Goal: Task Accomplishment & Management: Use online tool/utility

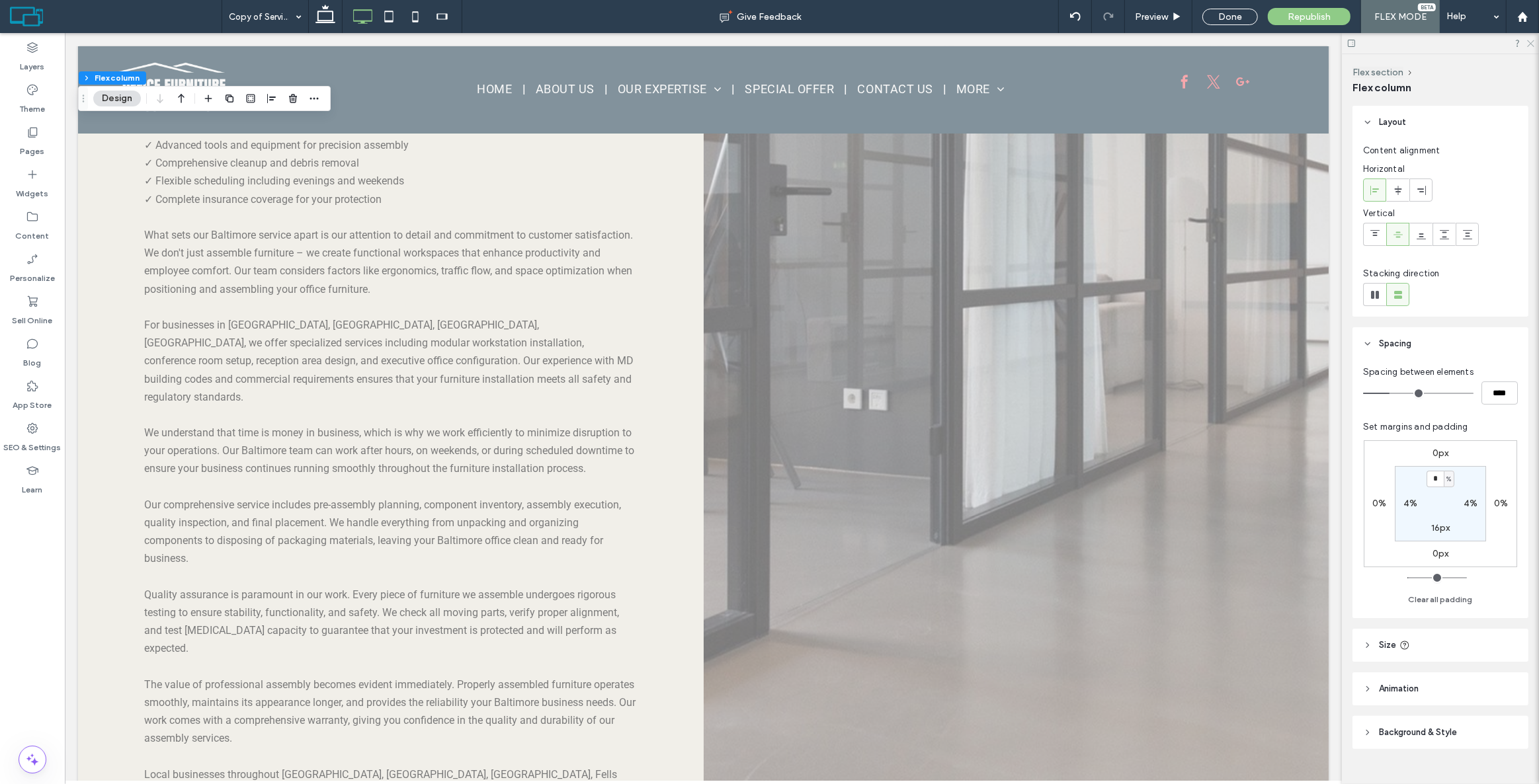
click at [1528, 45] on icon at bounding box center [1530, 43] width 8 height 8
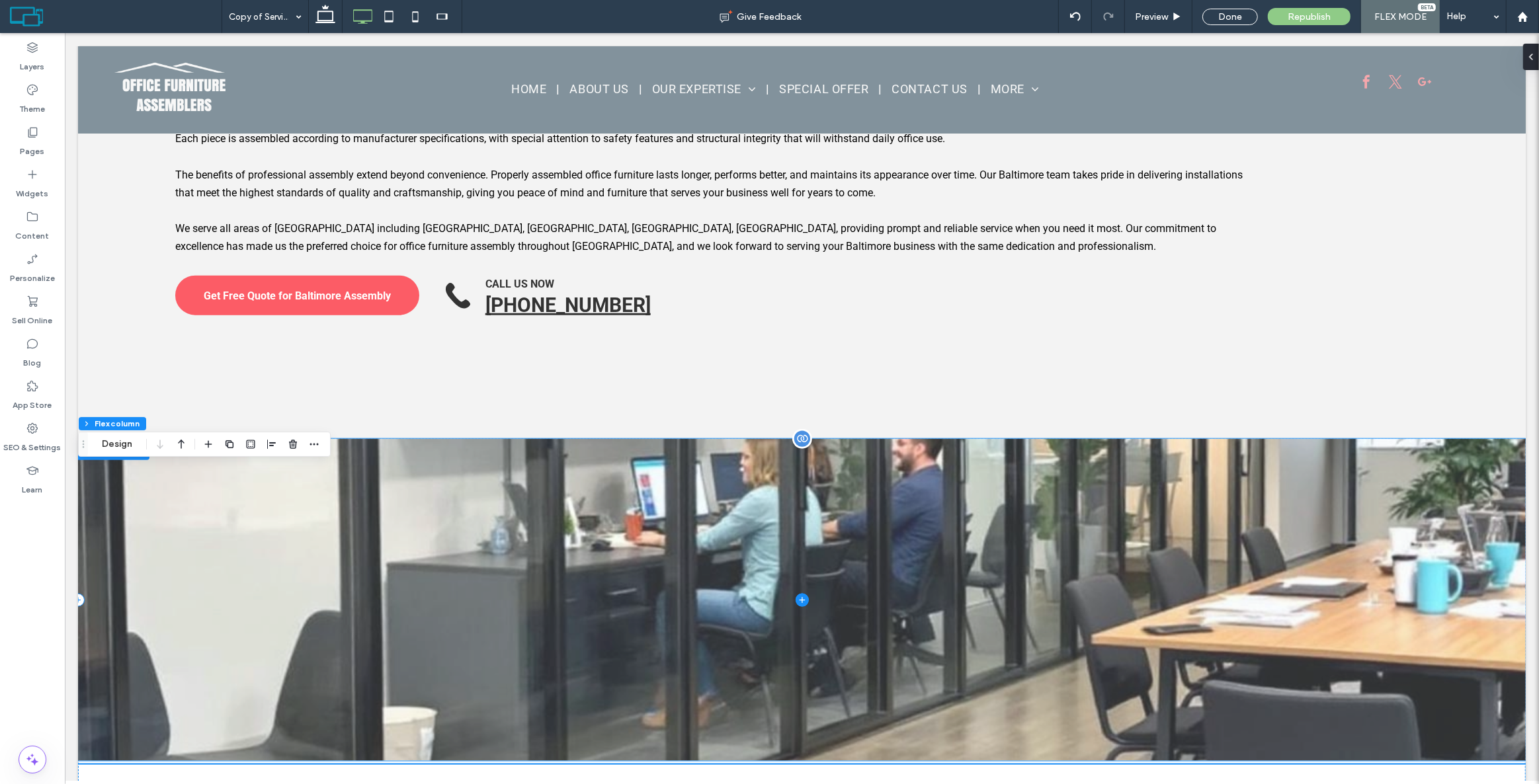
scroll to position [1886, 0]
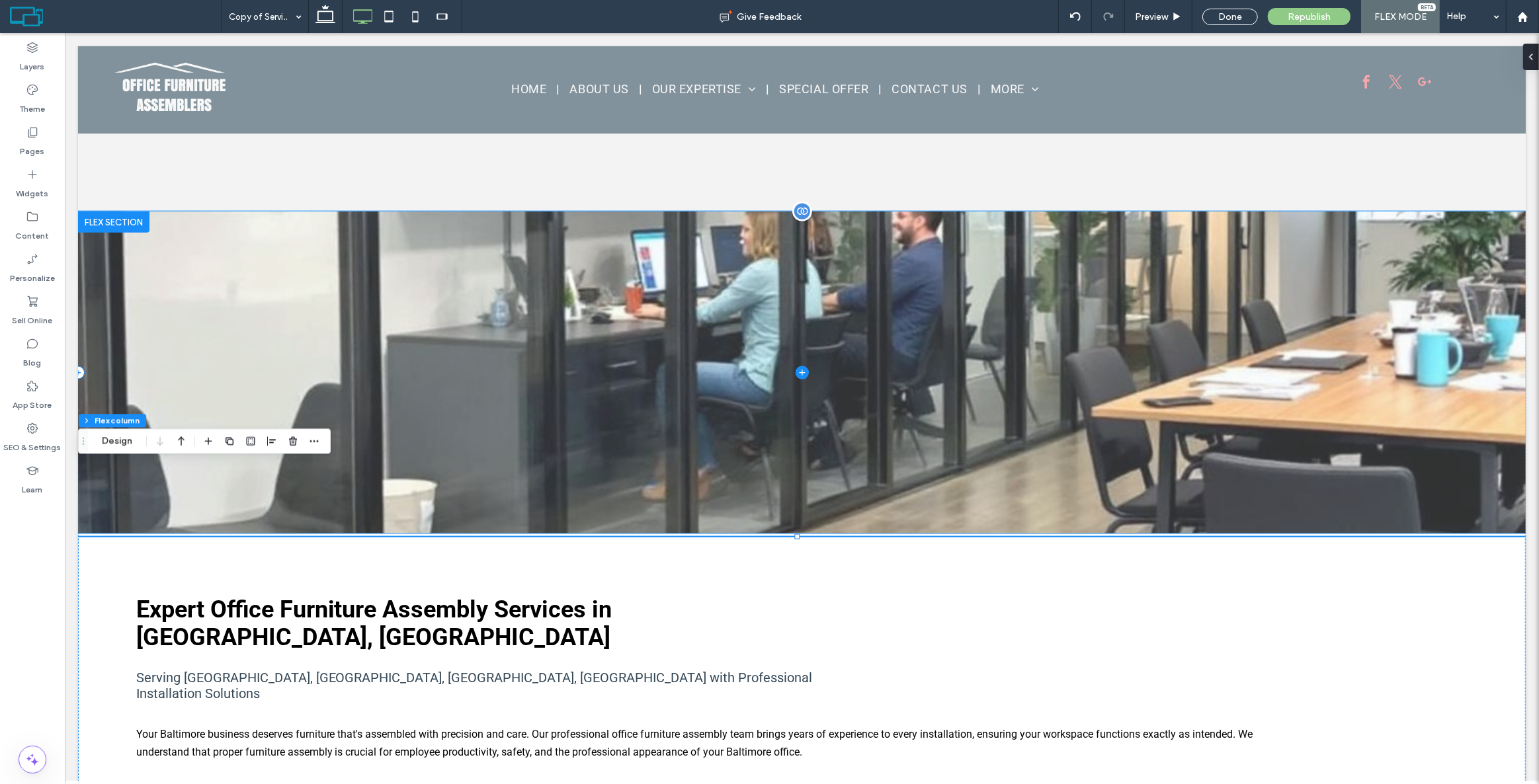
click at [946, 326] on span at bounding box center [801, 373] width 1448 height 322
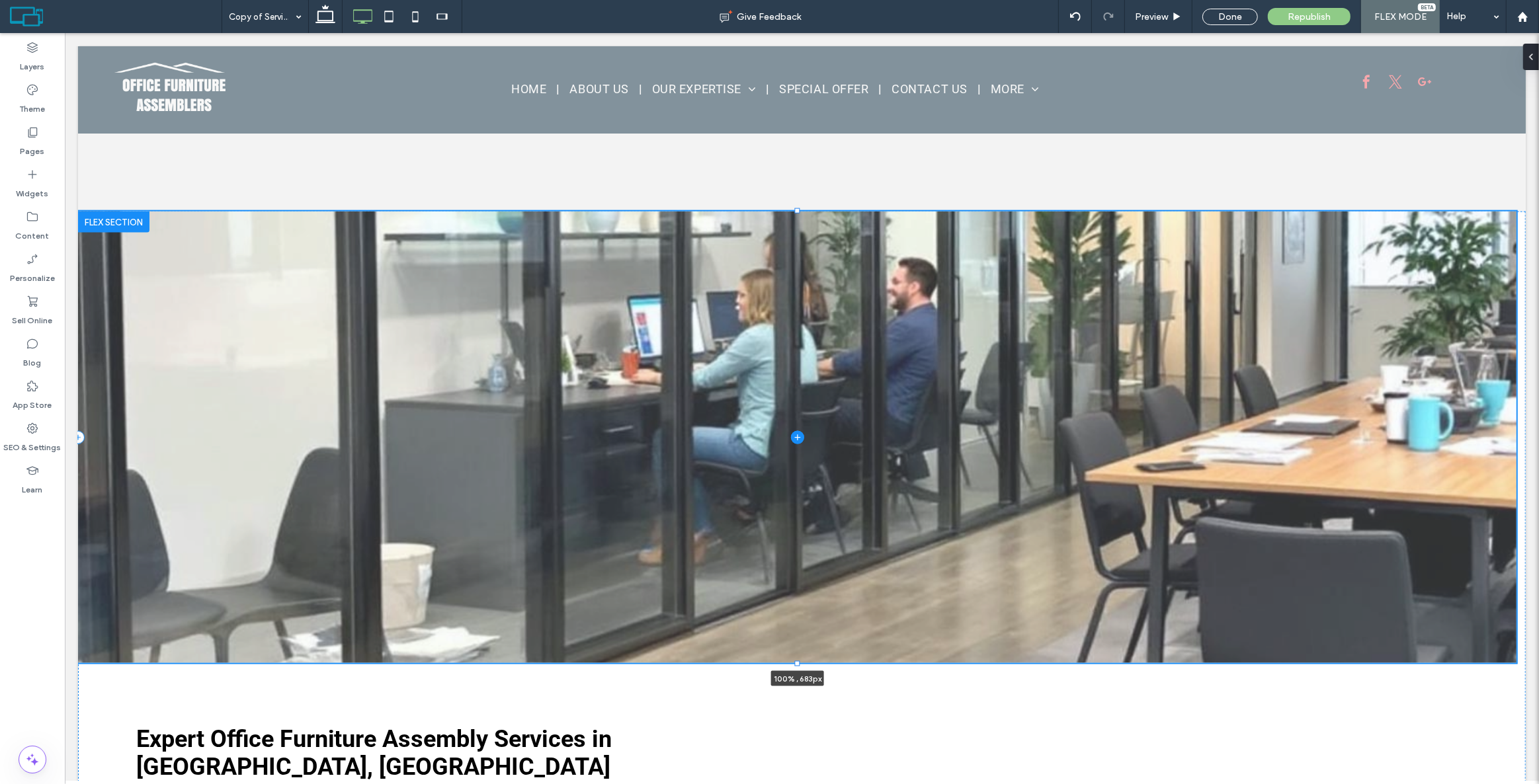
drag, startPoint x: 798, startPoint y: 458, endPoint x: 753, endPoint y: 588, distance: 137.6
click at [78, 212] on div at bounding box center [77, 212] width 1 height 1
type input "***"
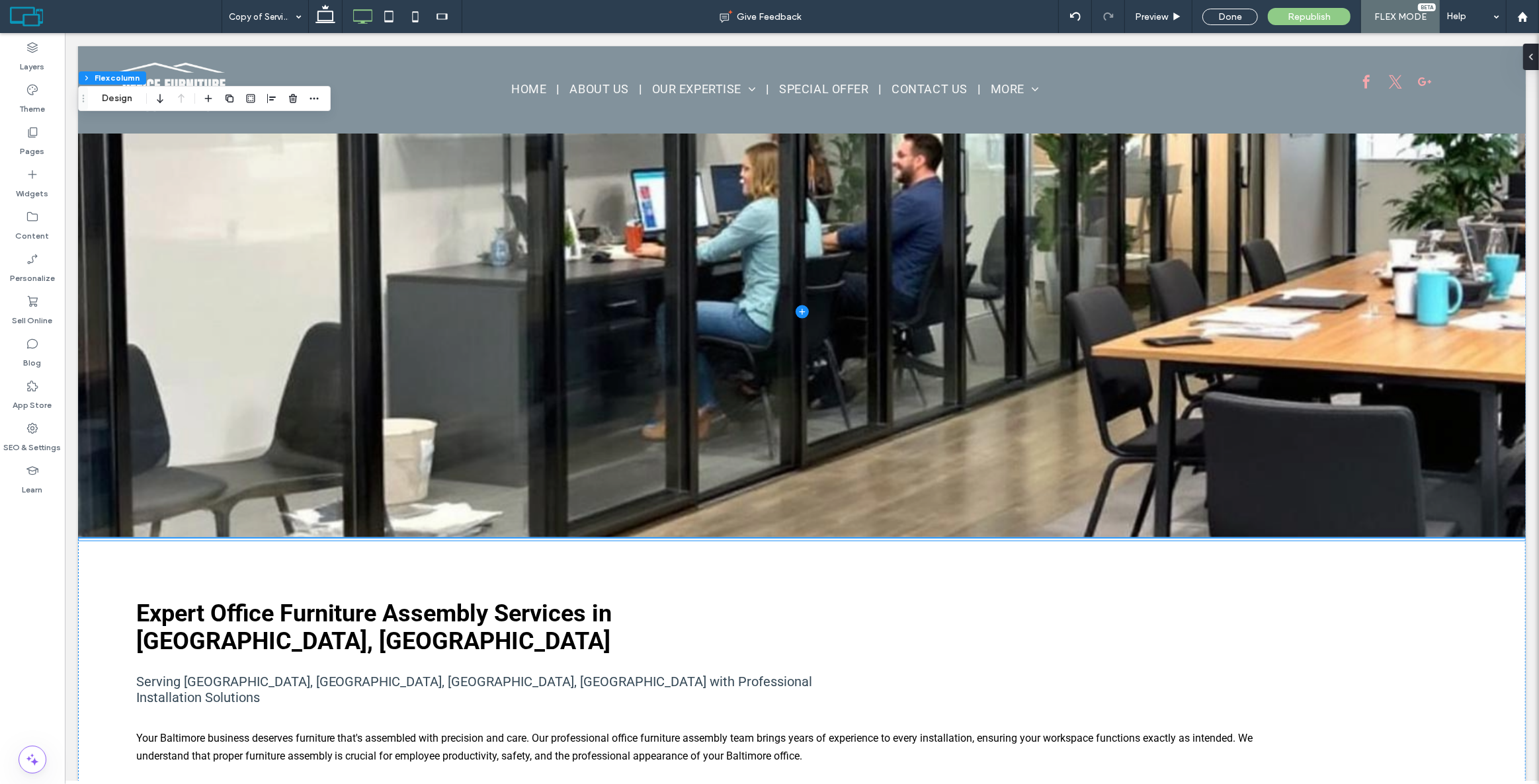
scroll to position [2067, 0]
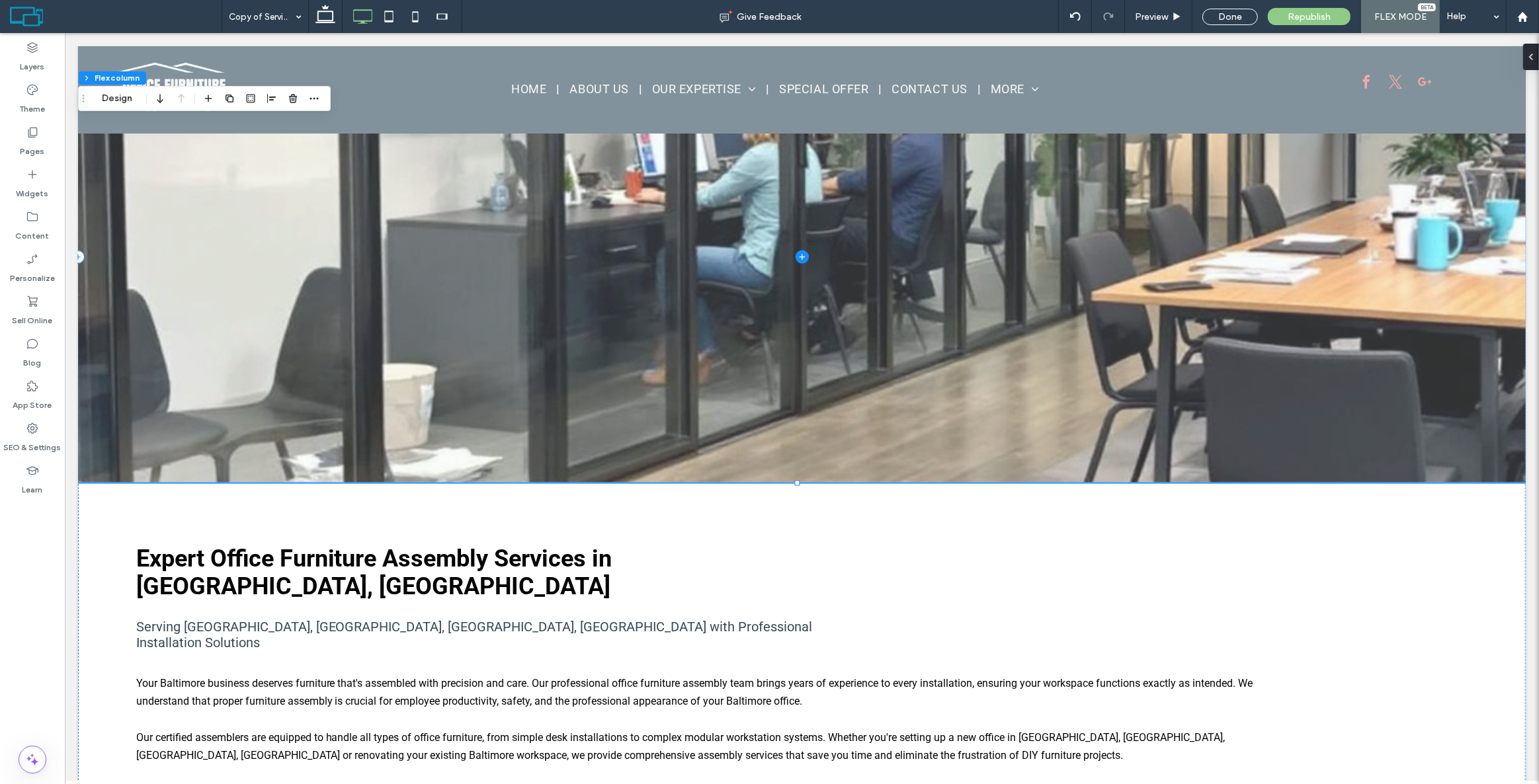
click at [914, 293] on span at bounding box center [801, 257] width 1448 height 451
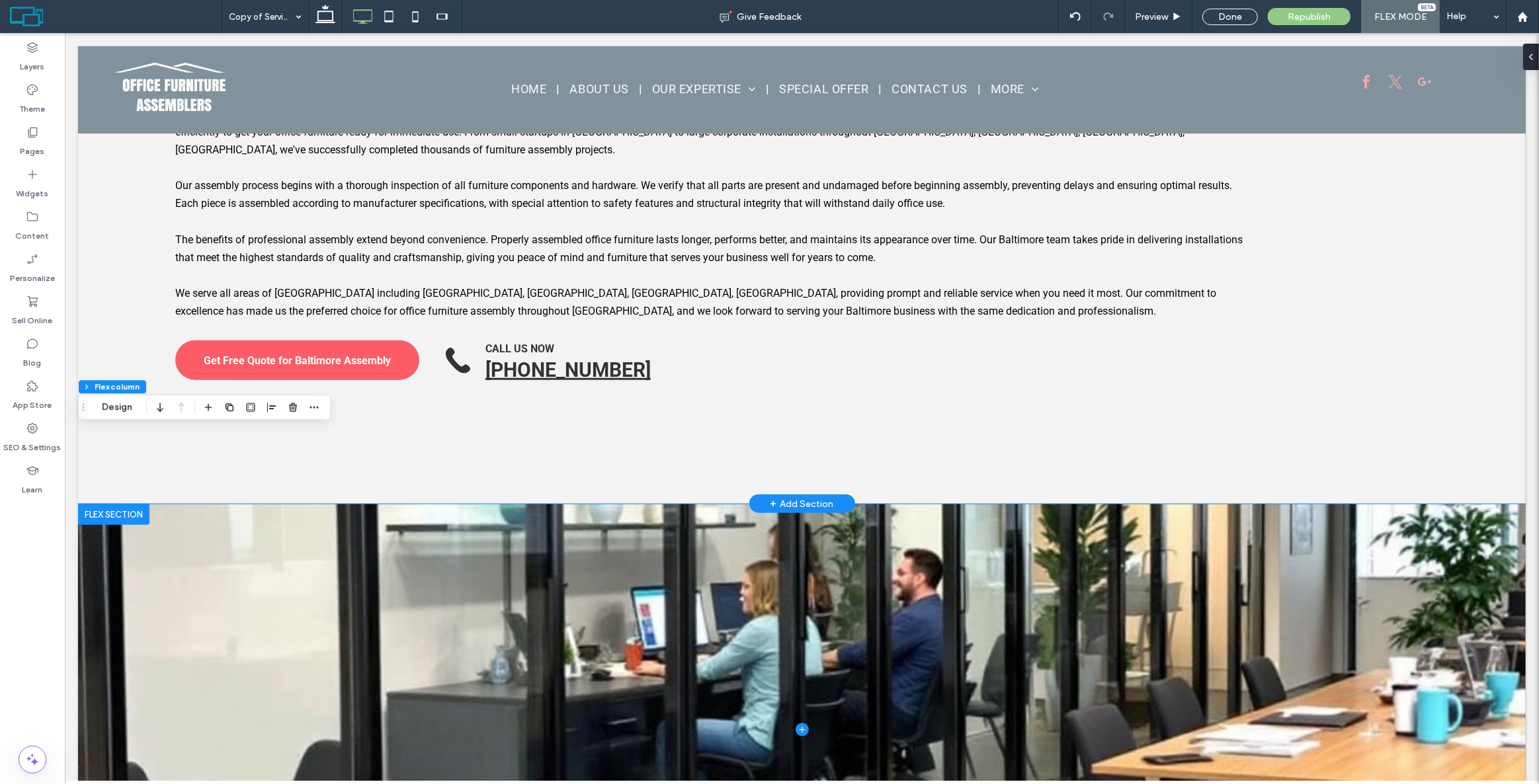
scroll to position [1526, 0]
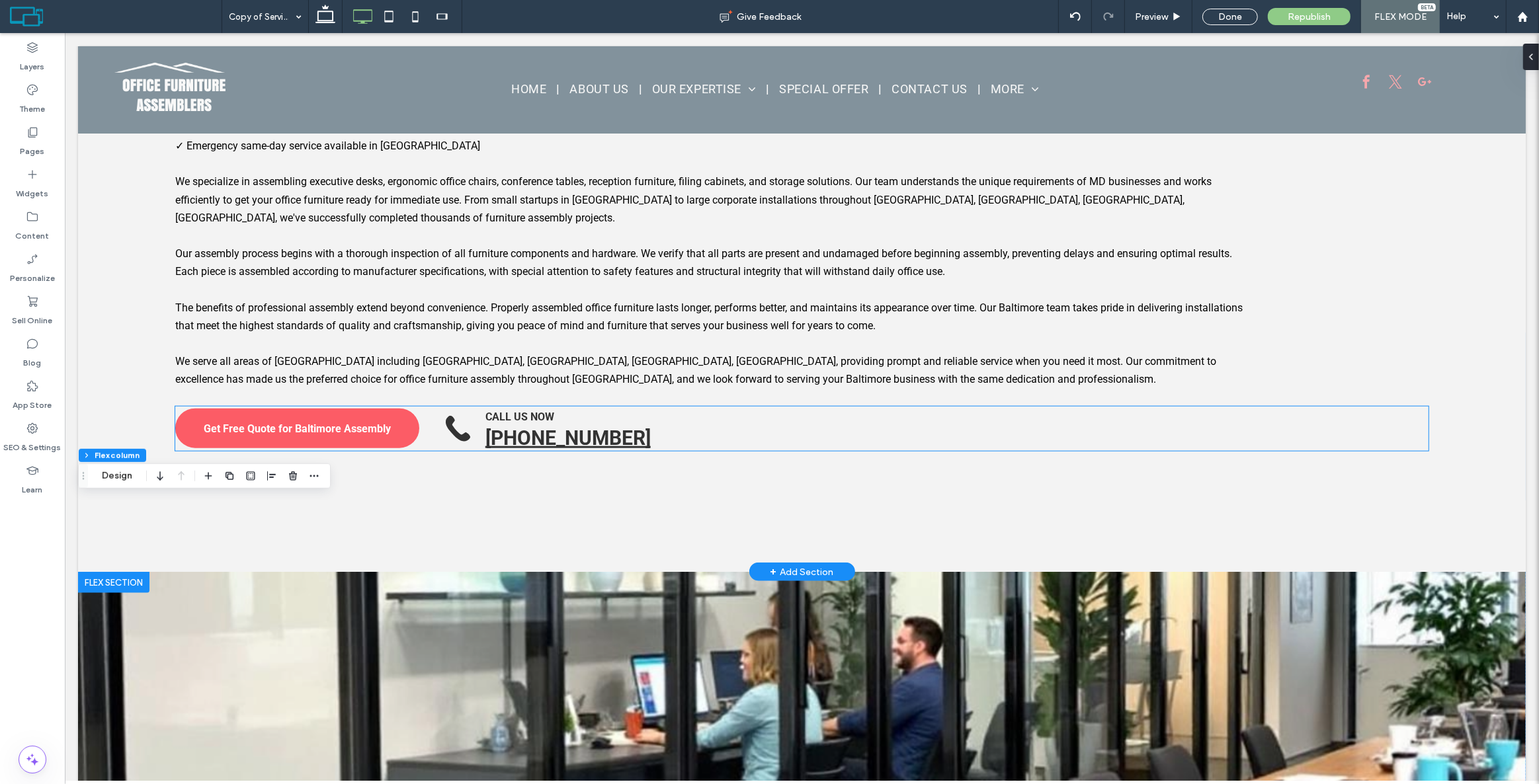
click at [819, 406] on div "Get Free Quote for Baltimore Assembly CALL US NOW [PHONE_NUMBER]" at bounding box center [800, 428] width 1253 height 44
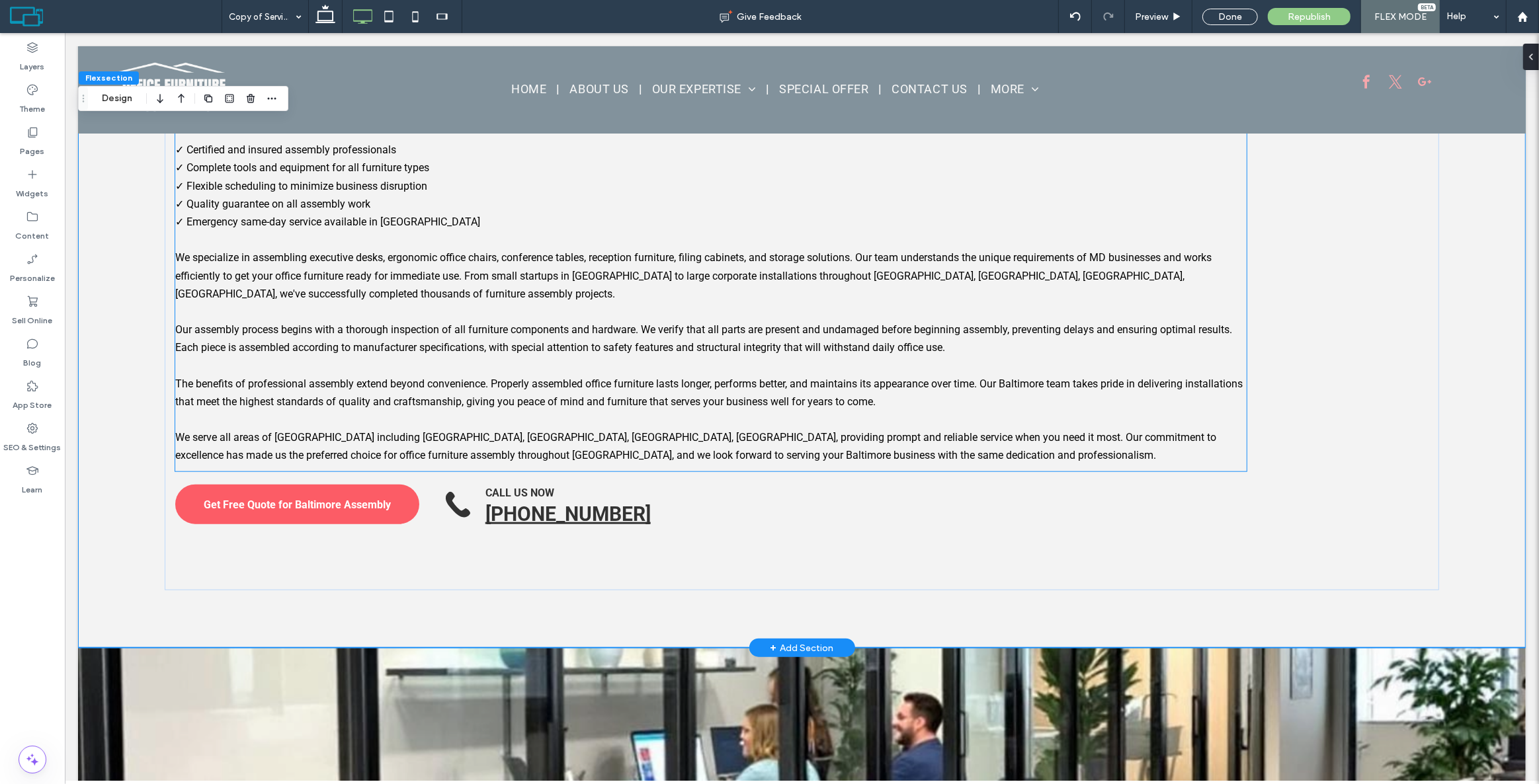
scroll to position [1482, 0]
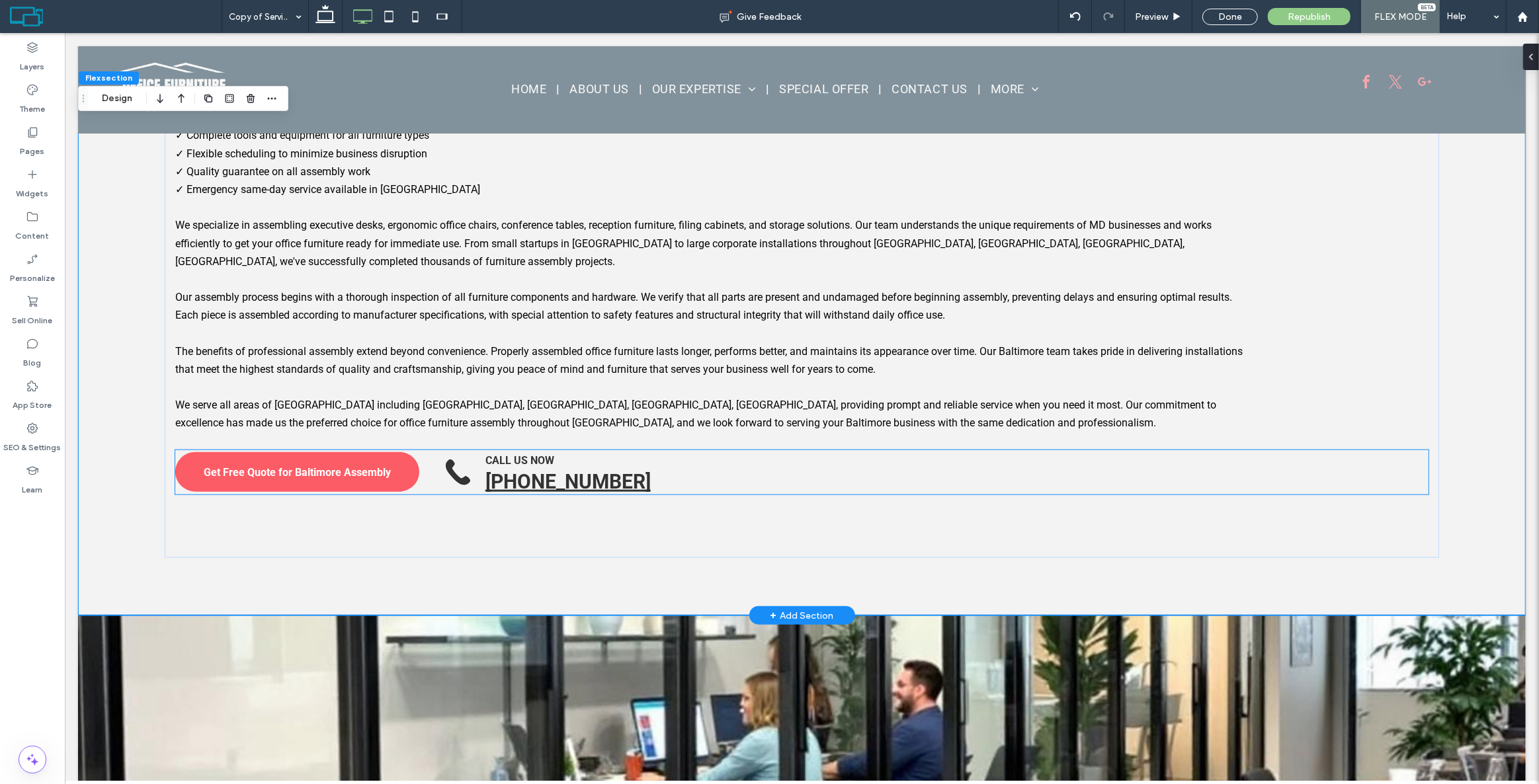
click at [656, 454] on p "CALL US NOW" at bounding box center [610, 461] width 251 height 13
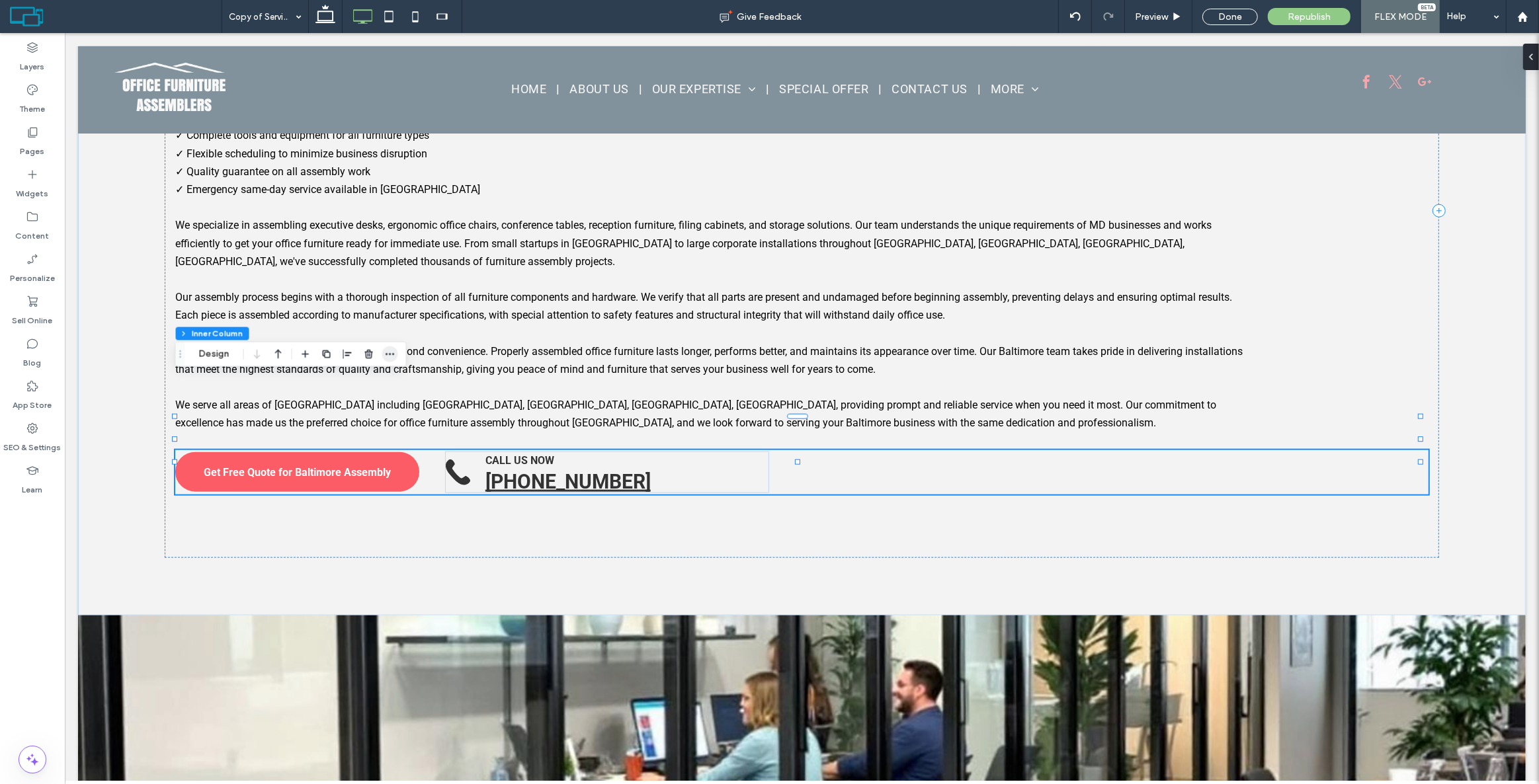
click at [390, 349] on icon "button" at bounding box center [390, 354] width 11 height 11
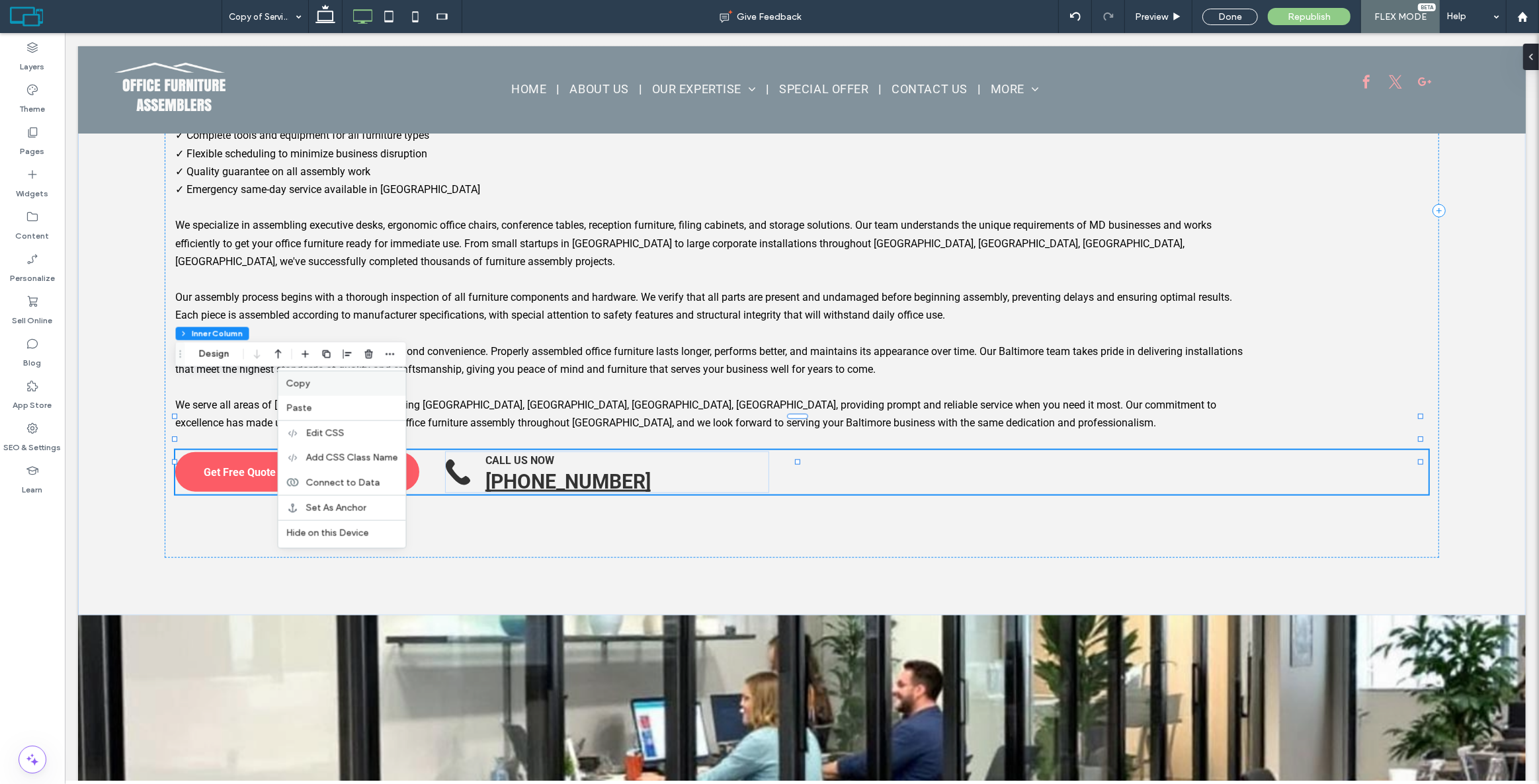
click at [333, 385] on label "Copy" at bounding box center [342, 384] width 112 height 11
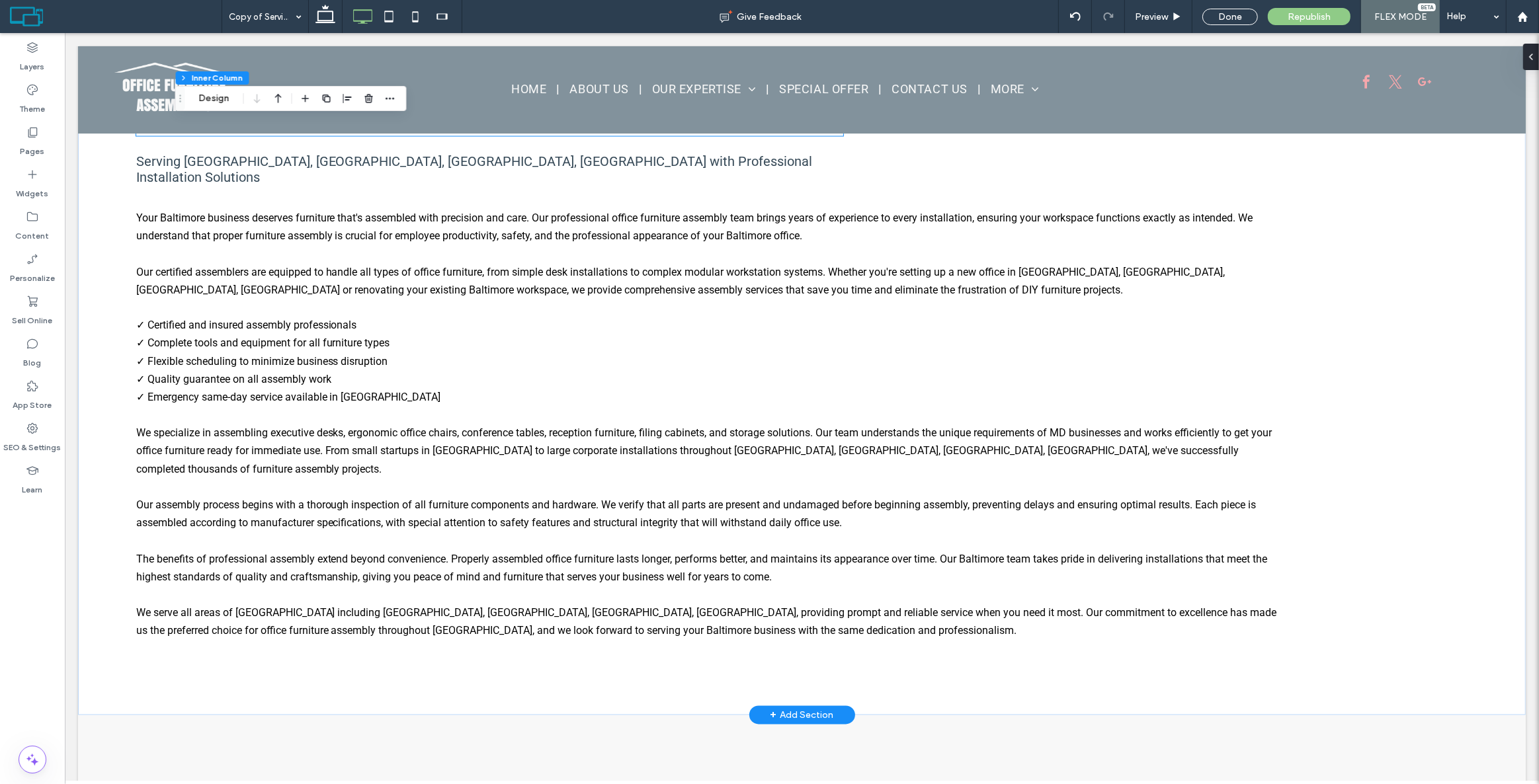
scroll to position [2804, 0]
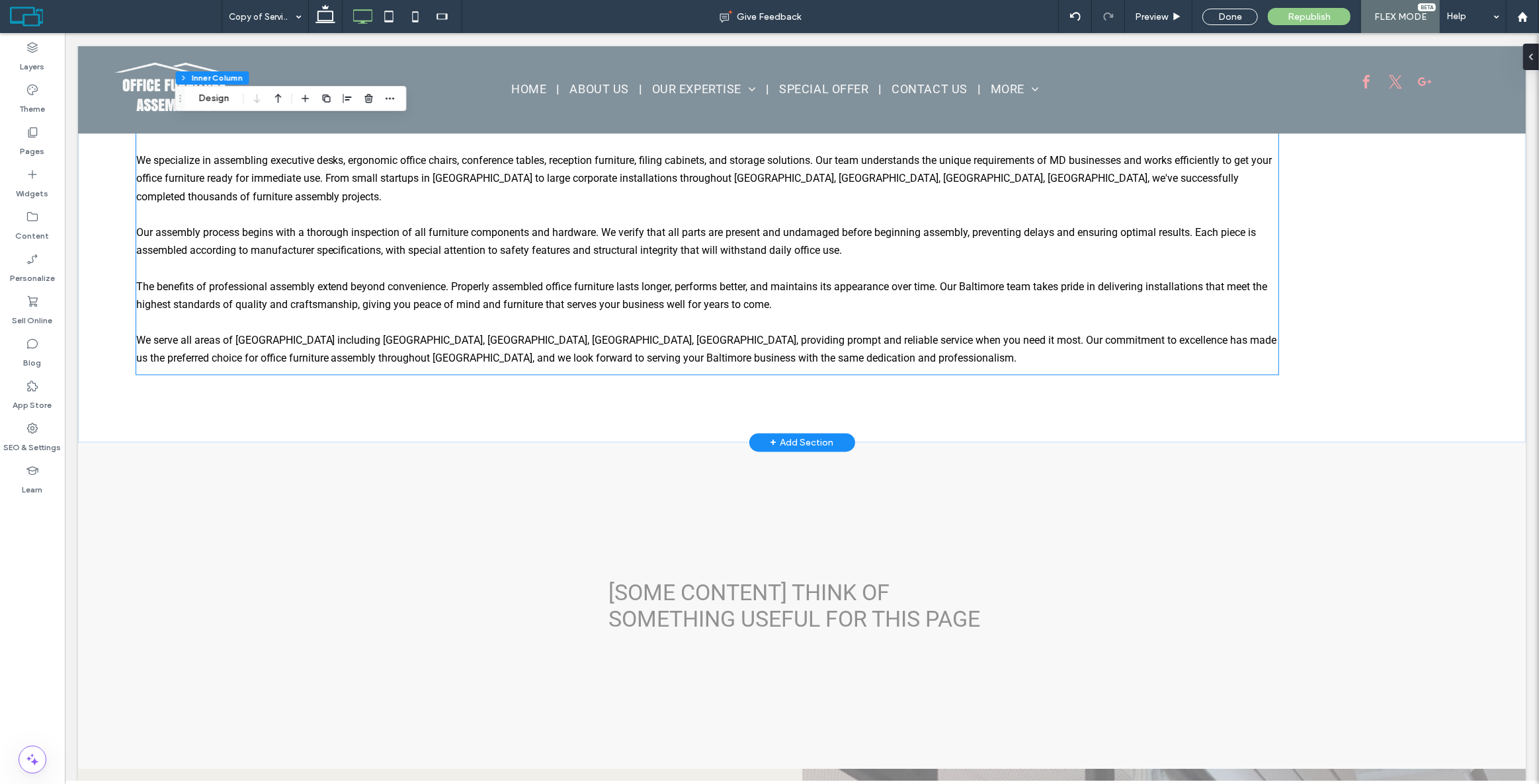
click at [255, 216] on div "Your Baltimore business deserves furniture that's assembled with precision and …" at bounding box center [707, 153] width 1142 height 435
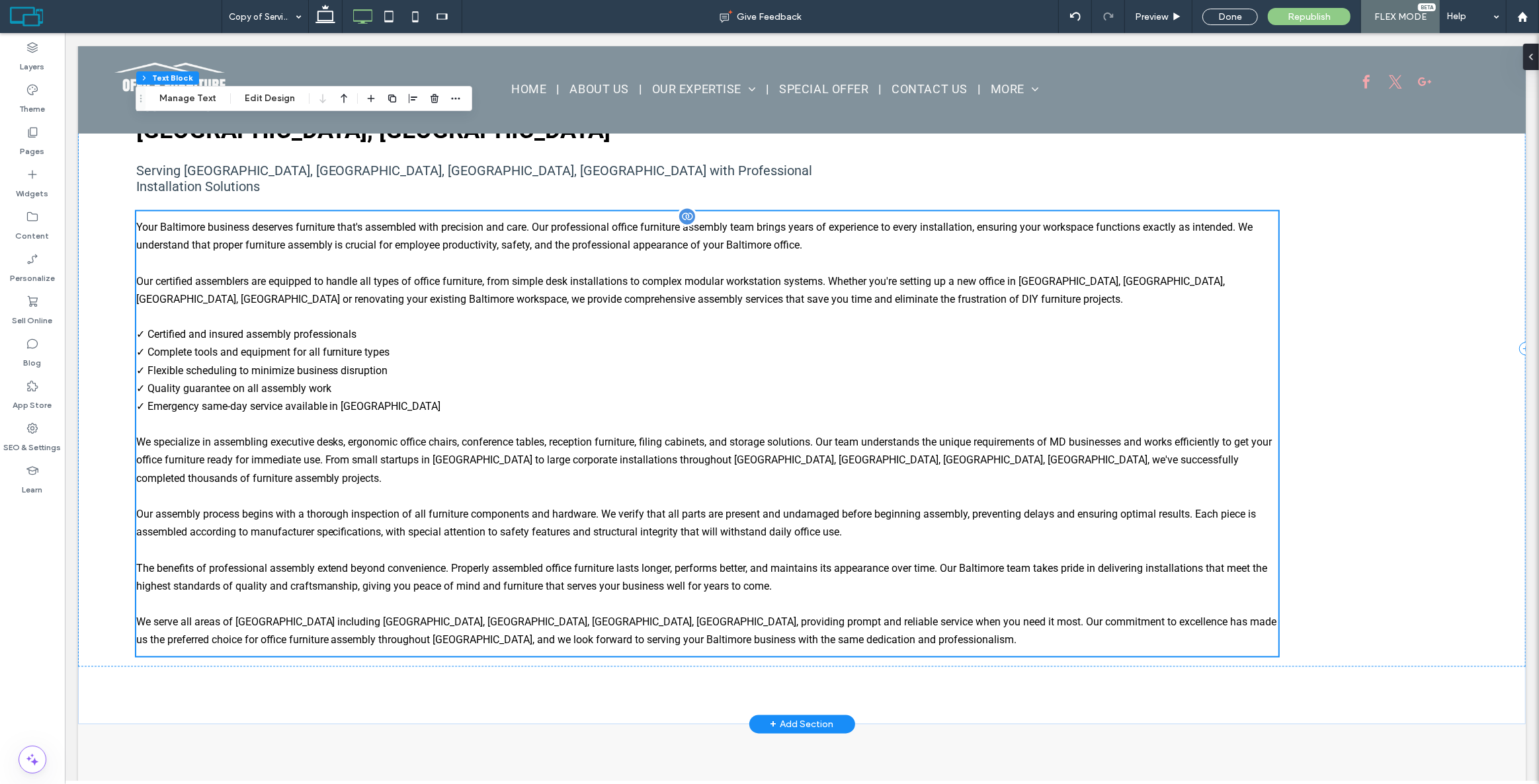
scroll to position [2270, 0]
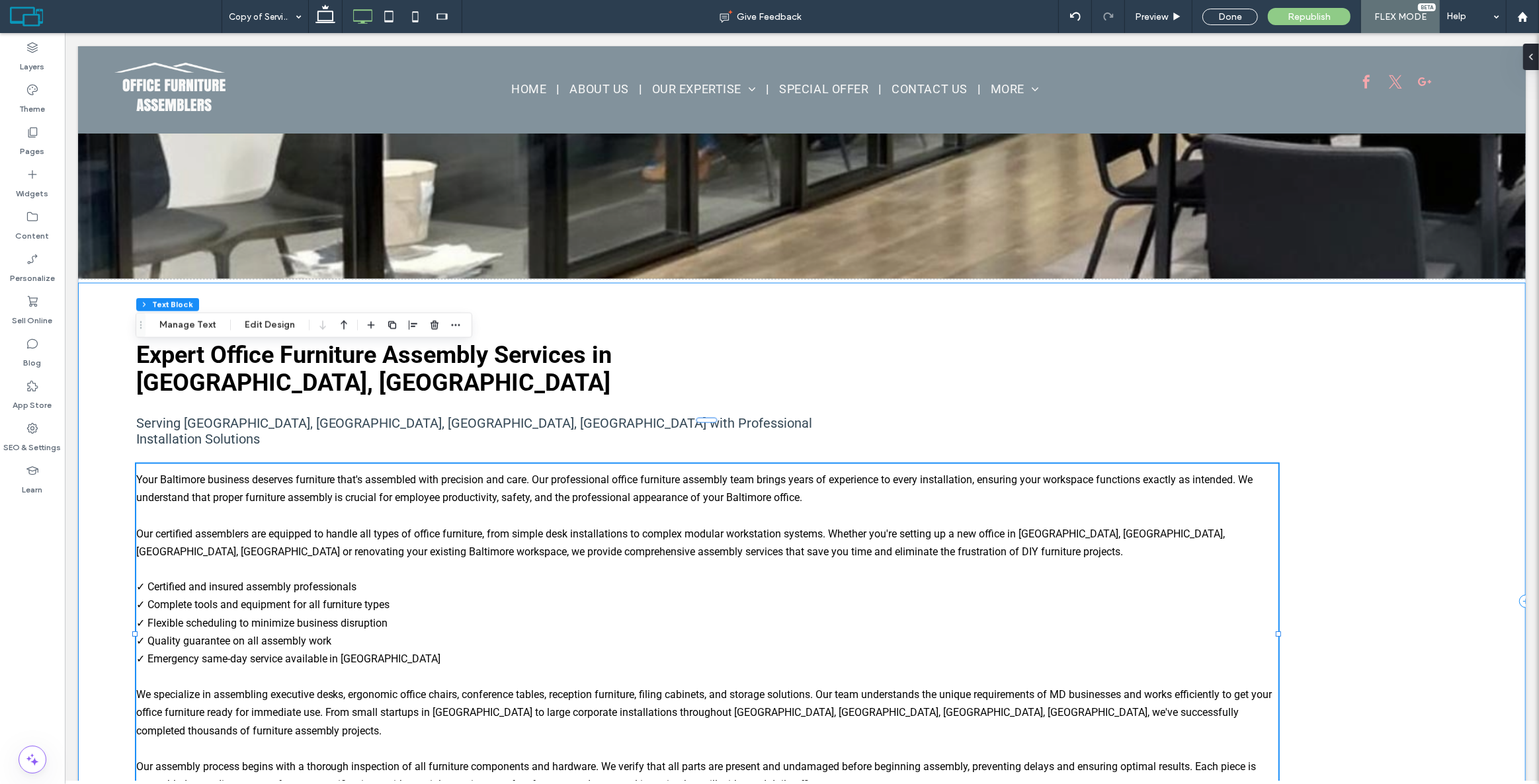
click at [817, 303] on div "Expert Office Furniture Assembly Services in [GEOGRAPHIC_DATA], [GEOGRAPHIC_DAT…" at bounding box center [801, 600] width 1448 height 636
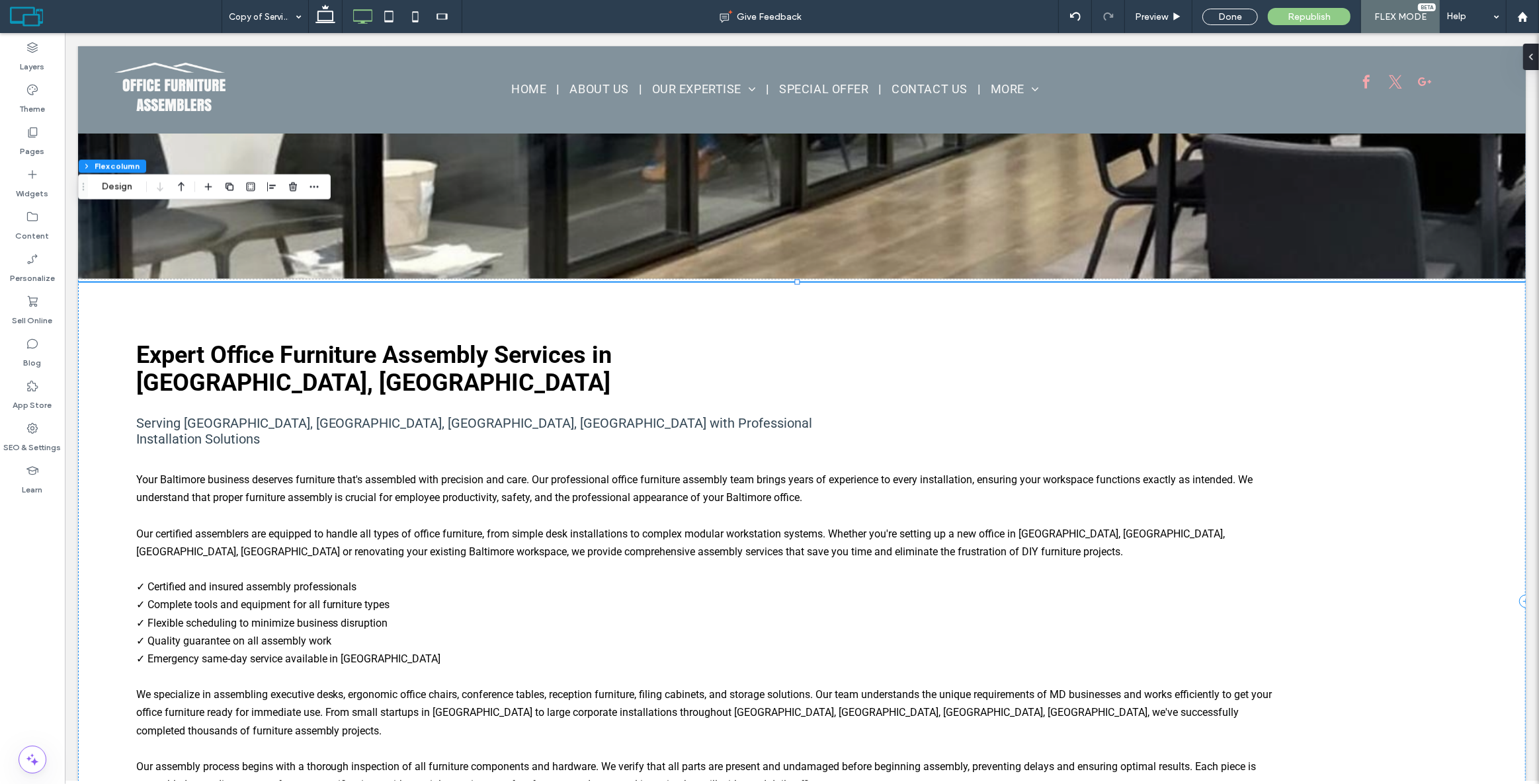
click at [824, 283] on div "Expert Office Furniture Assembly Services in [GEOGRAPHIC_DATA], [GEOGRAPHIC_DAT…" at bounding box center [801, 600] width 1448 height 636
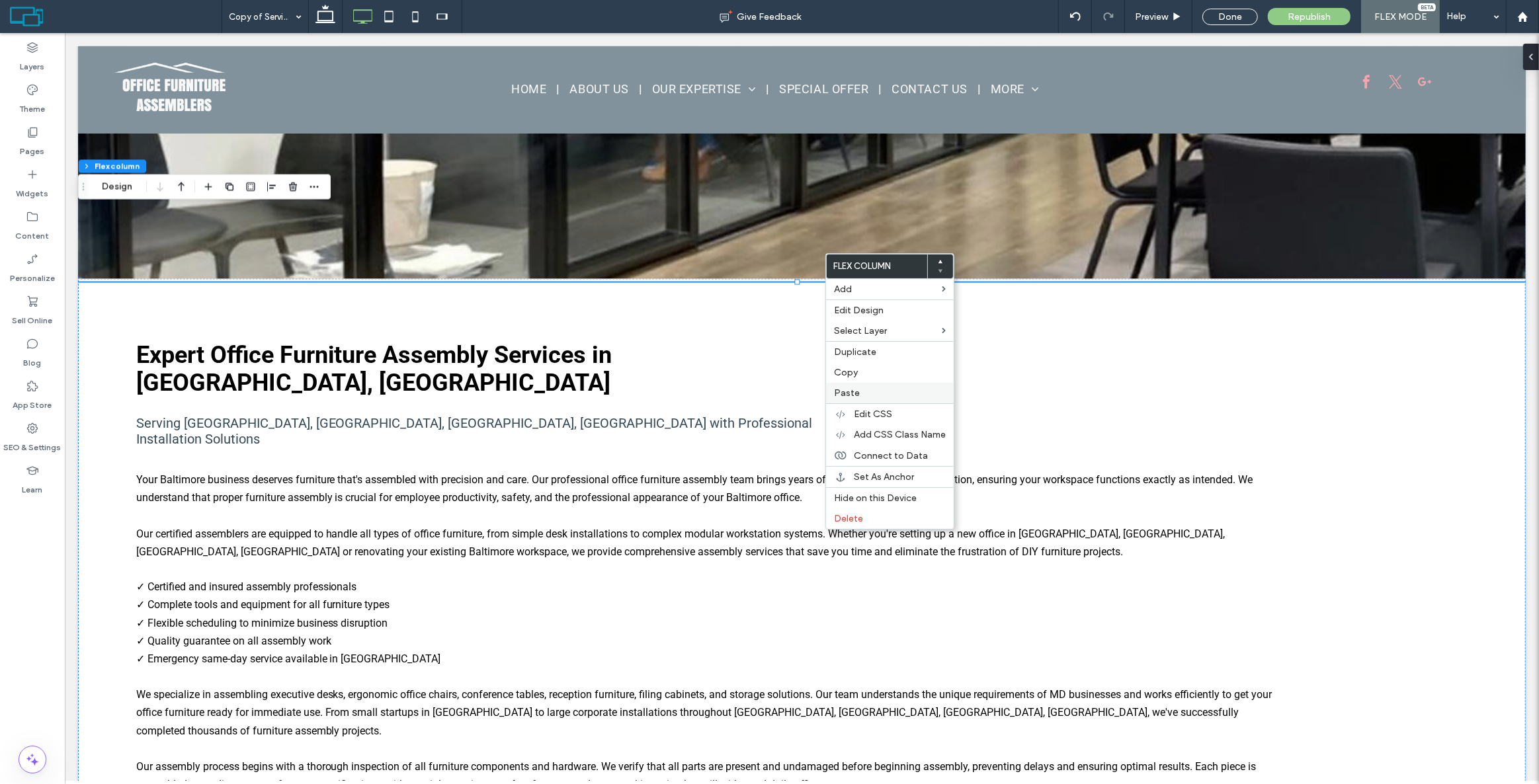
click at [879, 397] on label "Paste" at bounding box center [890, 393] width 112 height 11
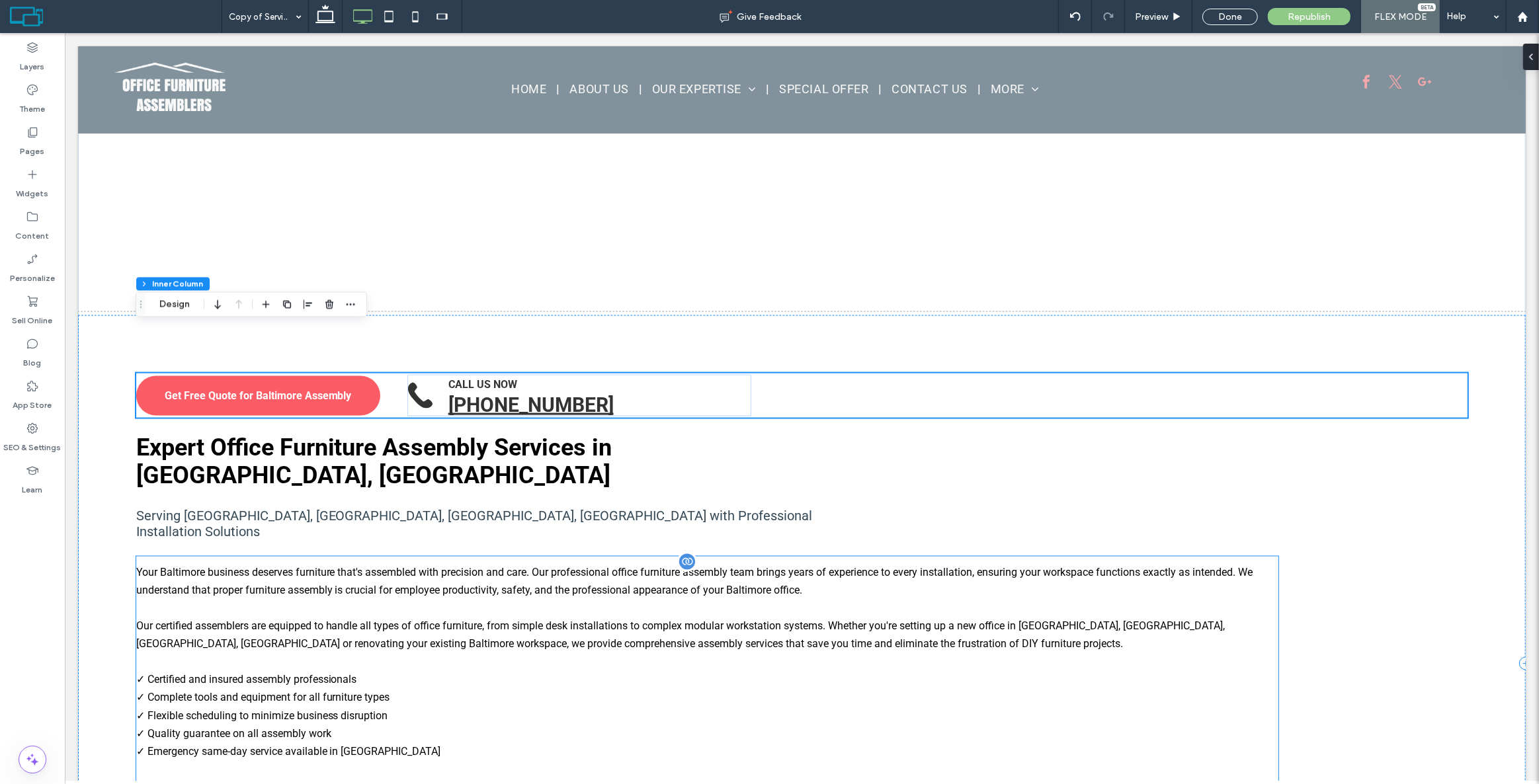
scroll to position [2210, 0]
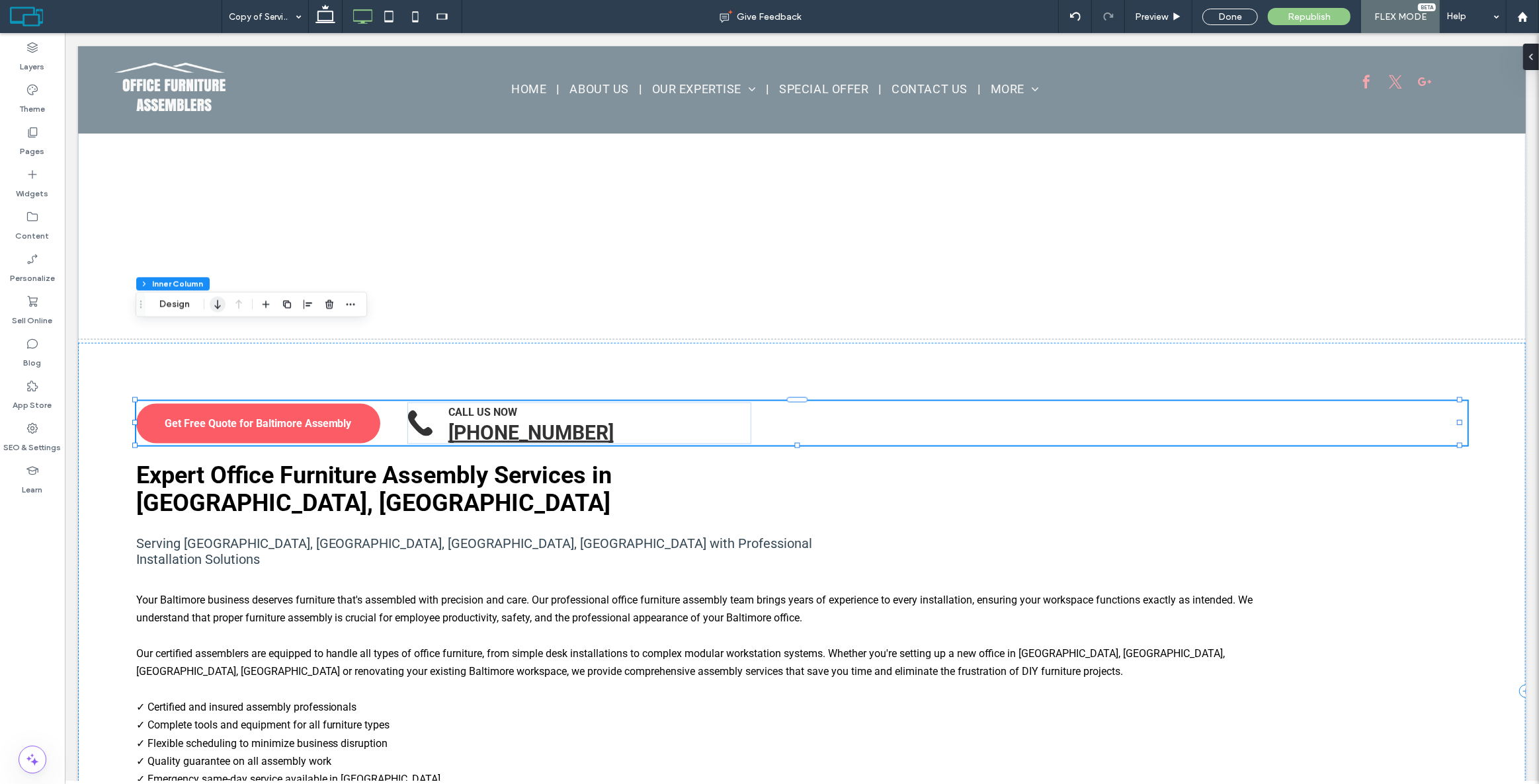
click at [215, 301] on icon "button" at bounding box center [217, 304] width 16 height 24
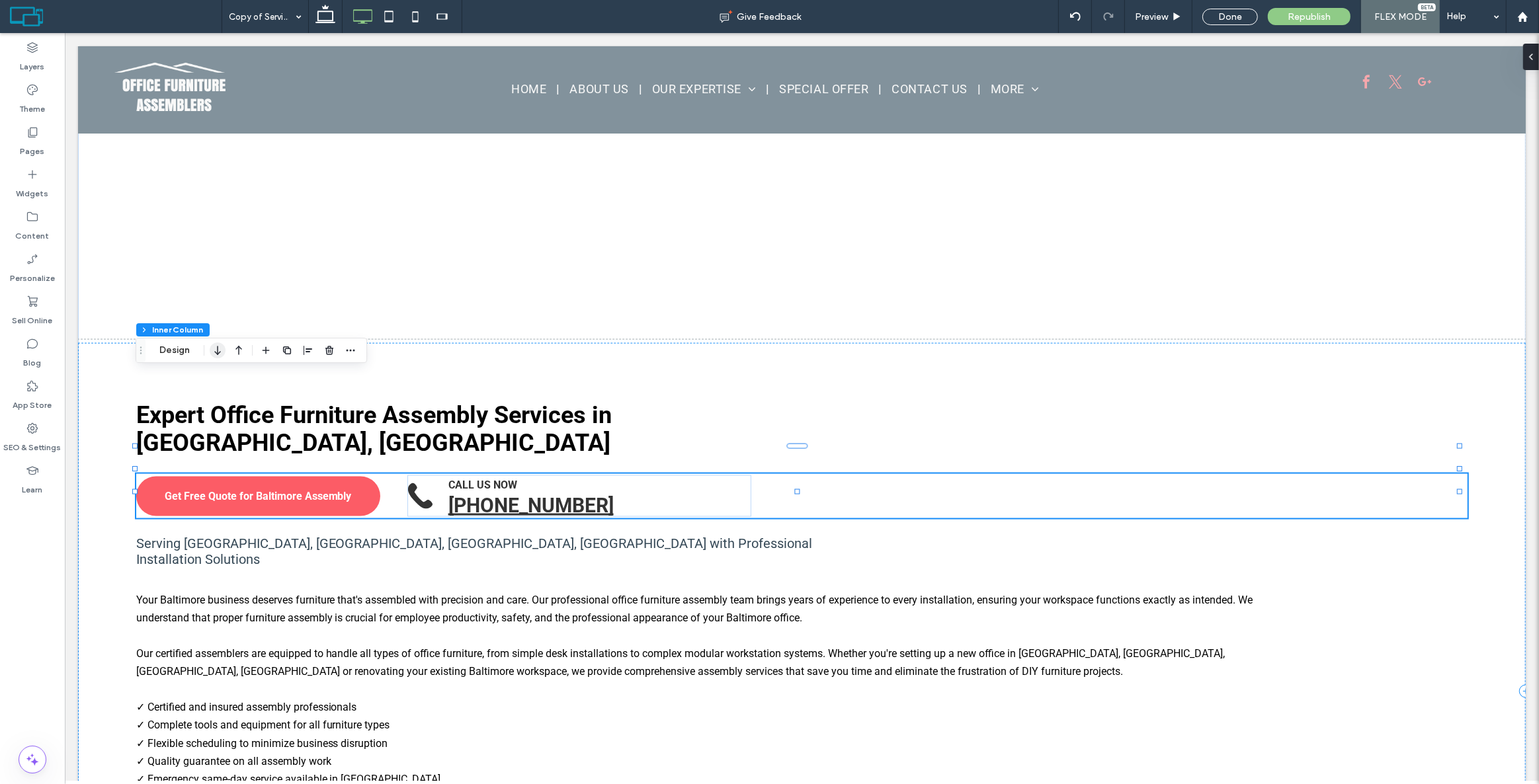
click at [217, 353] on use "button" at bounding box center [217, 350] width 6 height 9
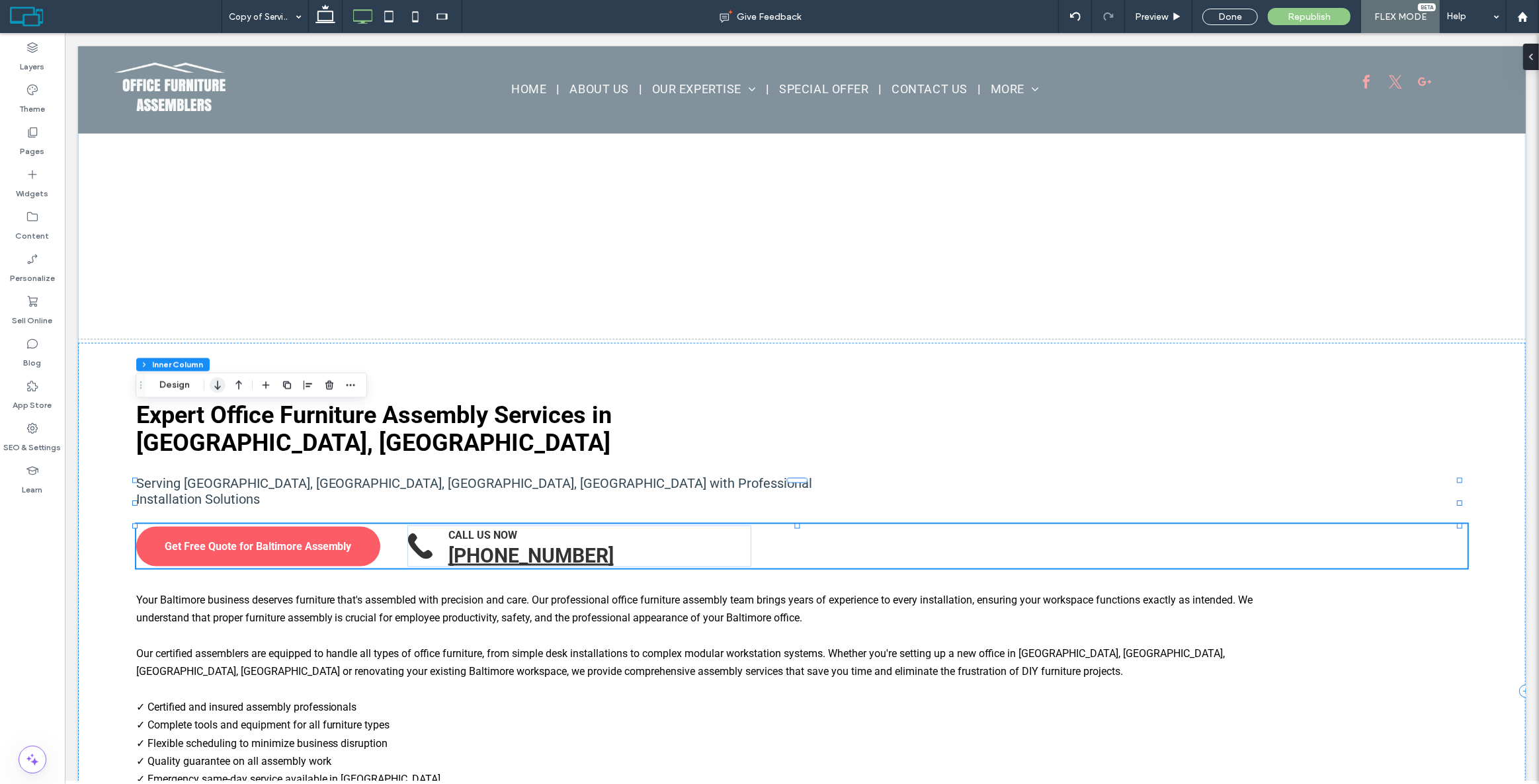
click at [217, 386] on use "button" at bounding box center [217, 385] width 6 height 9
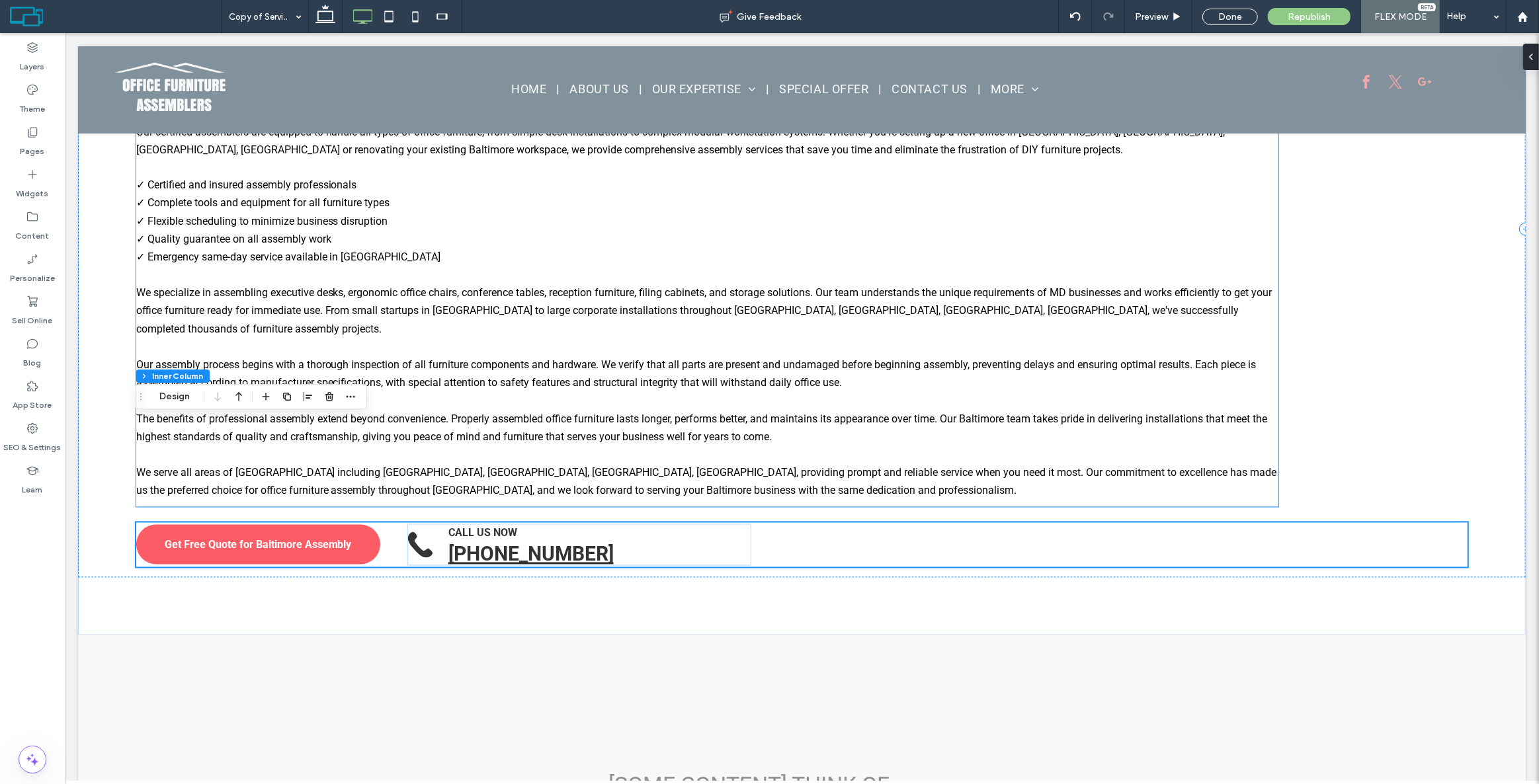
scroll to position [2675, 0]
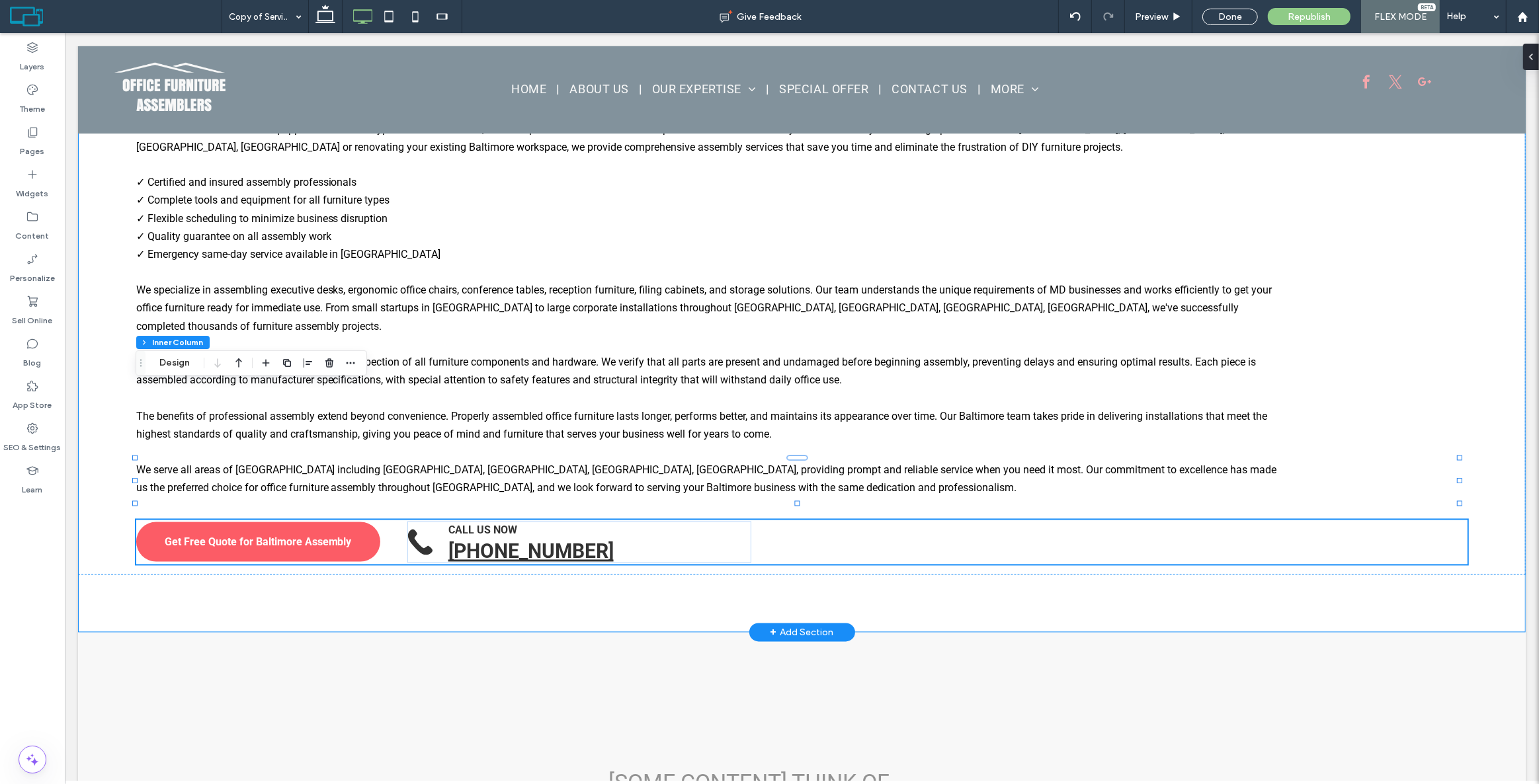
click at [528, 460] on div "Get Free Quote for Baltimore Assembly CALL US NOW [PHONE_NUMBER] Expert Office …" at bounding box center [801, 27] width 1448 height 1210
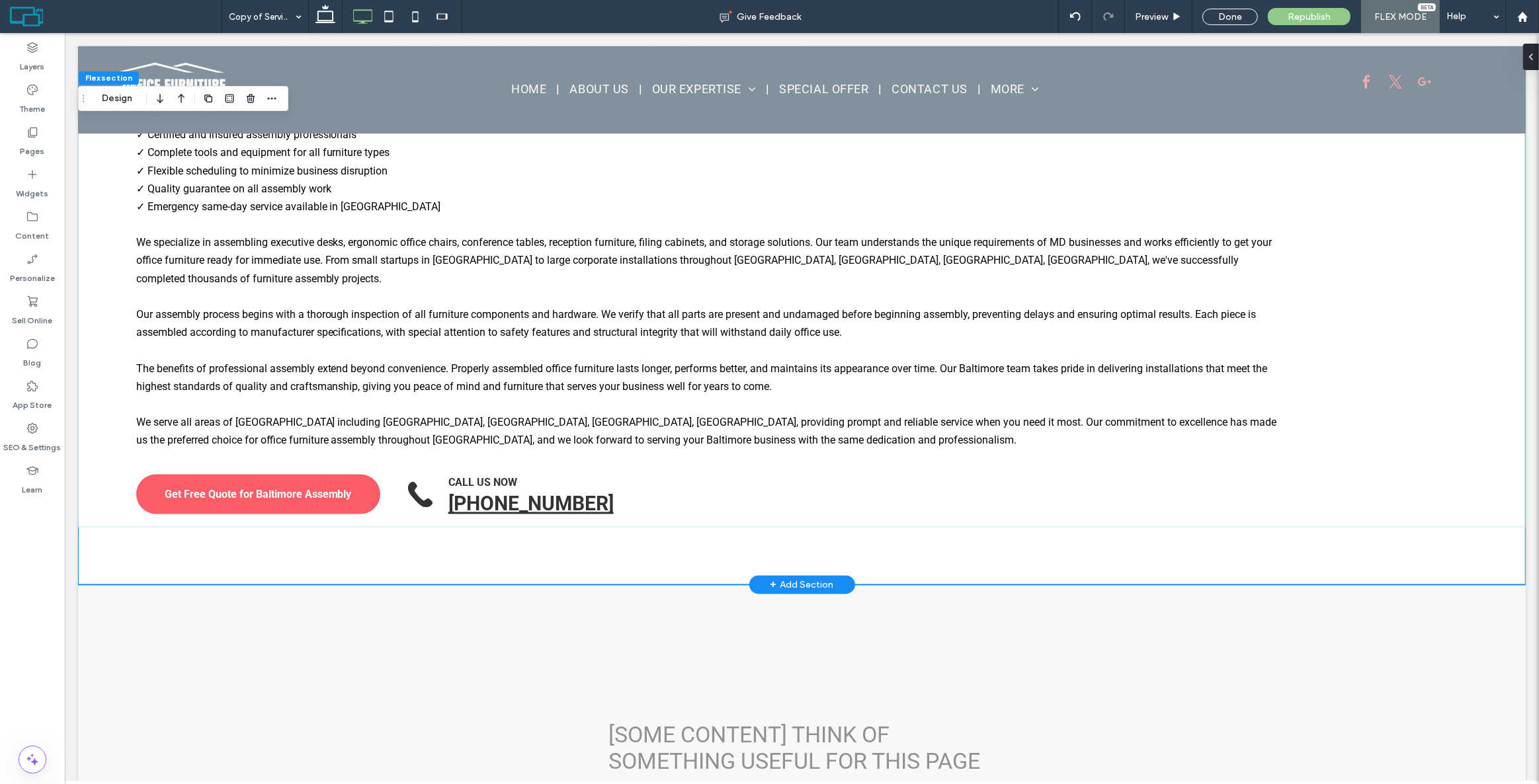
scroll to position [2915, 0]
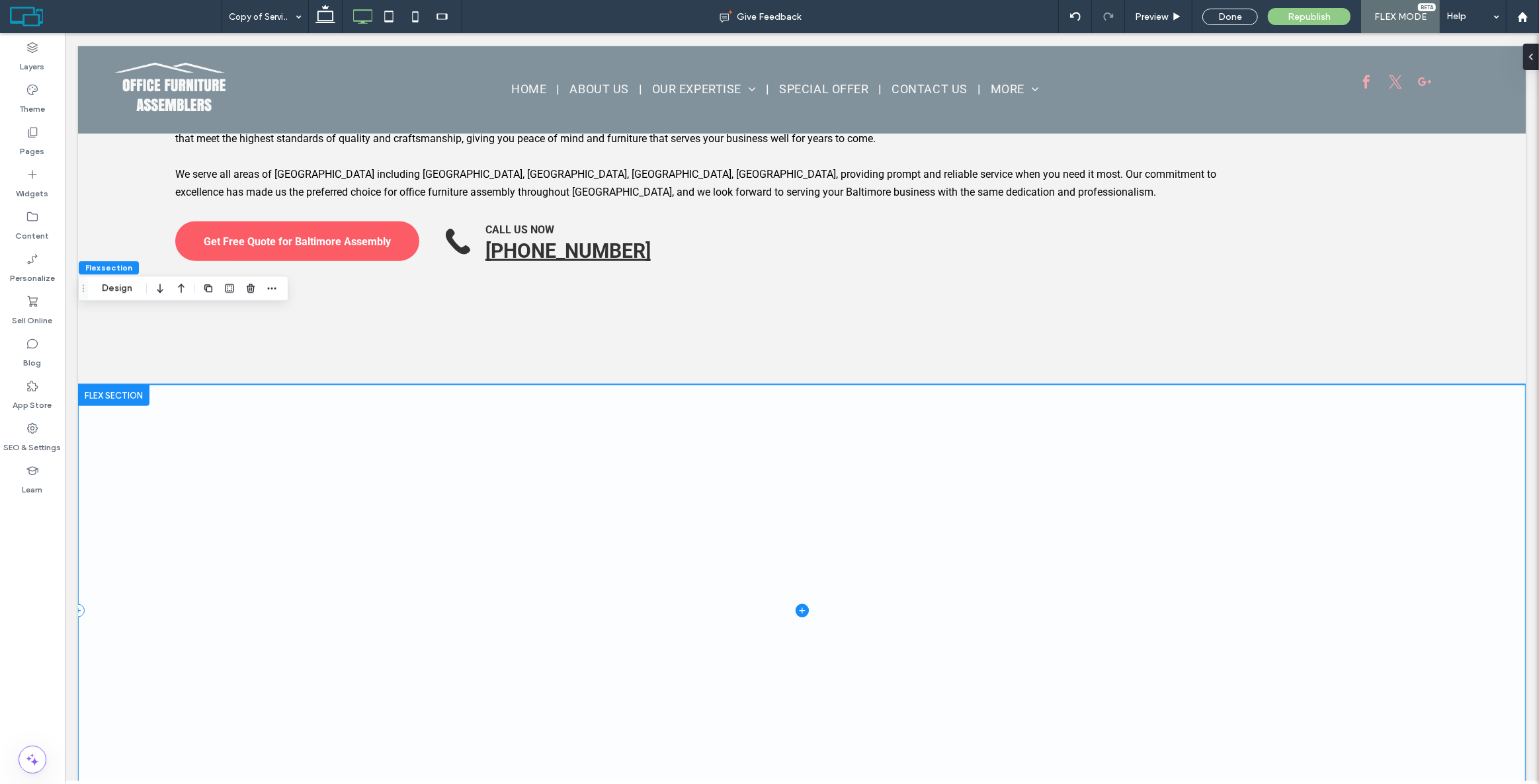
click at [402, 385] on span at bounding box center [801, 610] width 1448 height 451
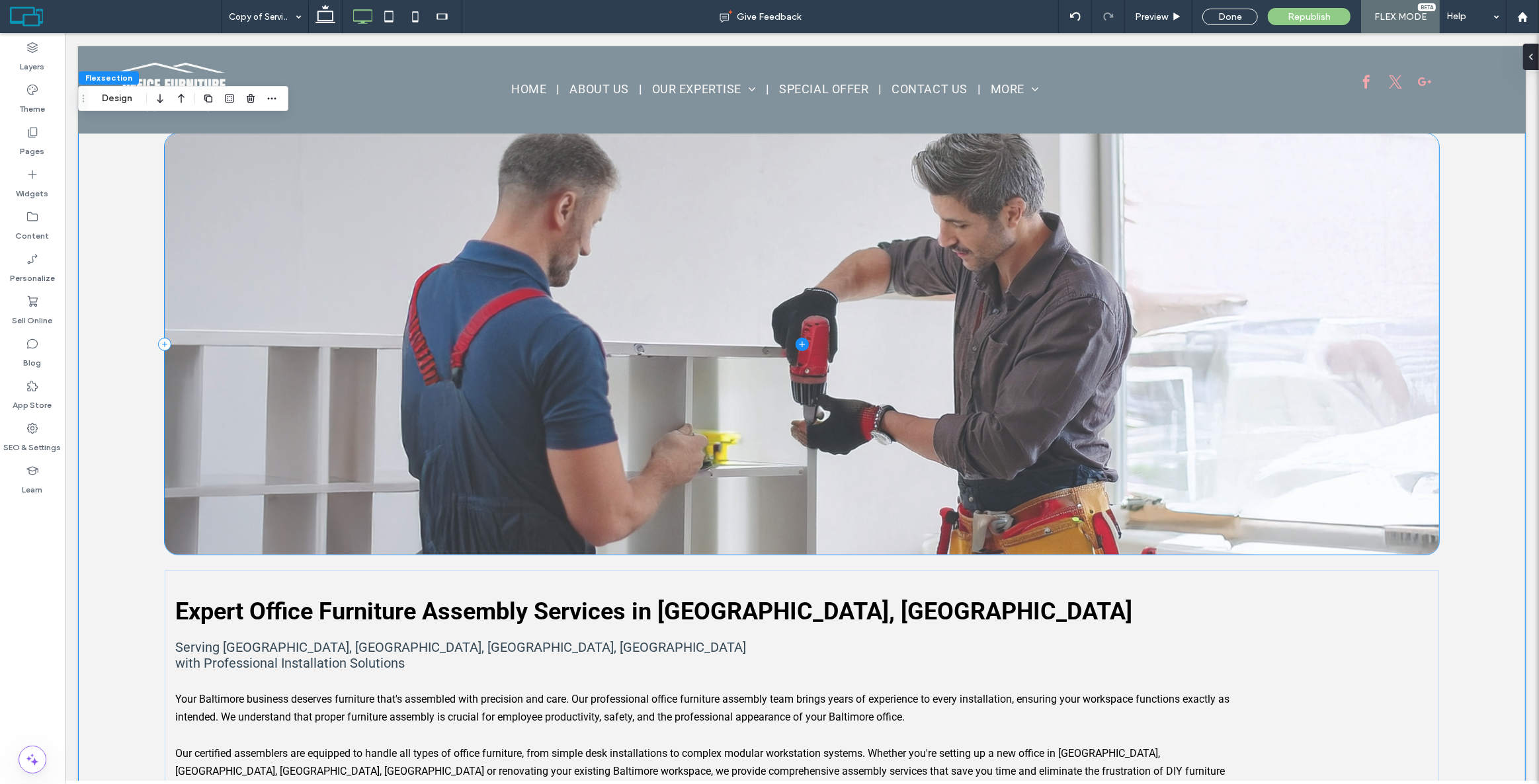
scroll to position [777, 0]
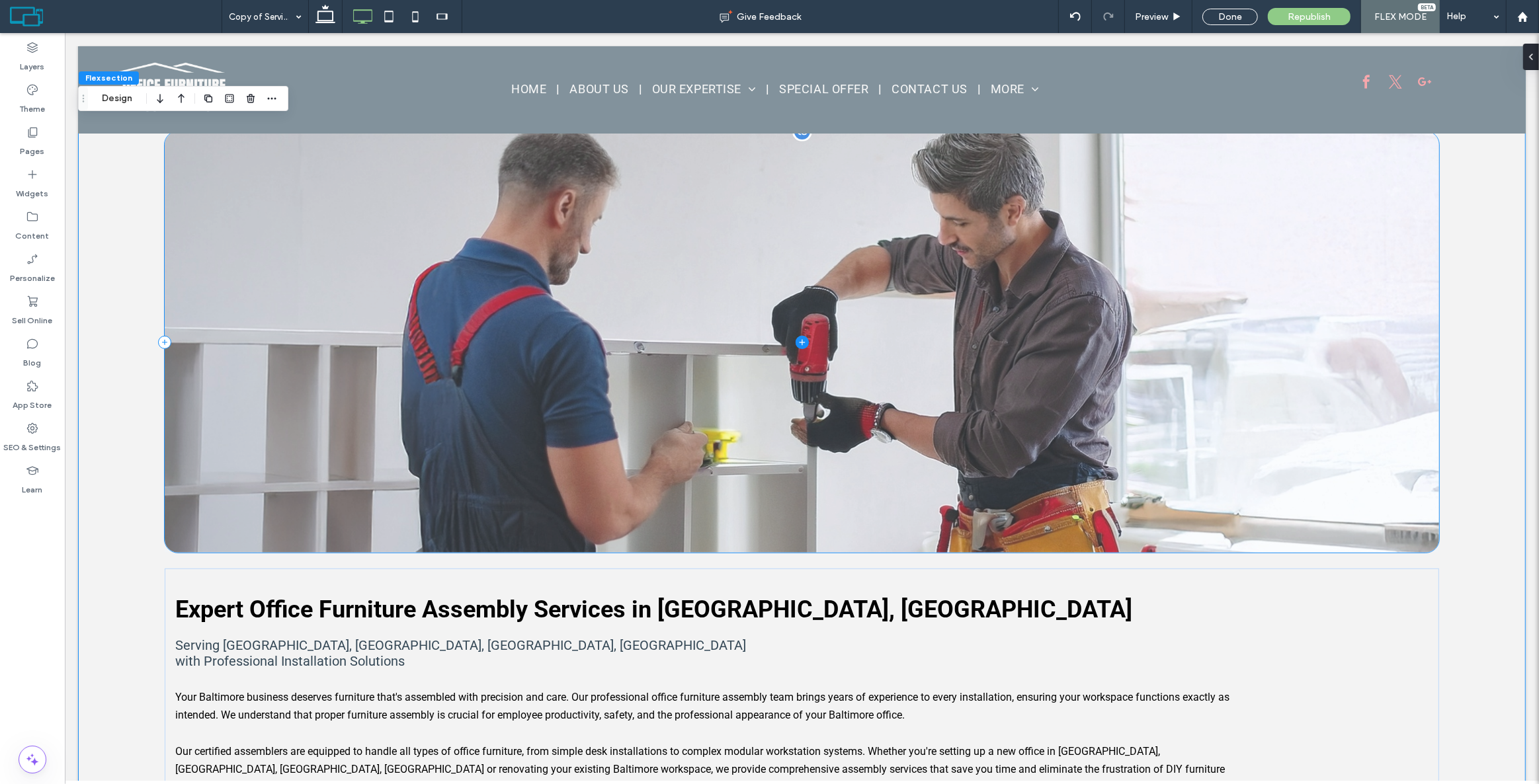
click at [330, 305] on span at bounding box center [800, 342] width 1274 height 421
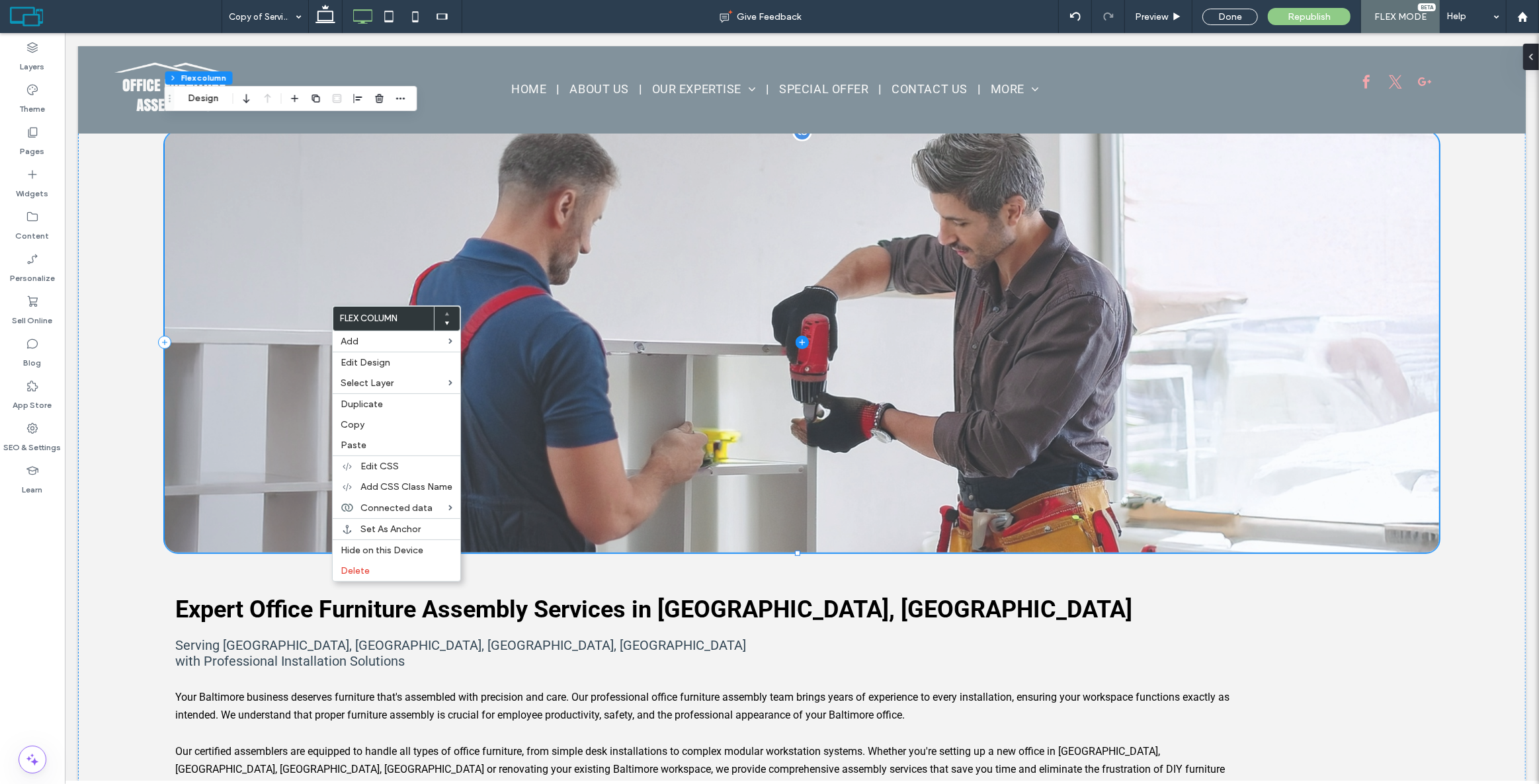
click at [715, 304] on span at bounding box center [800, 342] width 1274 height 421
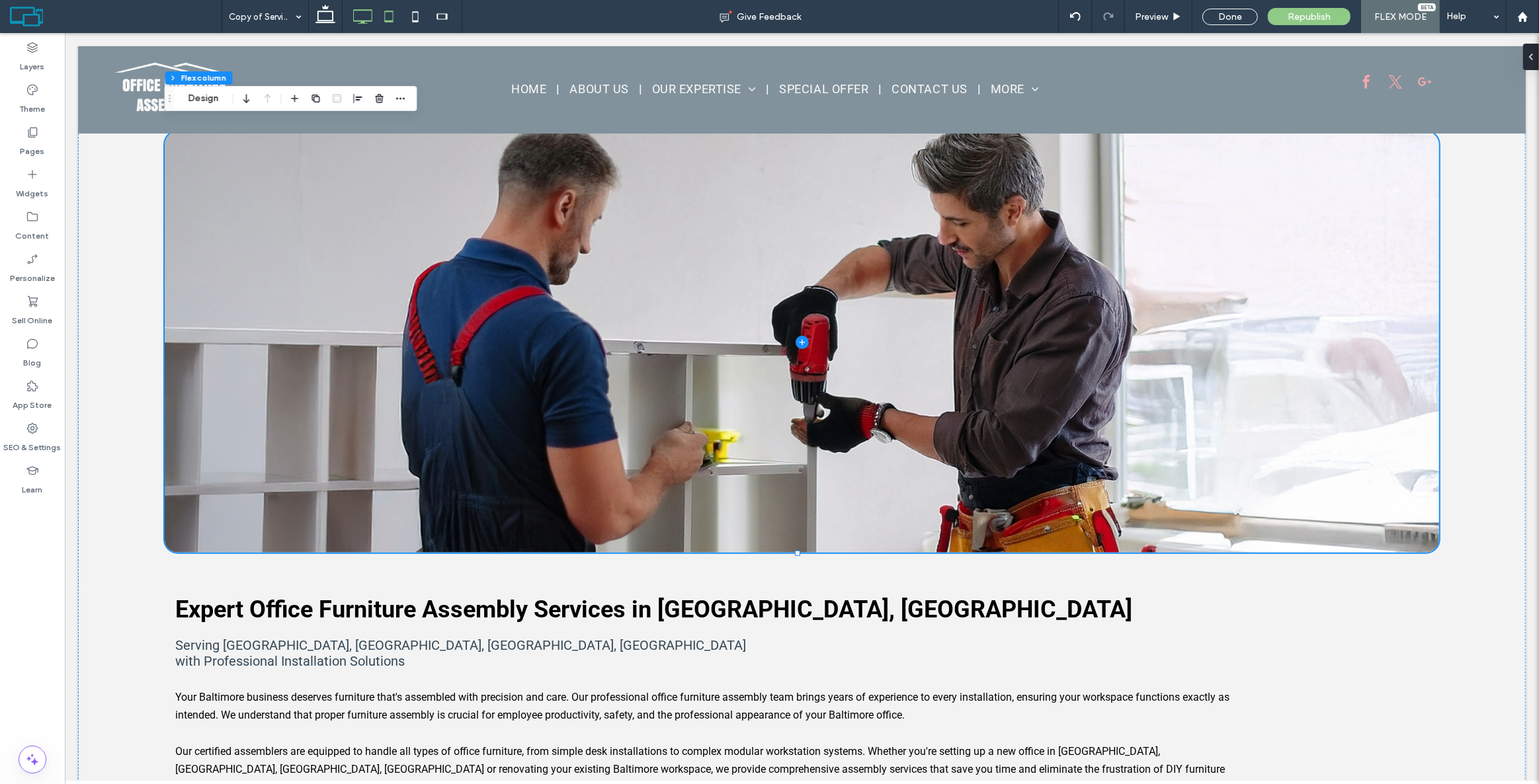
click at [392, 15] on icon at bounding box center [389, 17] width 27 height 27
type input "**"
type input "*****"
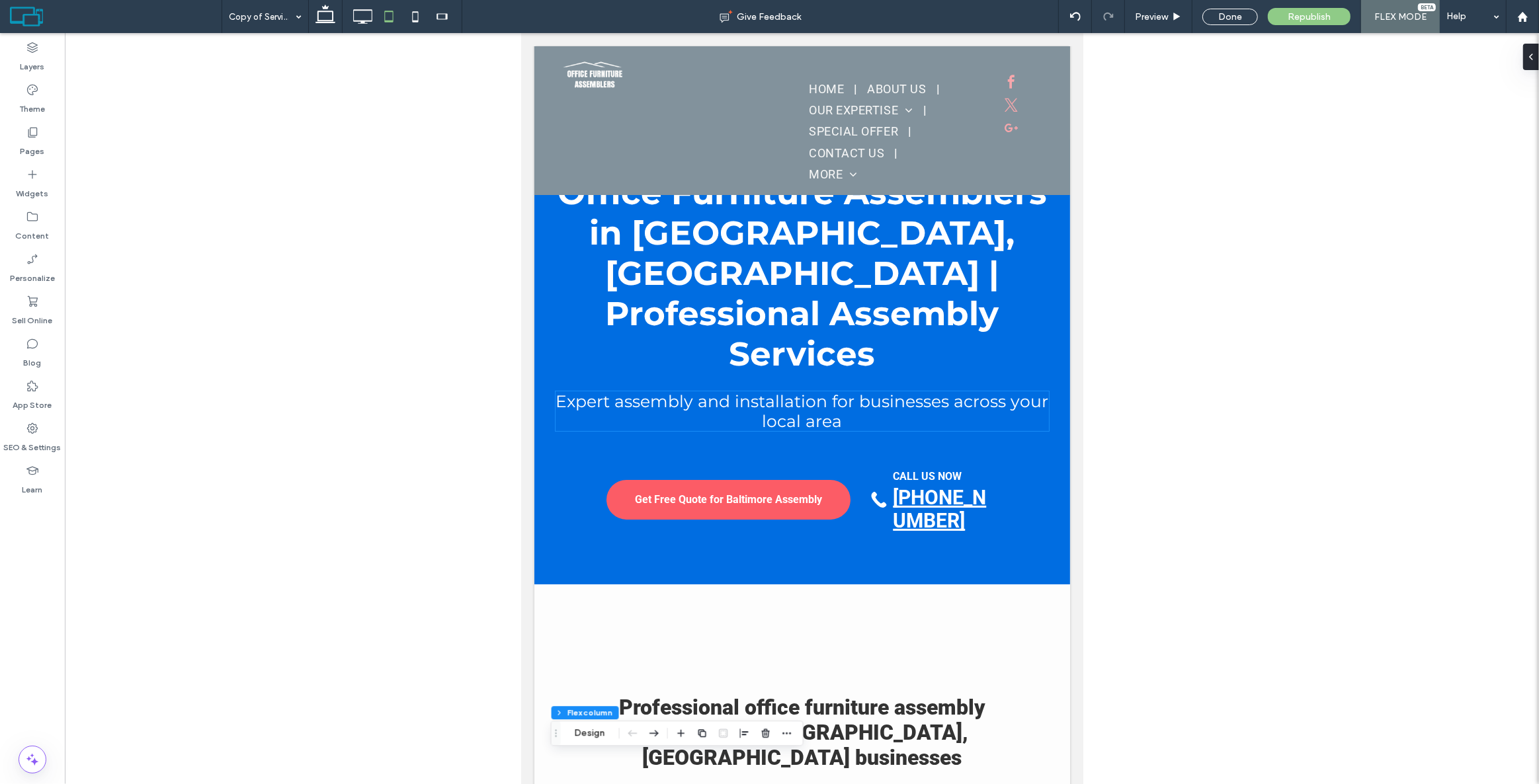
scroll to position [0, 0]
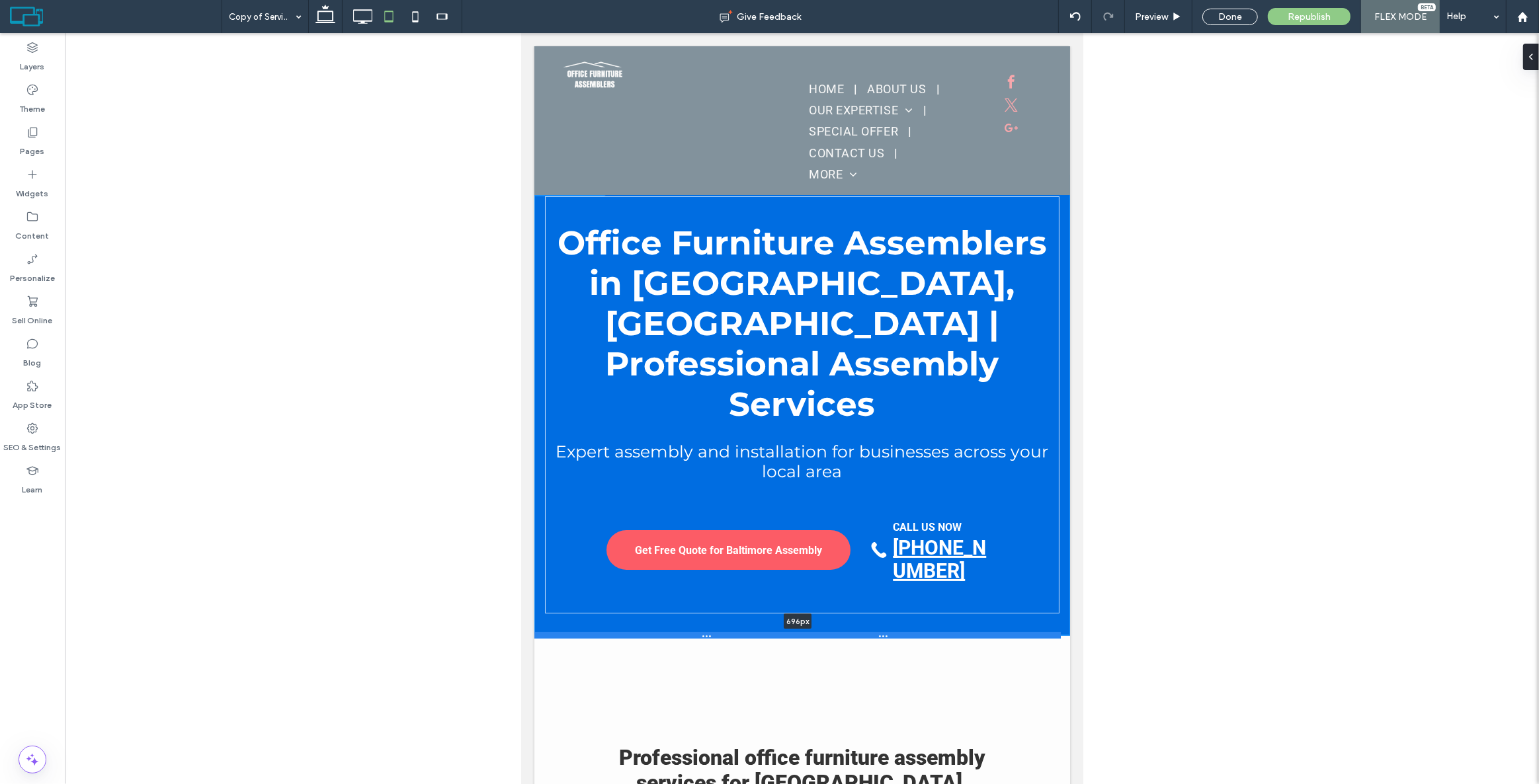
drag, startPoint x: 654, startPoint y: 580, endPoint x: 680, endPoint y: 635, distance: 60.8
click at [680, 635] on div at bounding box center [797, 635] width 526 height 6
type input "***"
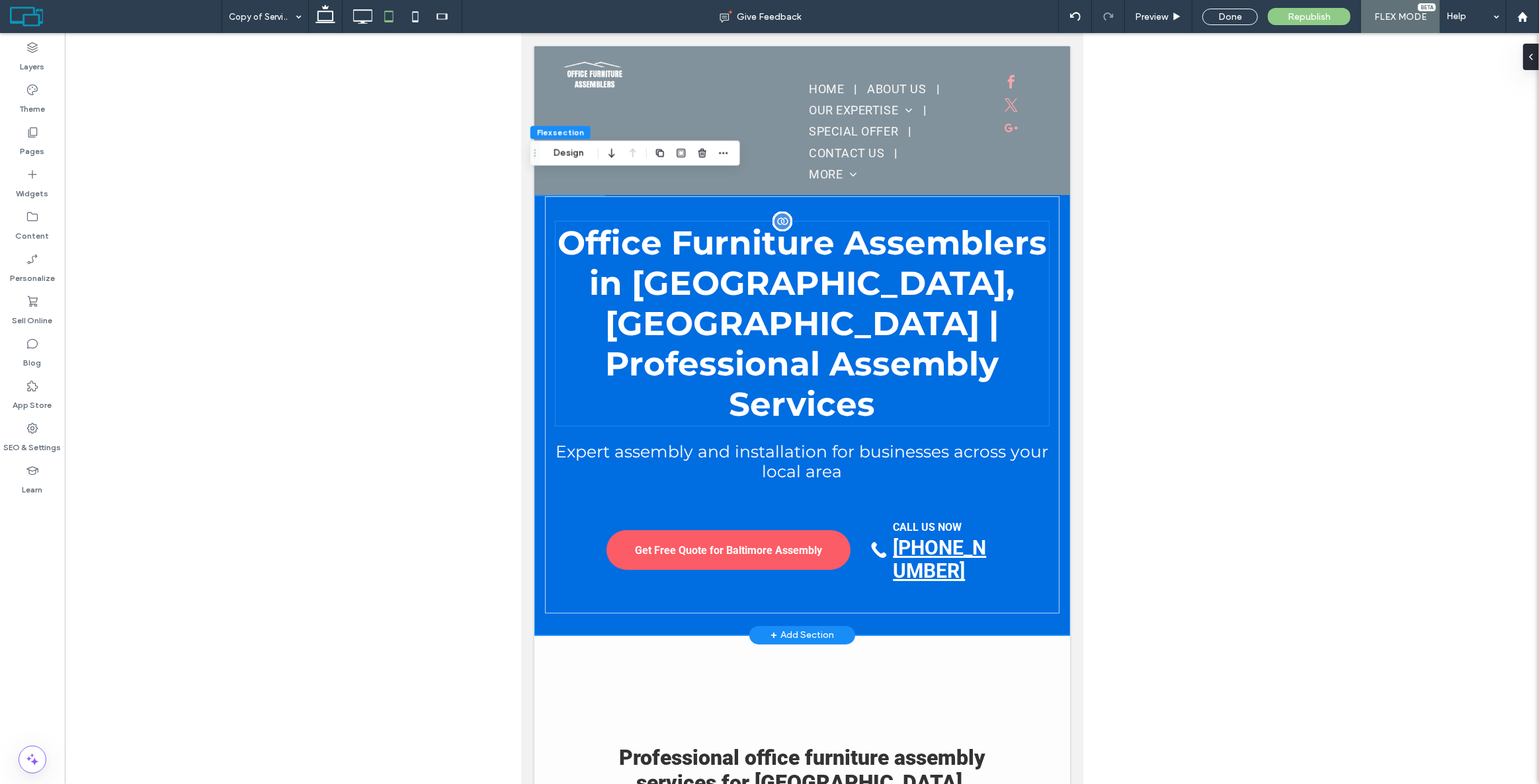
click at [743, 354] on div "Office Furniture Assemblers in [GEOGRAPHIC_DATA], [GEOGRAPHIC_DATA] | Professio…" at bounding box center [801, 323] width 493 height 205
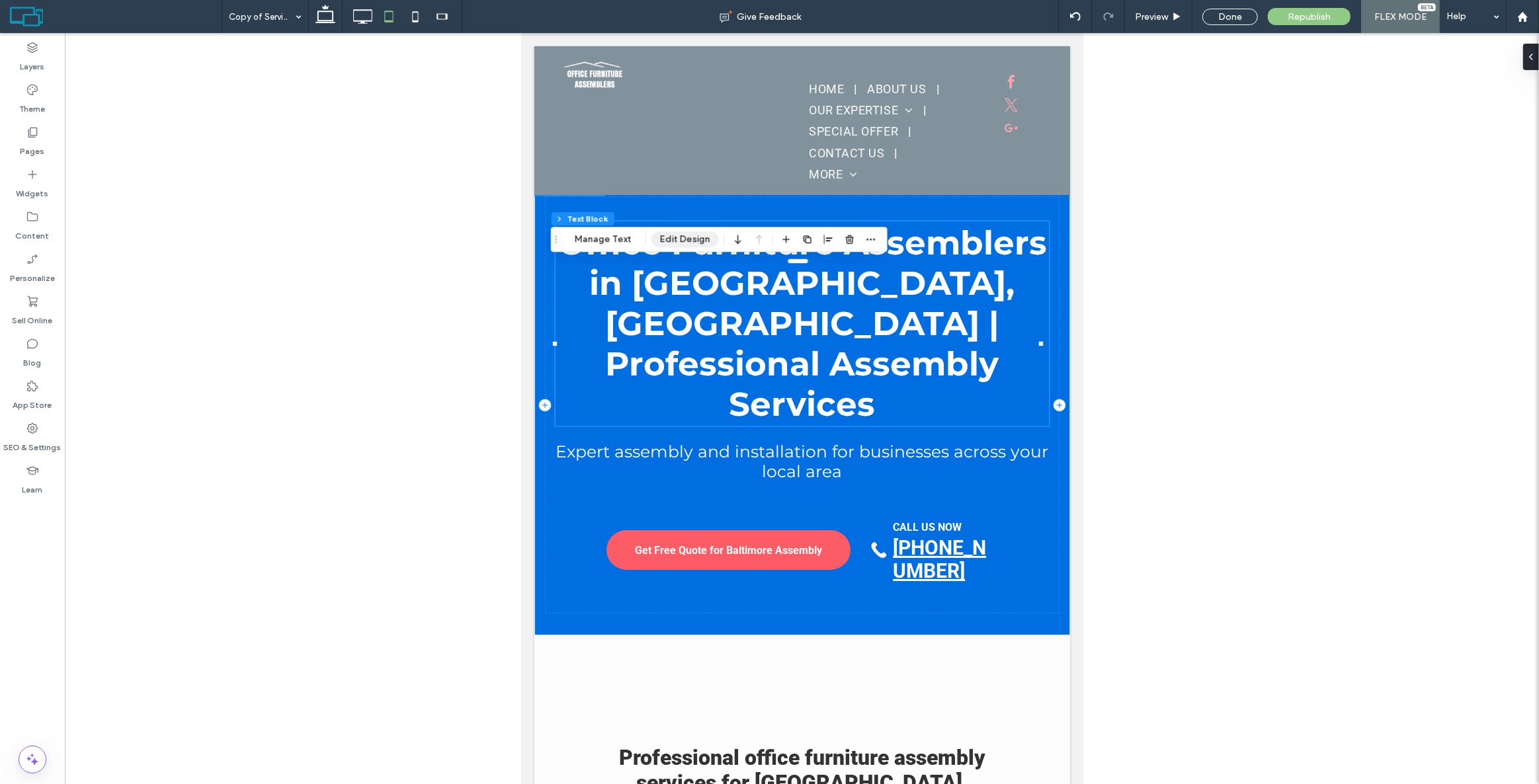
click at [698, 235] on button "Edit Design" at bounding box center [685, 239] width 68 height 16
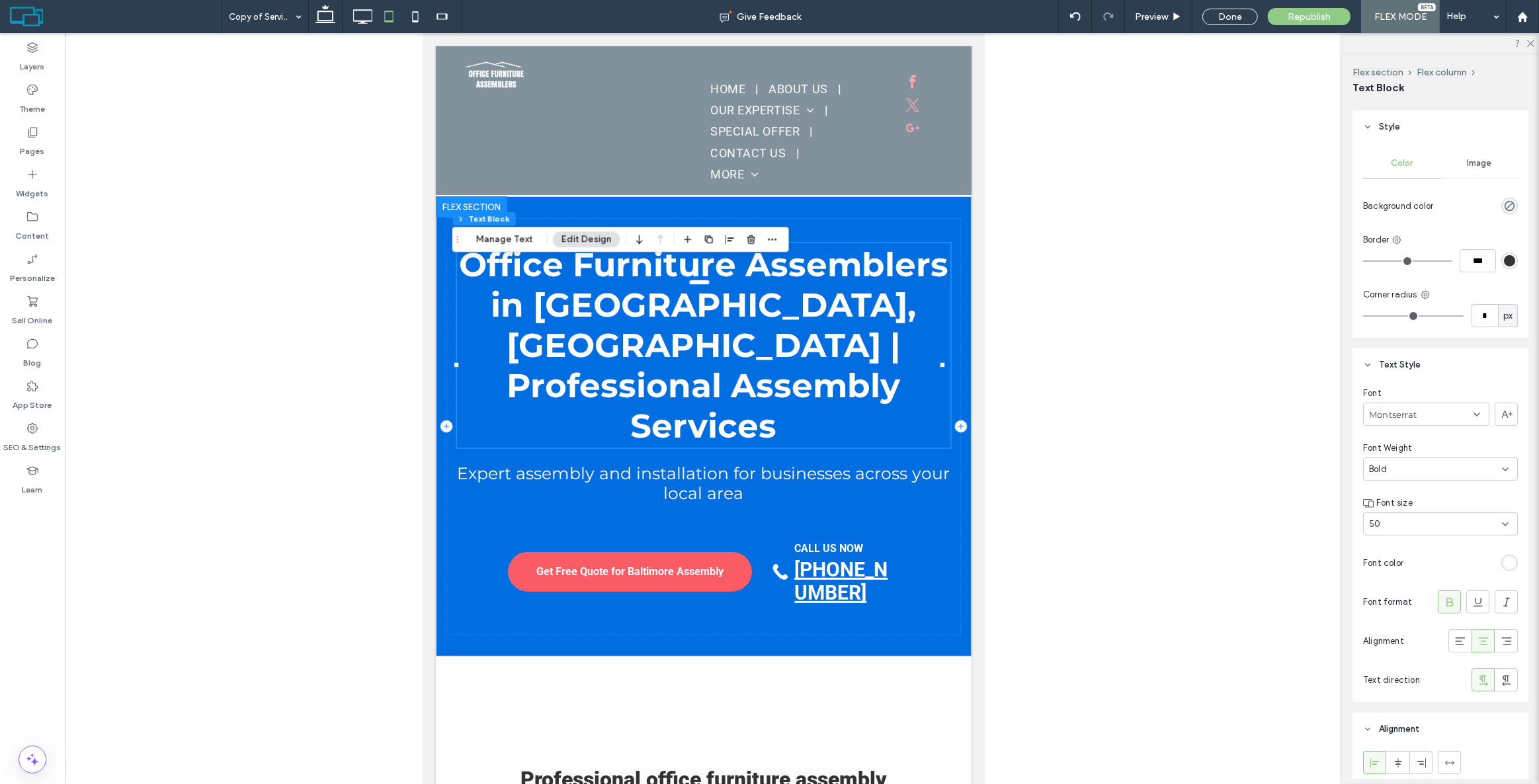
scroll to position [60, 0]
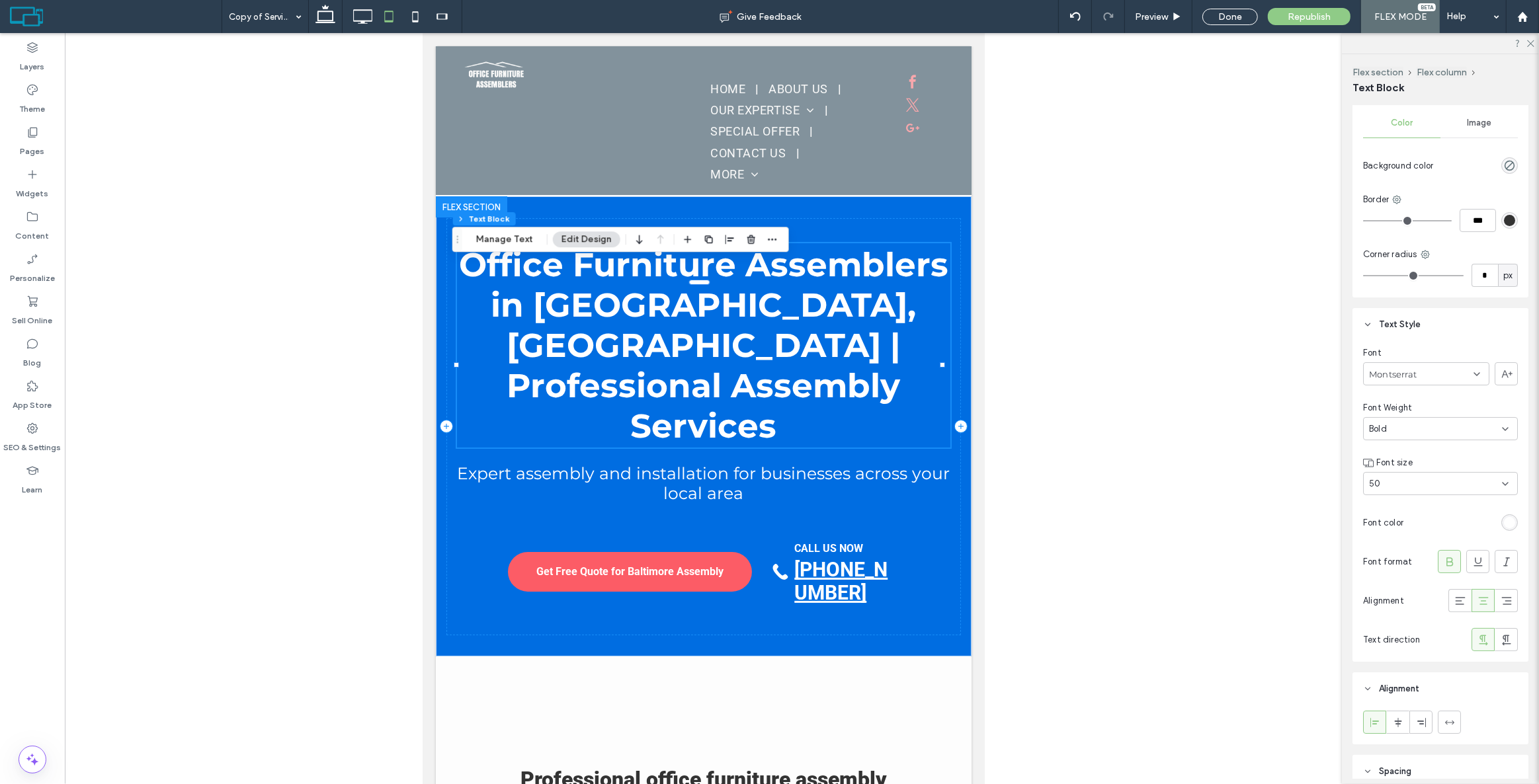
click at [1407, 482] on div "50" at bounding box center [1432, 484] width 127 height 13
click at [1388, 578] on div "36" at bounding box center [1438, 580] width 148 height 23
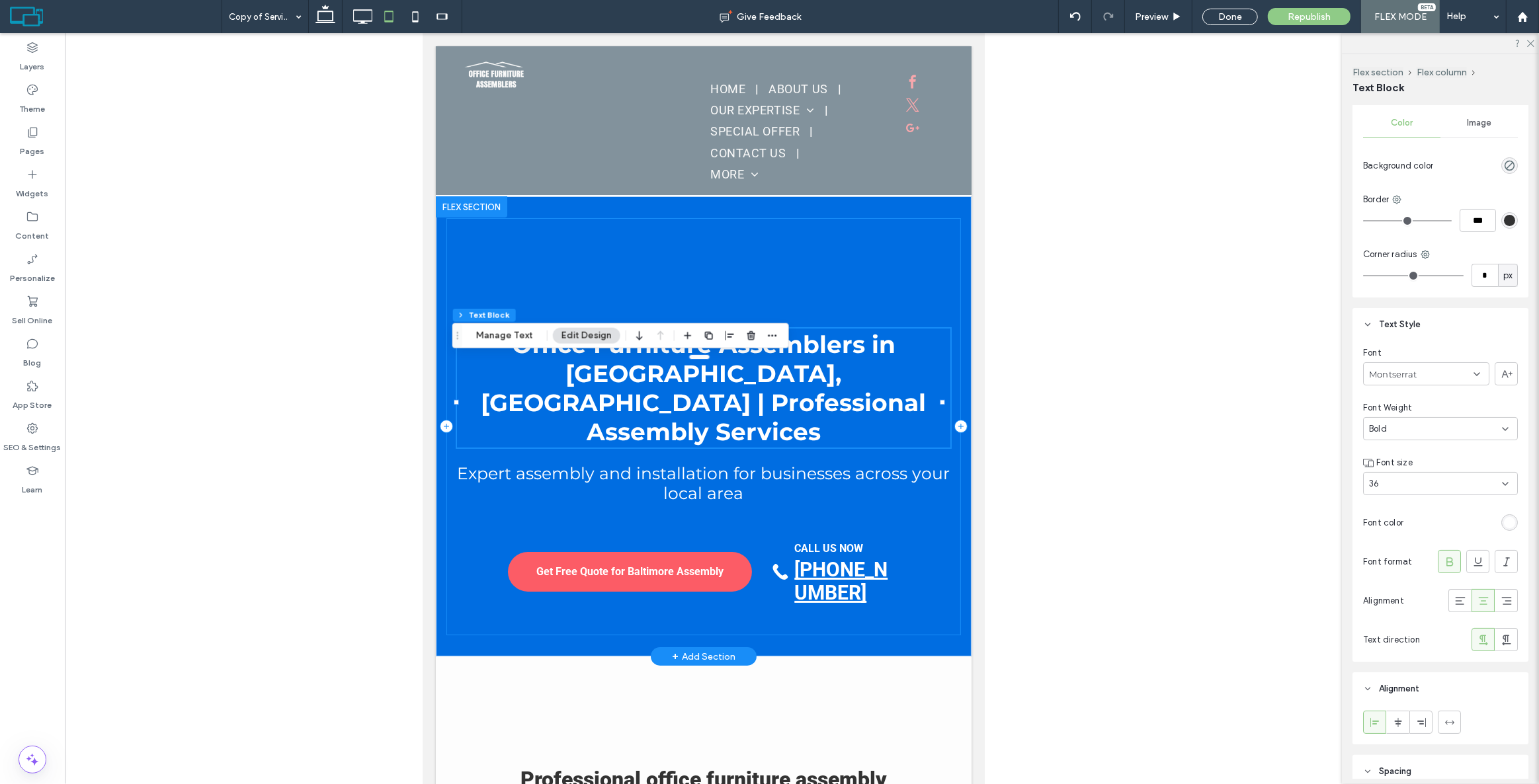
click at [868, 283] on div "Office Furniture Assemblers in [GEOGRAPHIC_DATA], [GEOGRAPHIC_DATA] | Professio…" at bounding box center [703, 426] width 514 height 417
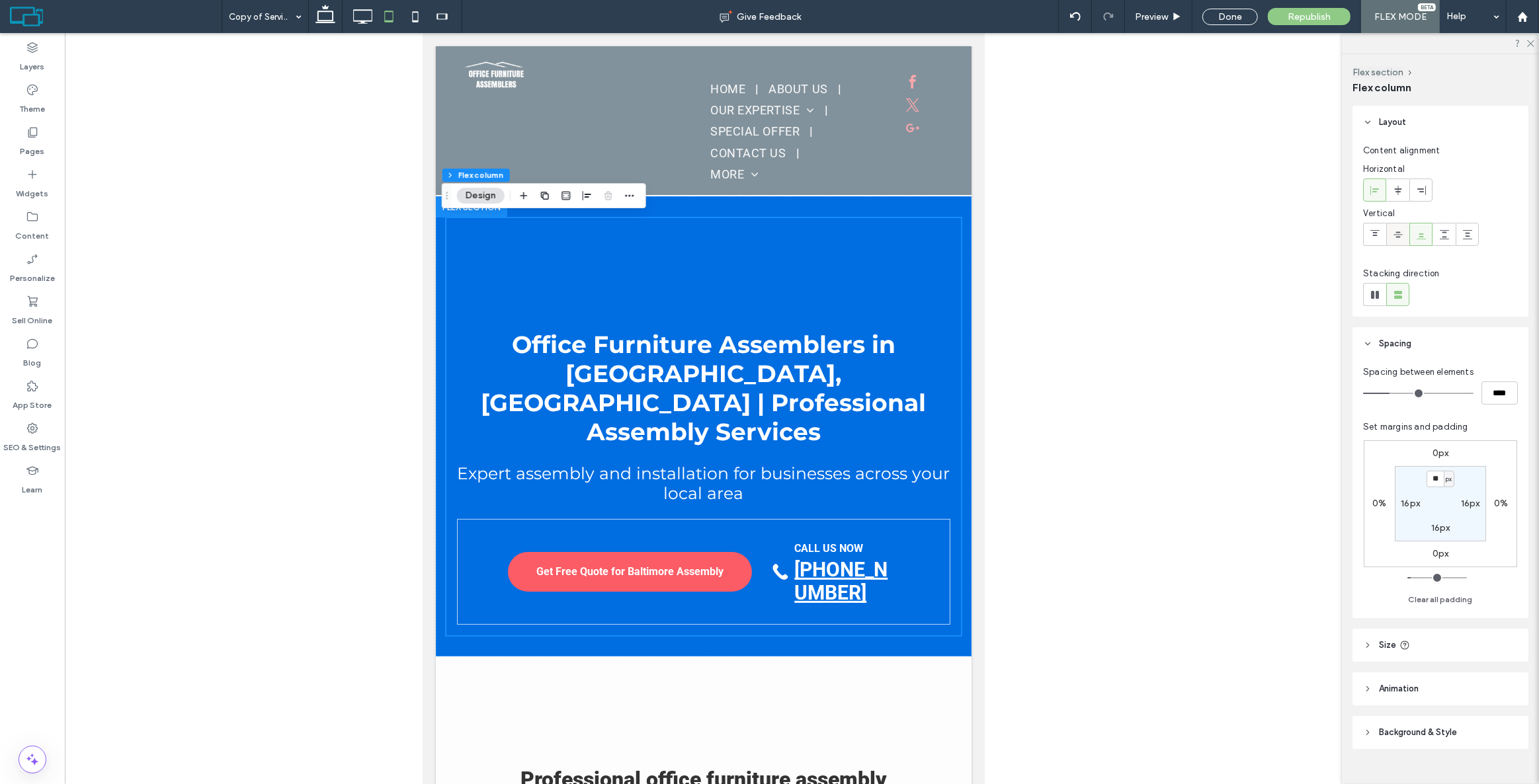
click at [1399, 236] on icon at bounding box center [1398, 234] width 11 height 11
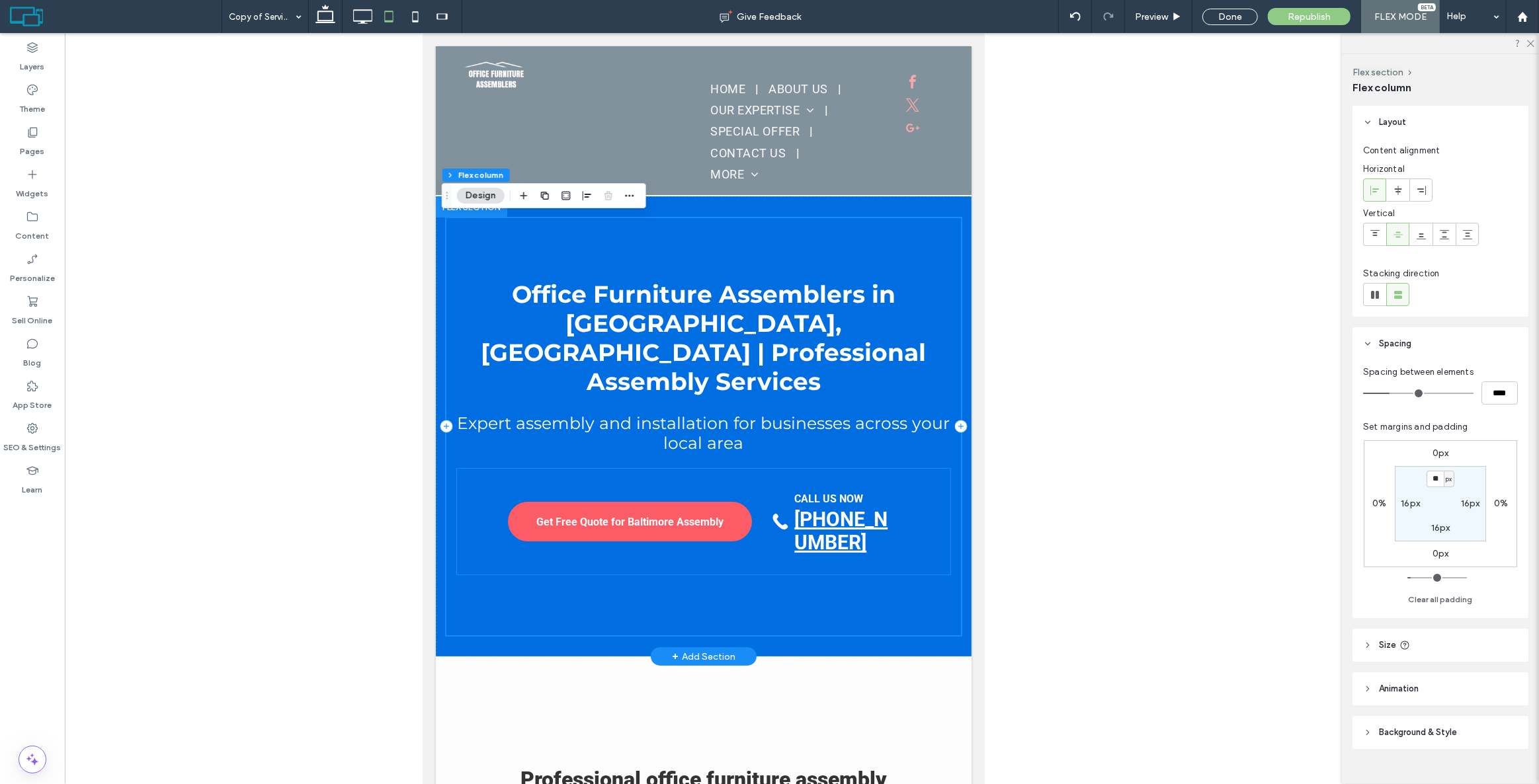
click at [775, 489] on div "CALL US NOW [PHONE_NUMBER]" at bounding box center [835, 522] width 127 height 65
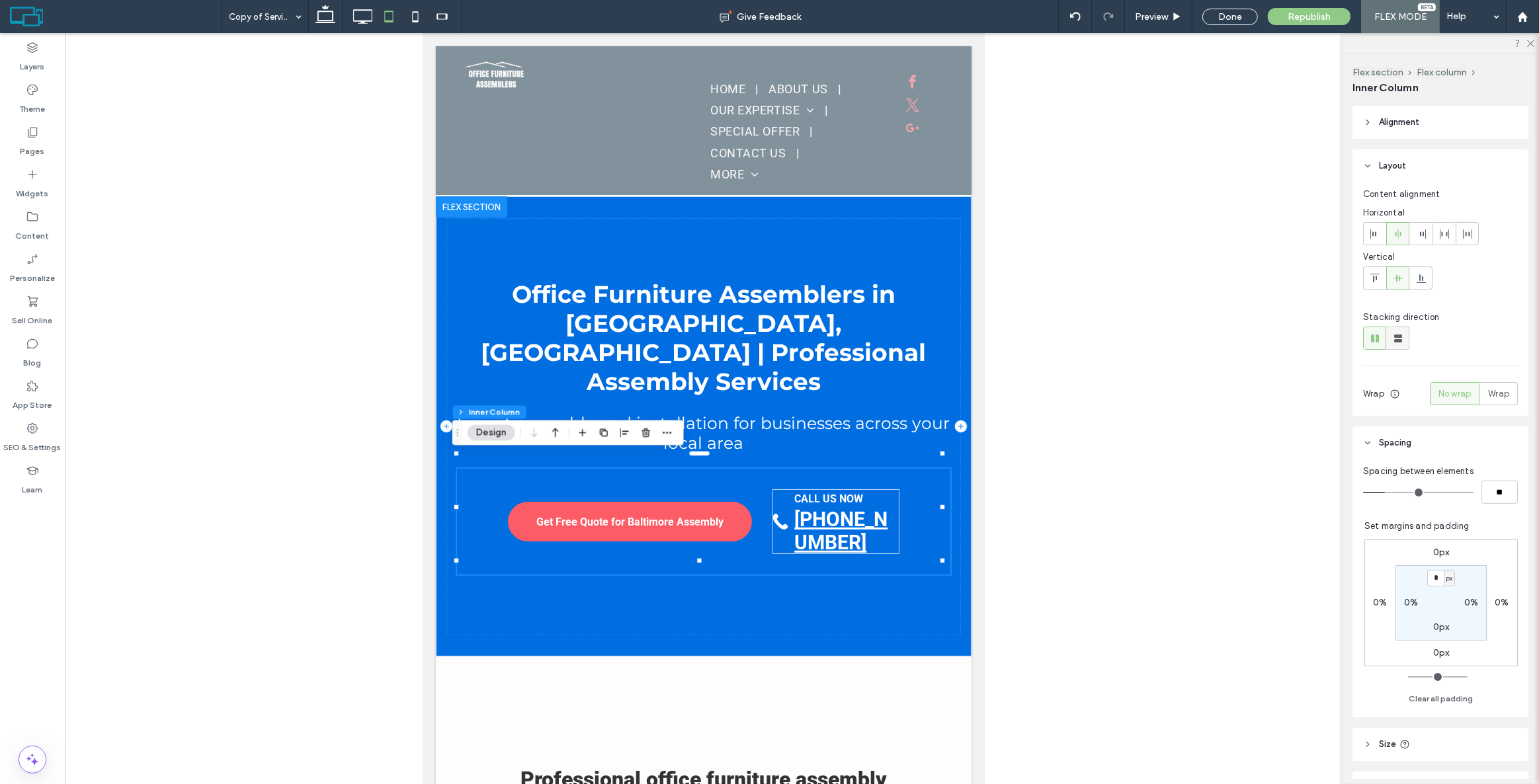
click at [1396, 335] on use at bounding box center [1398, 338] width 8 height 8
type input "**"
type input "****"
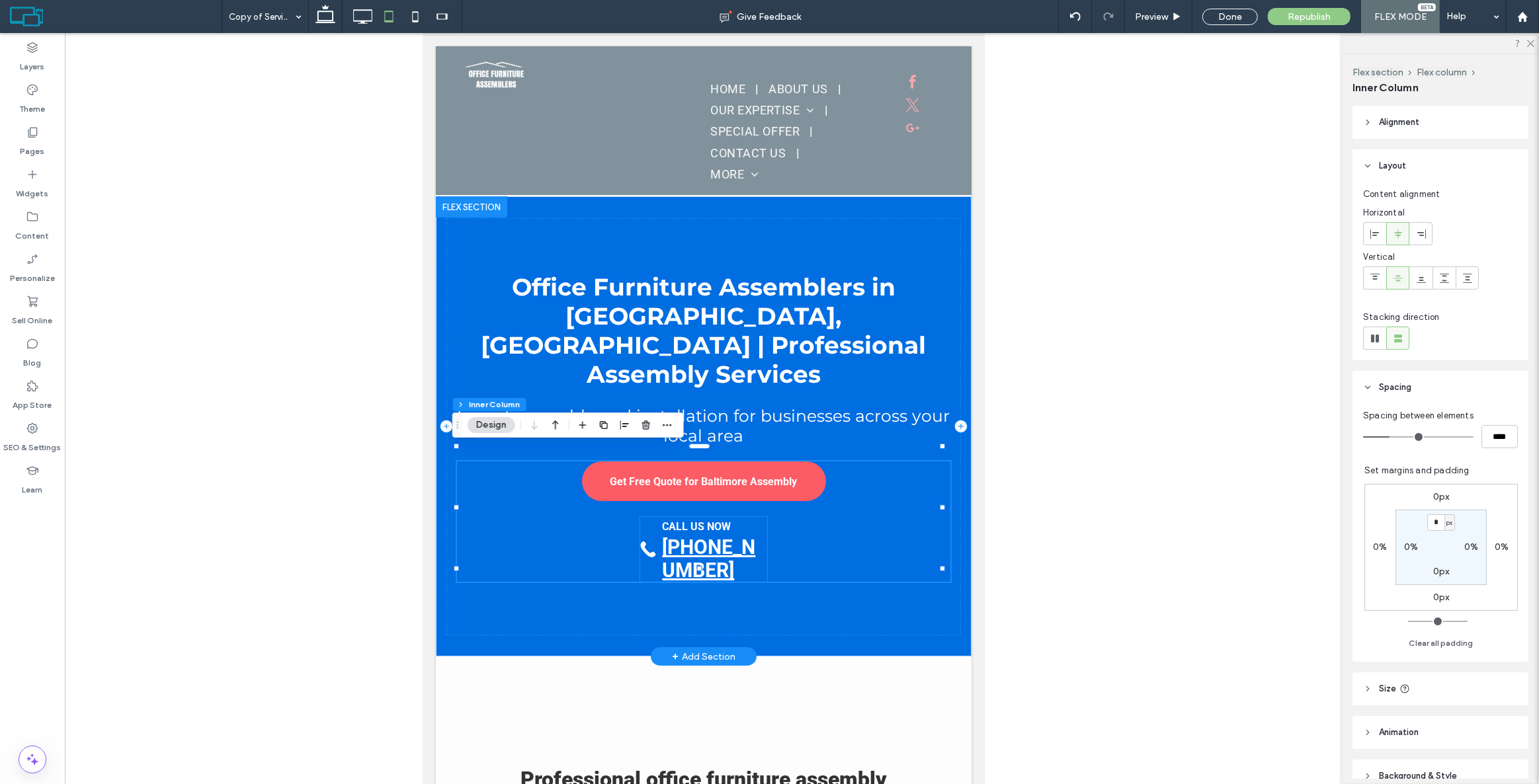
click at [755, 529] on div "CALL US NOW [PHONE_NUMBER]" at bounding box center [713, 549] width 105 height 65
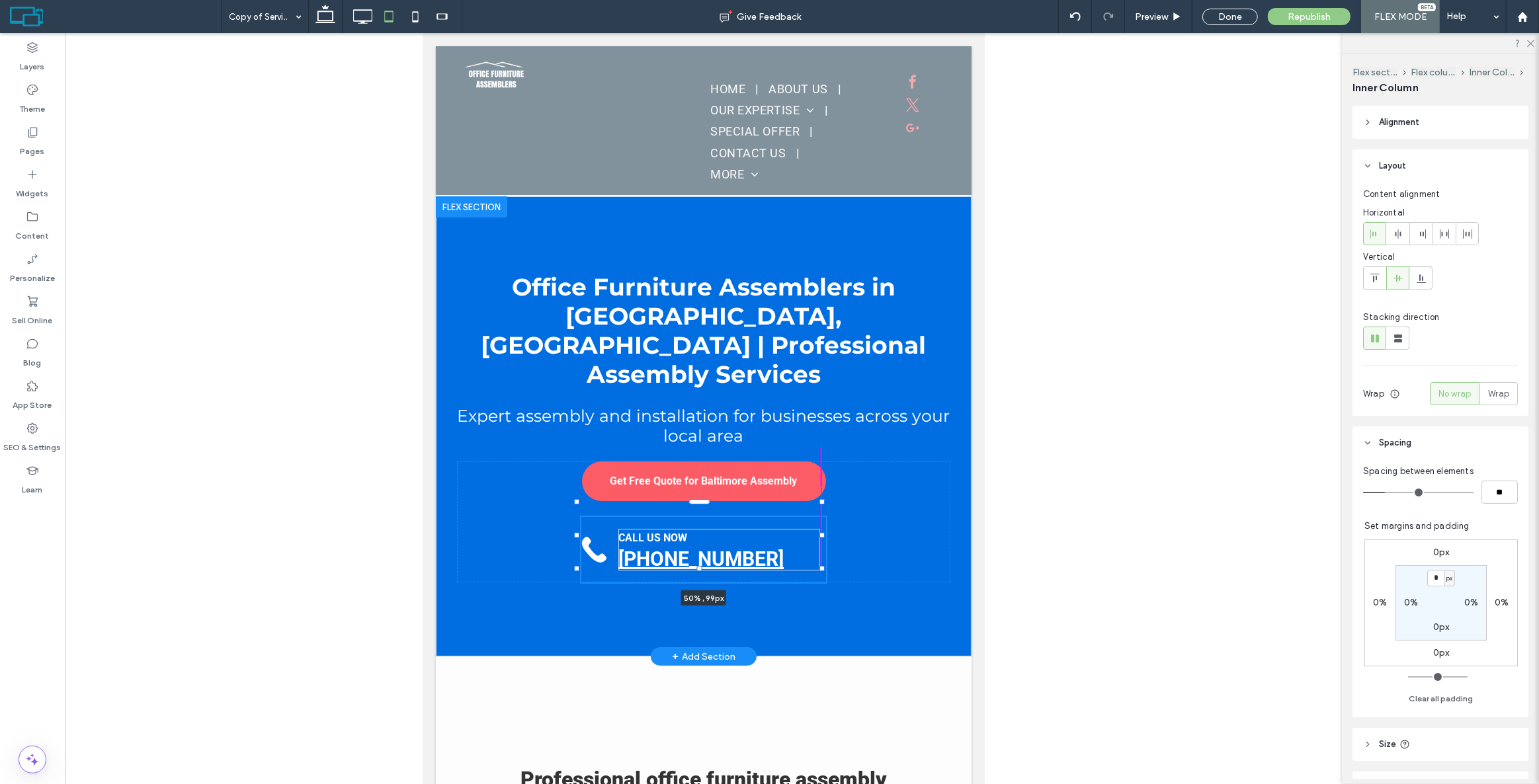
drag, startPoint x: 763, startPoint y: 535, endPoint x: 823, endPoint y: 533, distance: 60.0
click at [823, 533] on div at bounding box center [822, 536] width 6 height 6
type input "**"
type input "****"
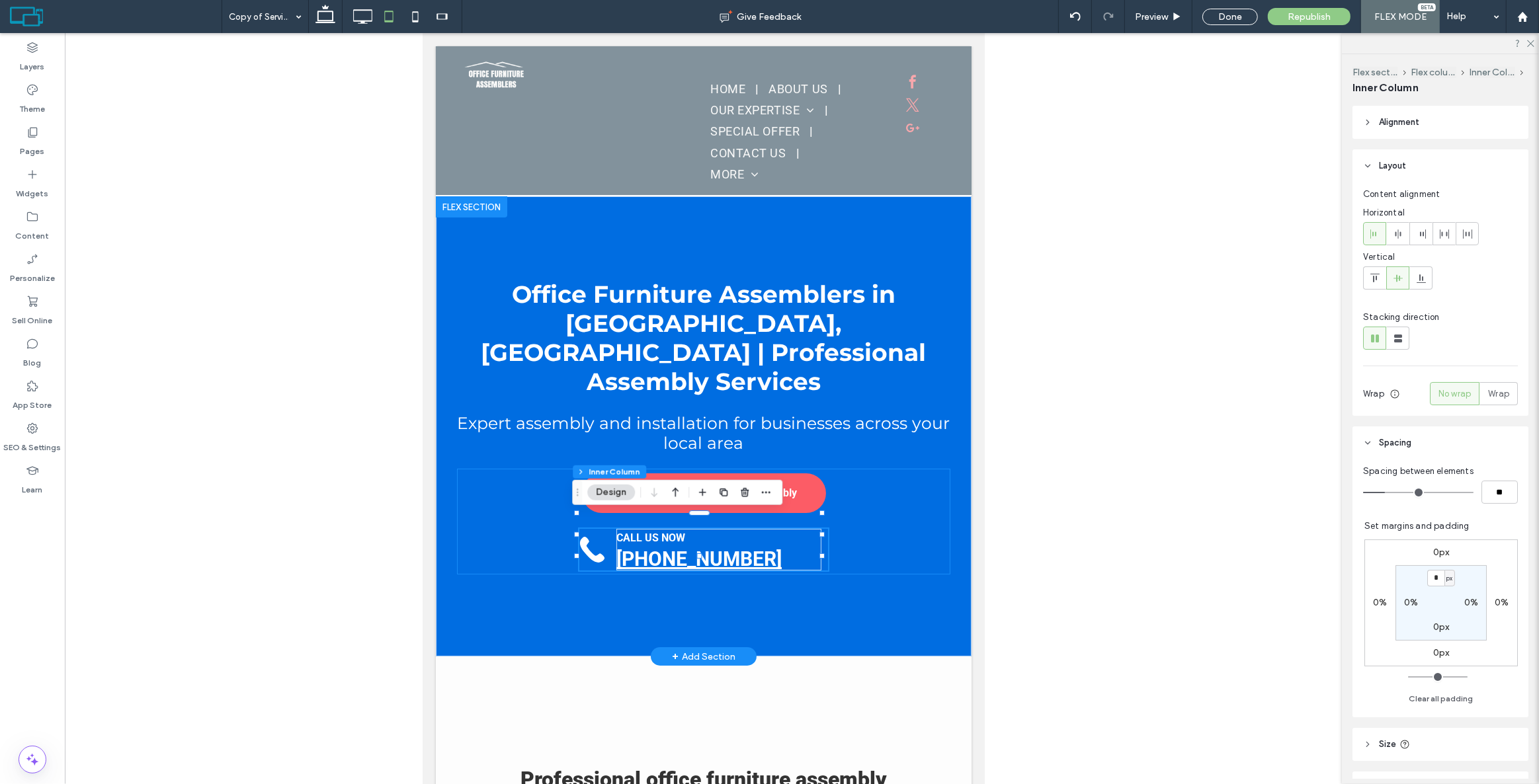
click at [873, 522] on div "Get Free Quote for Baltimore Assembly CALL US NOW [PHONE_NUMBER] 50% , 99px" at bounding box center [703, 522] width 493 height 105
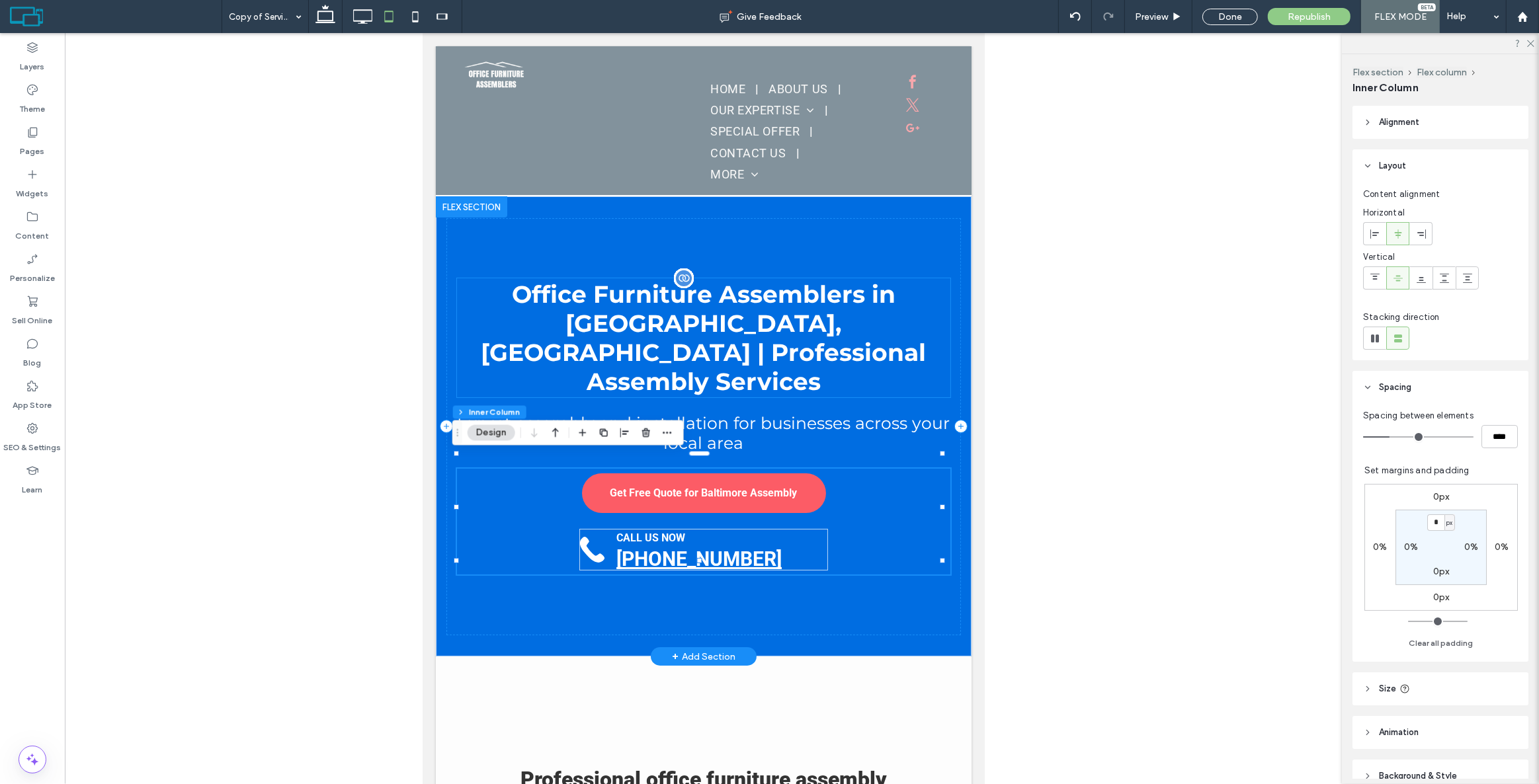
click at [790, 324] on div "Office Furniture Assemblers in [GEOGRAPHIC_DATA], [GEOGRAPHIC_DATA] | Professio…" at bounding box center [703, 338] width 493 height 119
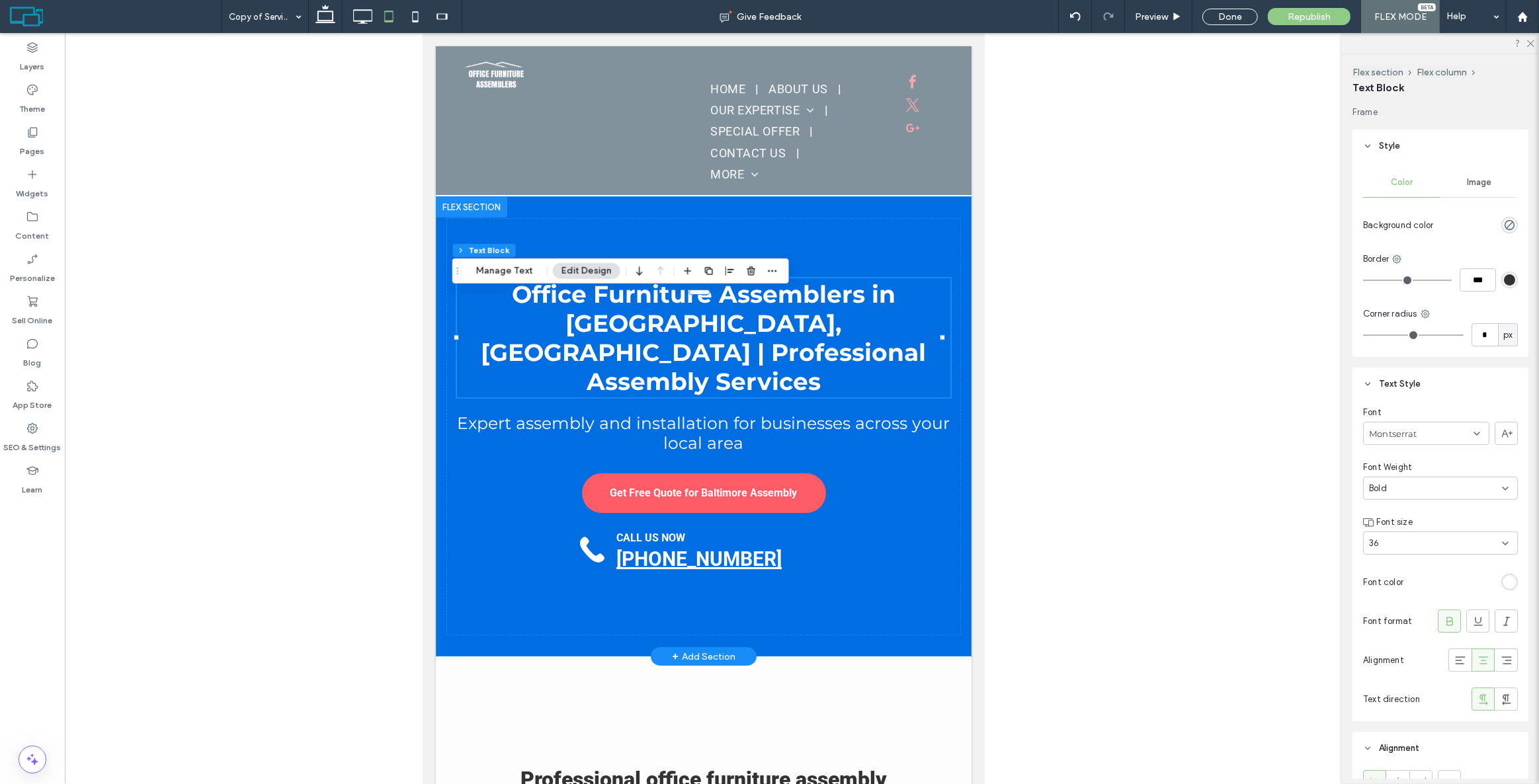
click at [824, 210] on div "Office Furniture Assemblers in [GEOGRAPHIC_DATA], [GEOGRAPHIC_DATA] | Professio…" at bounding box center [703, 426] width 536 height 460
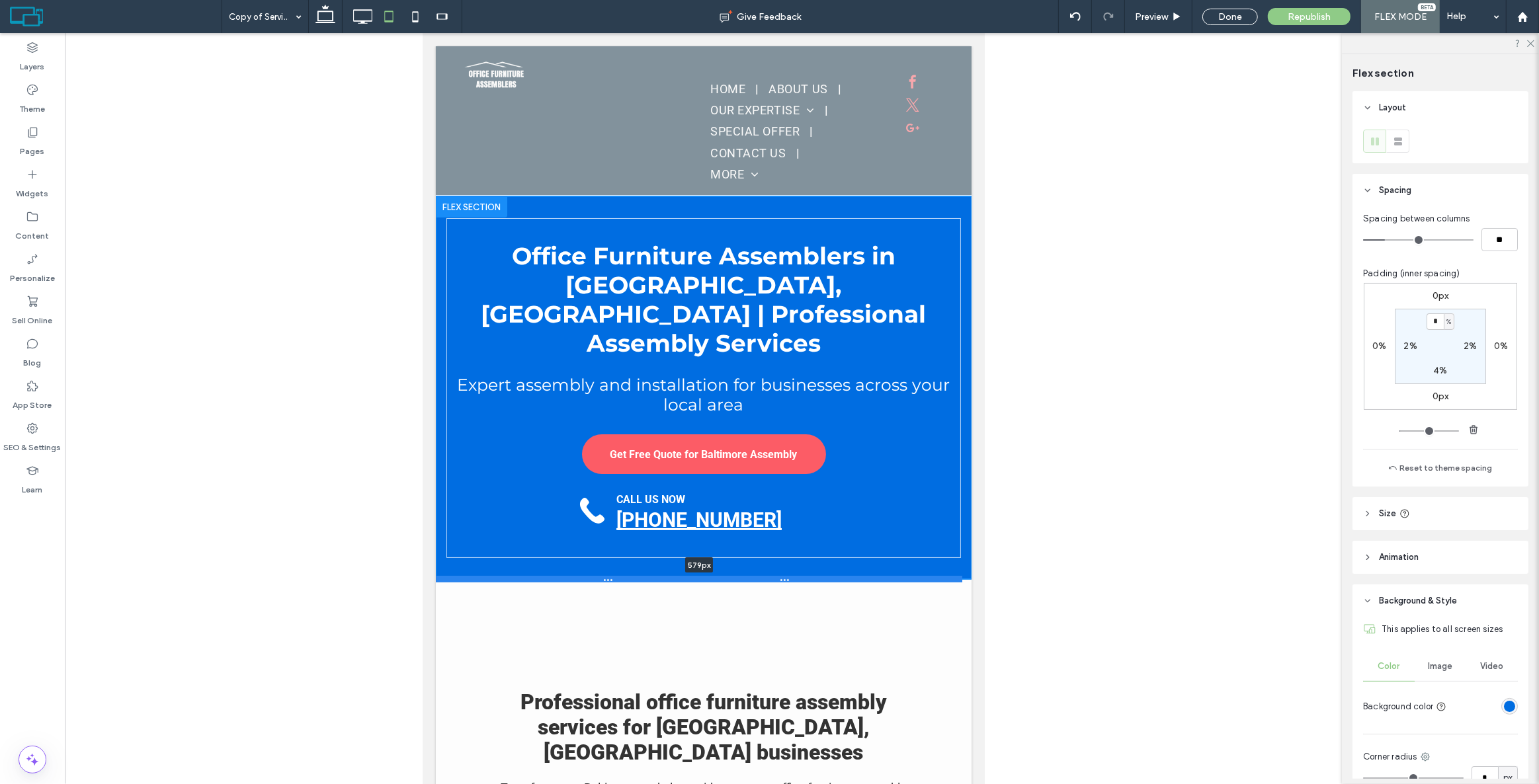
drag, startPoint x: 758, startPoint y: 658, endPoint x: 767, endPoint y: 581, distance: 77.5
click at [767, 581] on div at bounding box center [698, 579] width 526 height 6
type input "***"
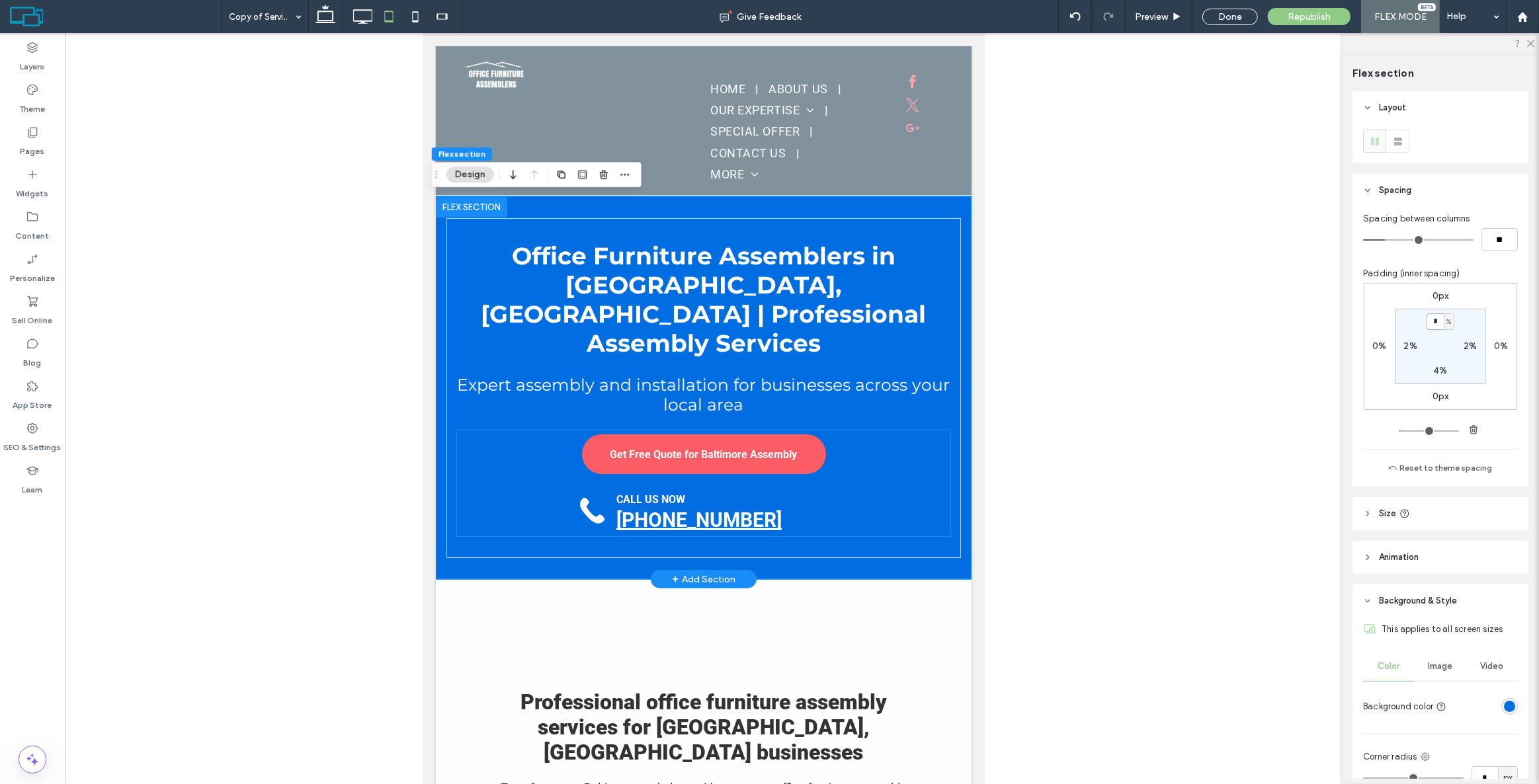
click at [711, 508] on strong "[PHONE_NUMBER]" at bounding box center [698, 520] width 165 height 23
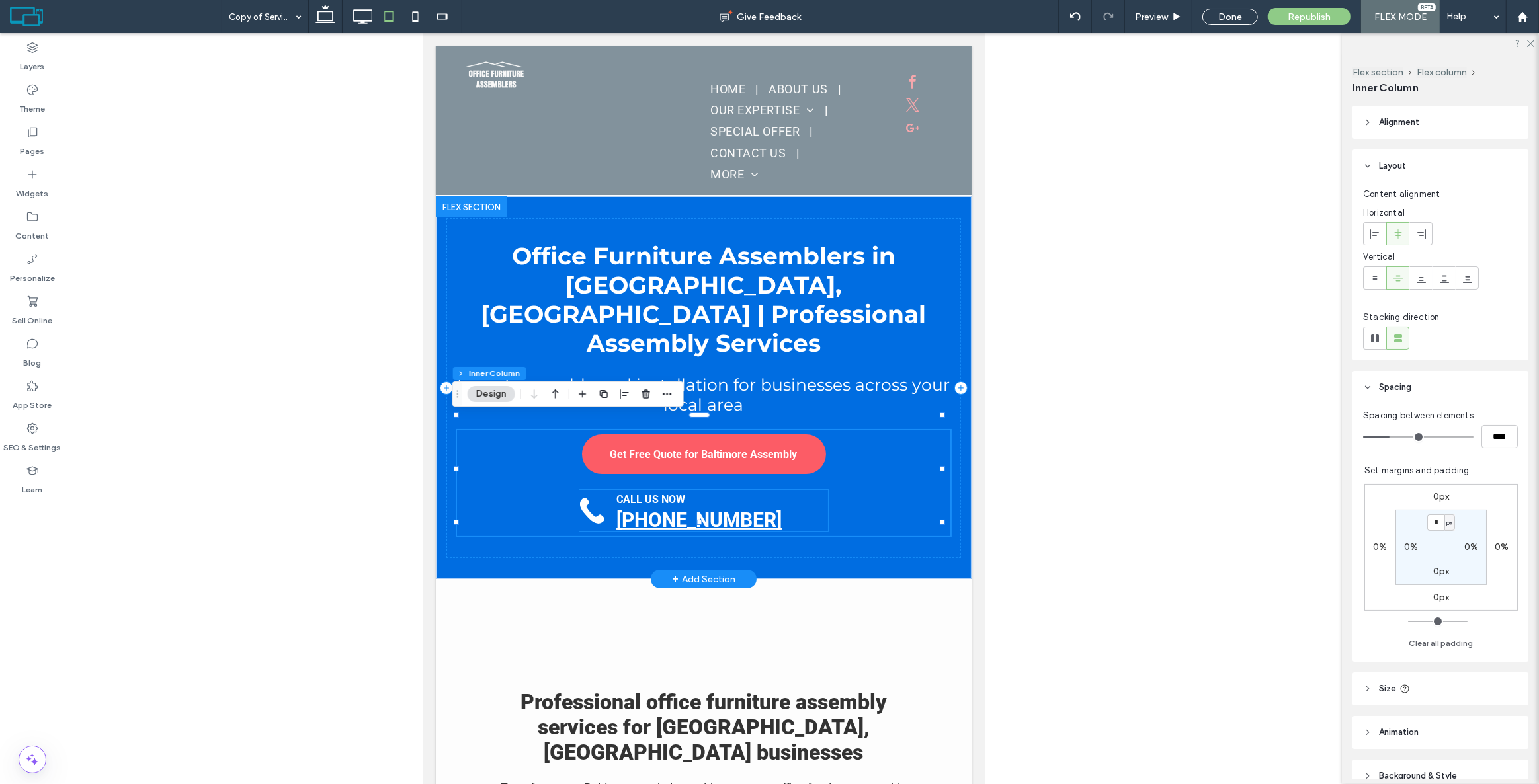
click at [793, 493] on div "CALL US NOW" at bounding box center [717, 499] width 205 height 18
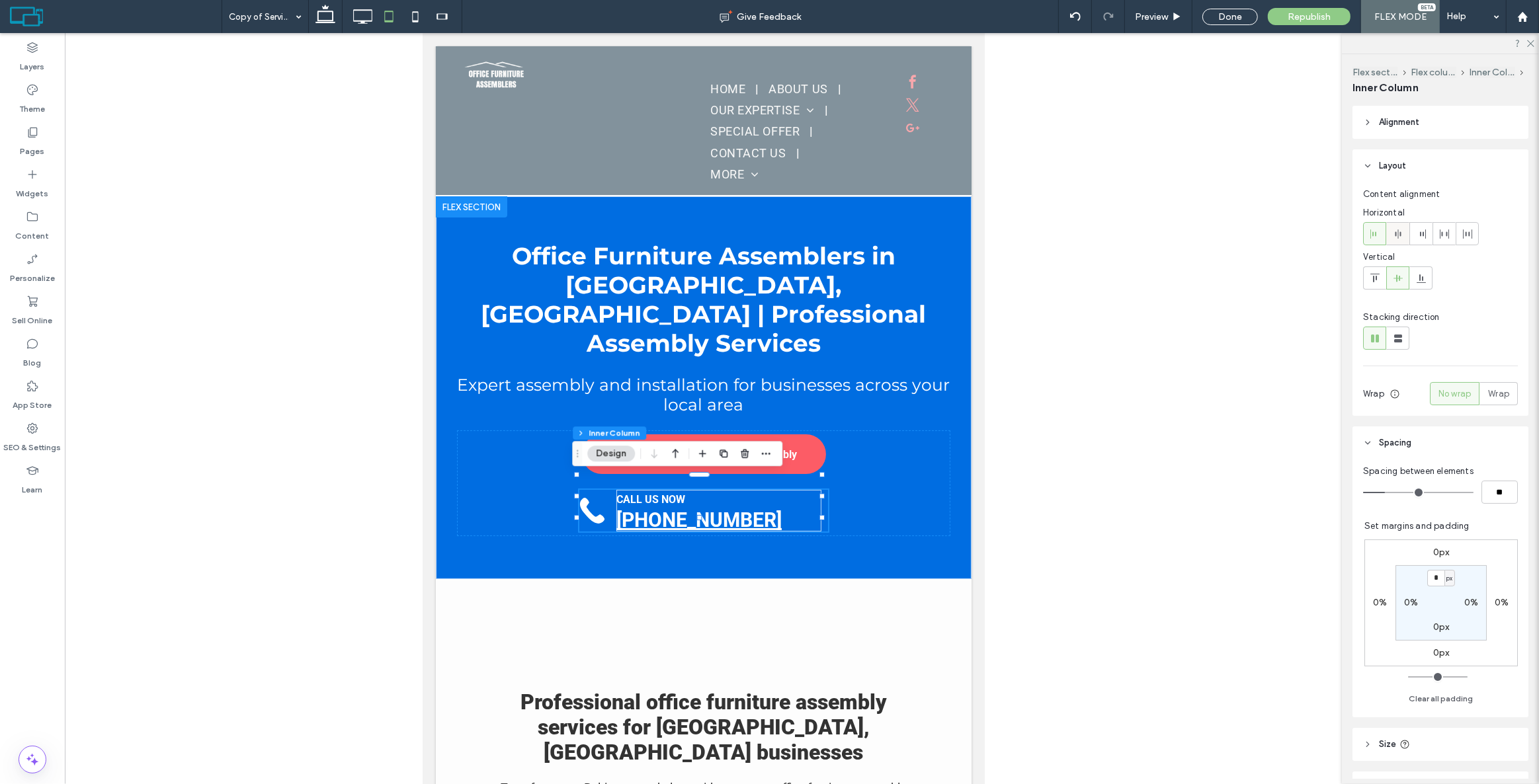
click at [1396, 230] on icon at bounding box center [1398, 233] width 11 height 11
click at [802, 508] on p "[PHONE_NUMBER]" at bounding box center [715, 520] width 193 height 23
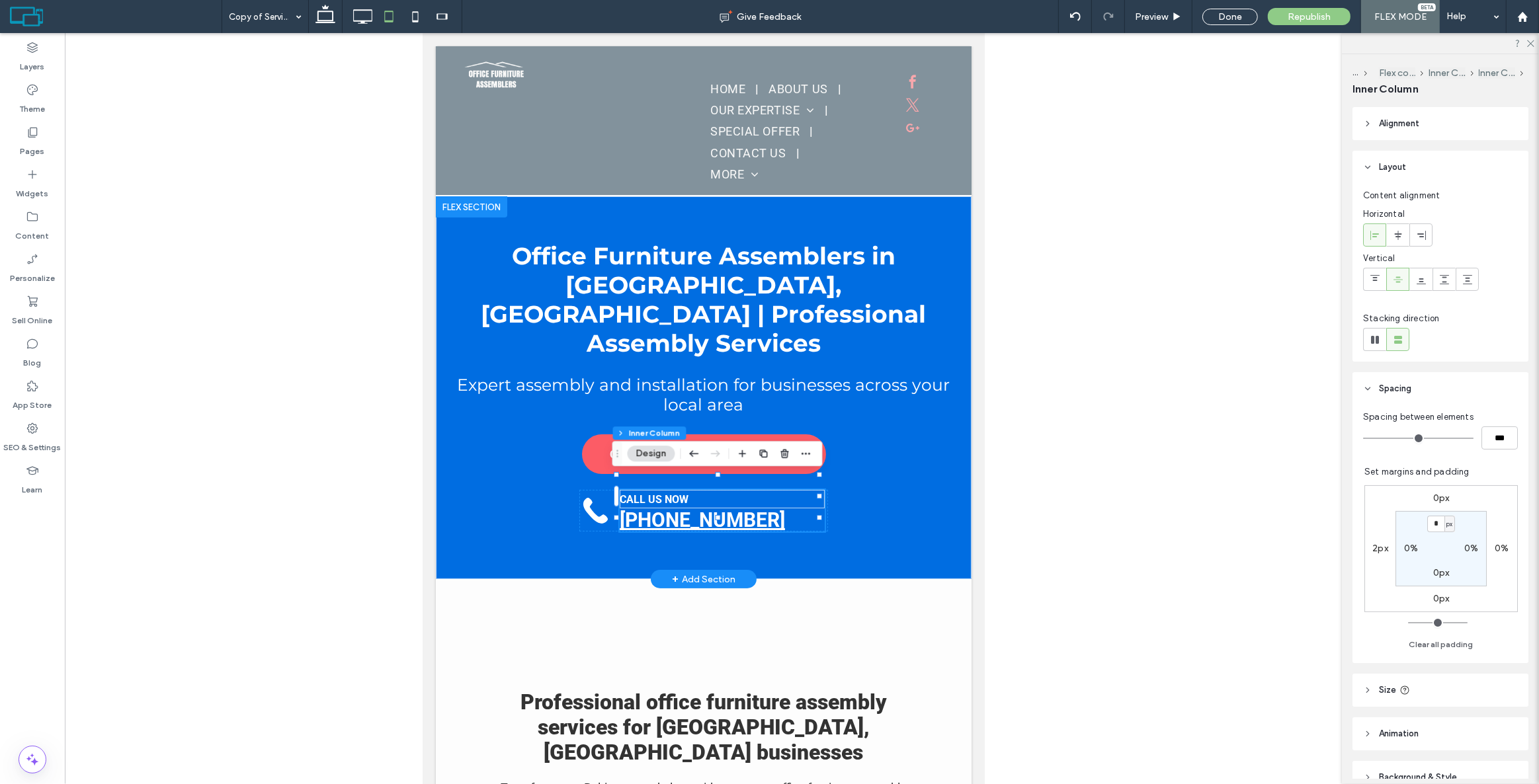
click at [814, 496] on div "CALL US NOW [PHONE_NUMBER]" at bounding box center [721, 510] width 205 height 41
click at [888, 471] on div "Get Free Quote for Baltimore Assembly CALL US NOW [PHONE_NUMBER]" at bounding box center [703, 483] width 493 height 105
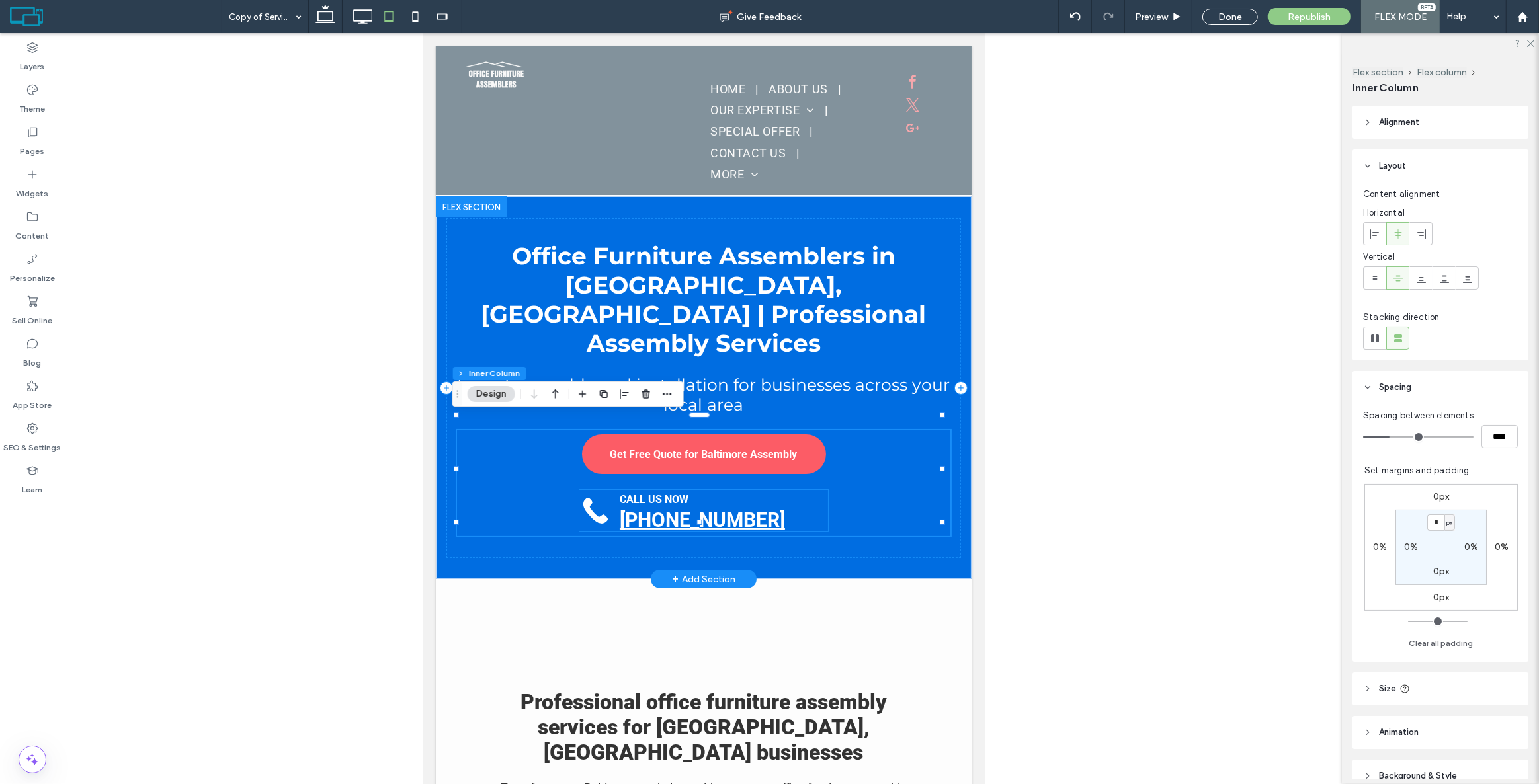
click at [769, 508] on p "[PHONE_NUMBER]" at bounding box center [715, 520] width 193 height 23
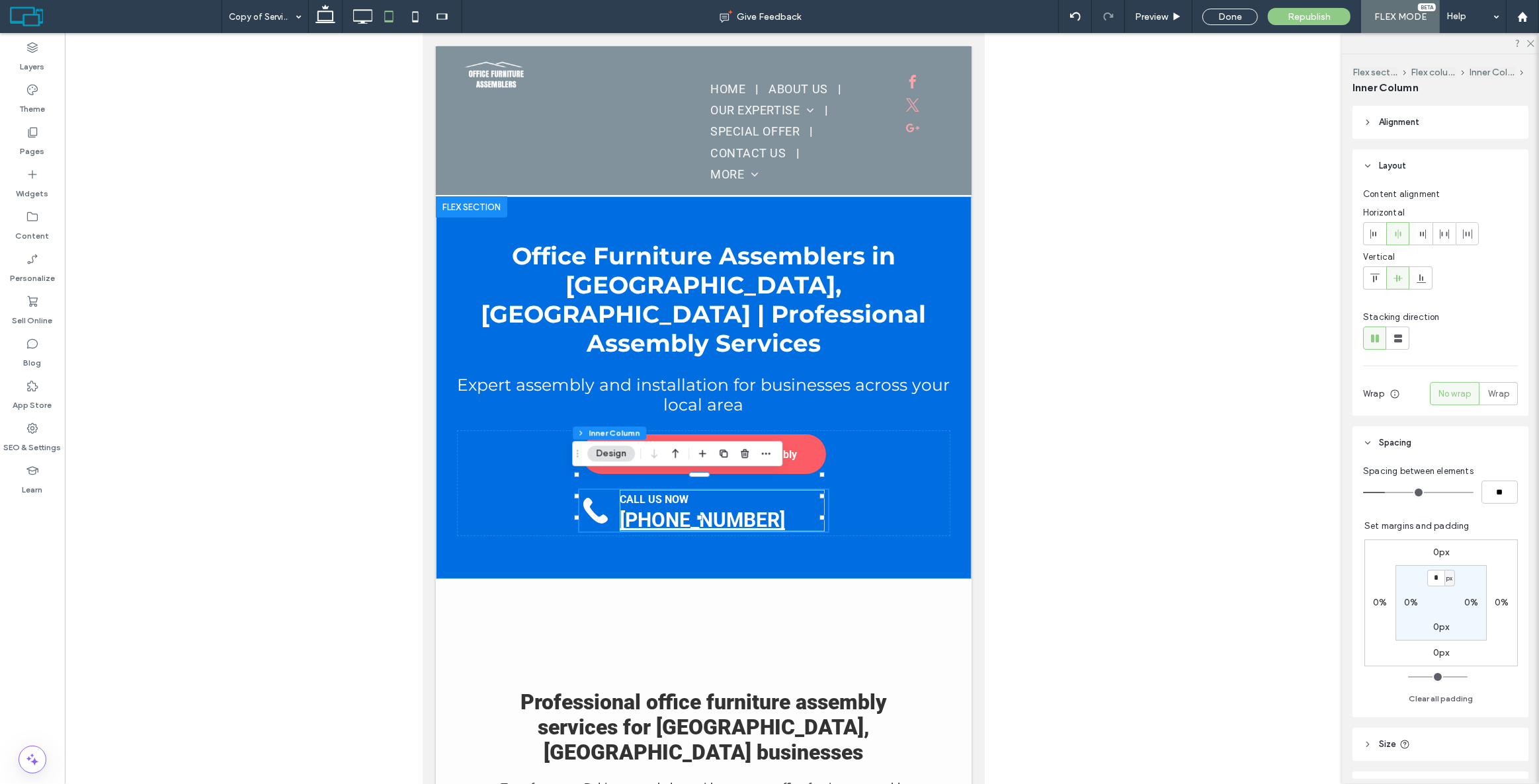
drag, startPoint x: 973, startPoint y: 386, endPoint x: 964, endPoint y: 362, distance: 25.6
click at [929, 187] on div "Double click to exit Flex Mode" at bounding box center [703, 121] width 536 height 149
click at [746, 98] on div "Double click to exit Flex Mode" at bounding box center [703, 121] width 536 height 149
click at [358, 6] on icon at bounding box center [362, 17] width 27 height 27
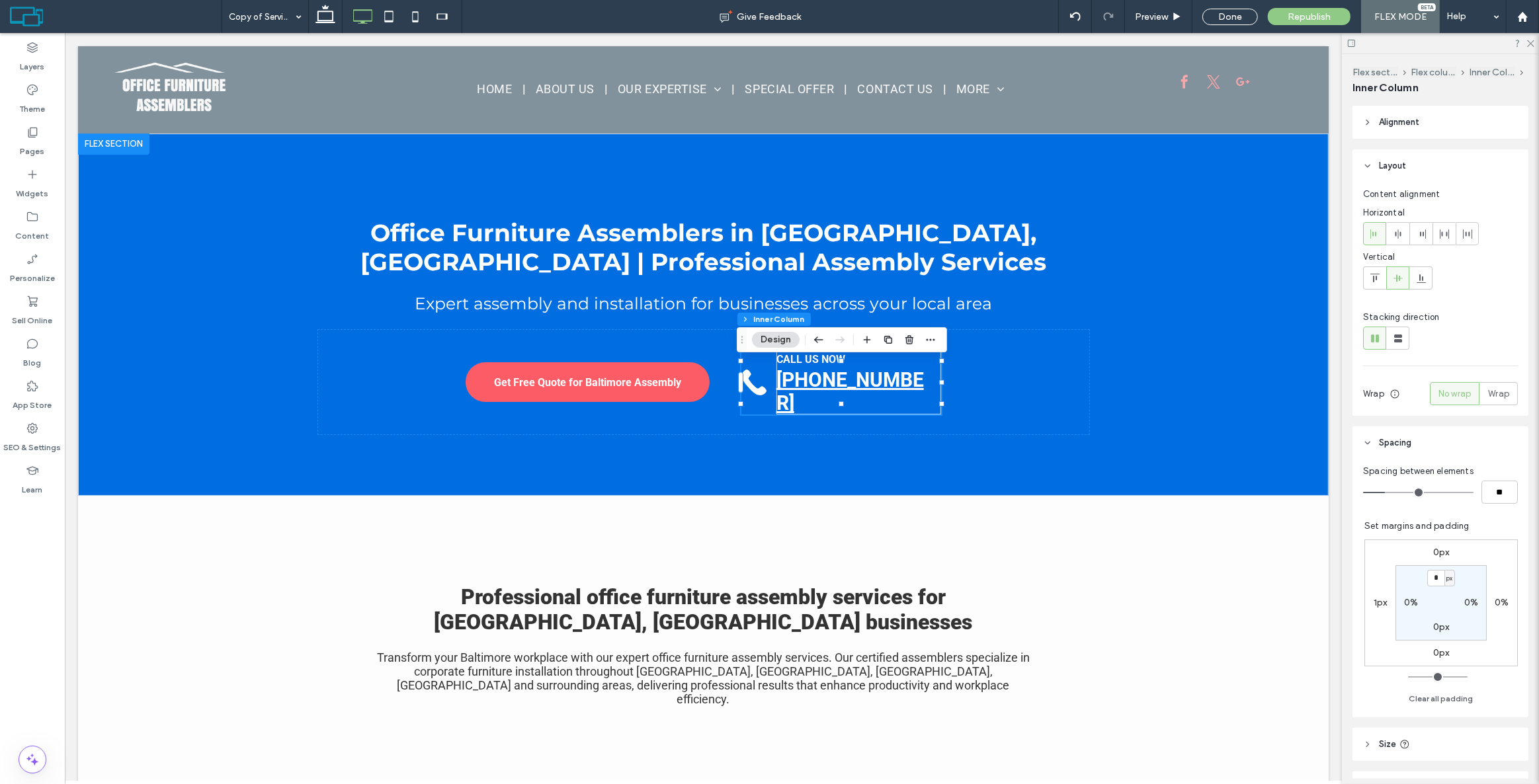
type input "**"
type input "****"
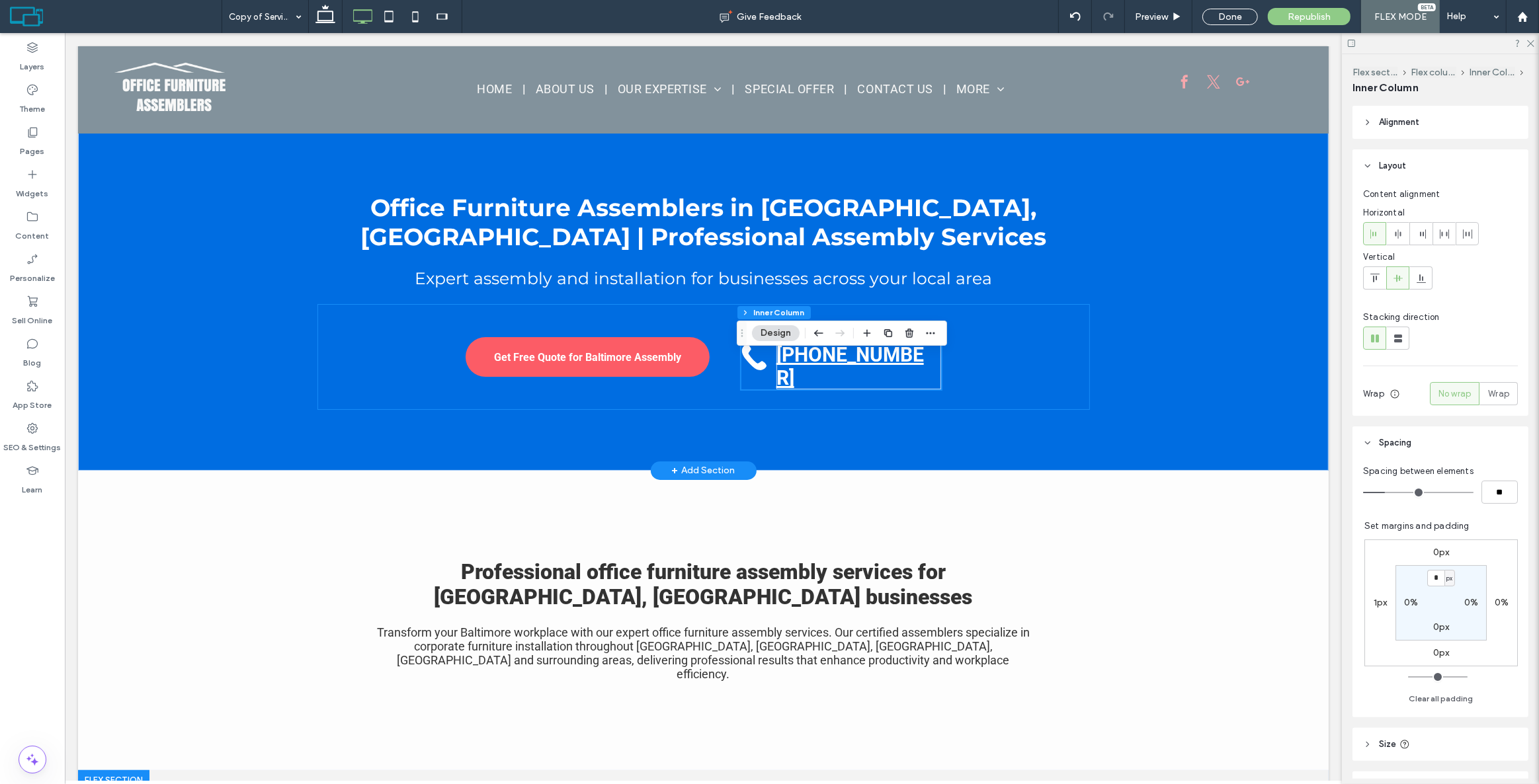
scroll to position [120, 0]
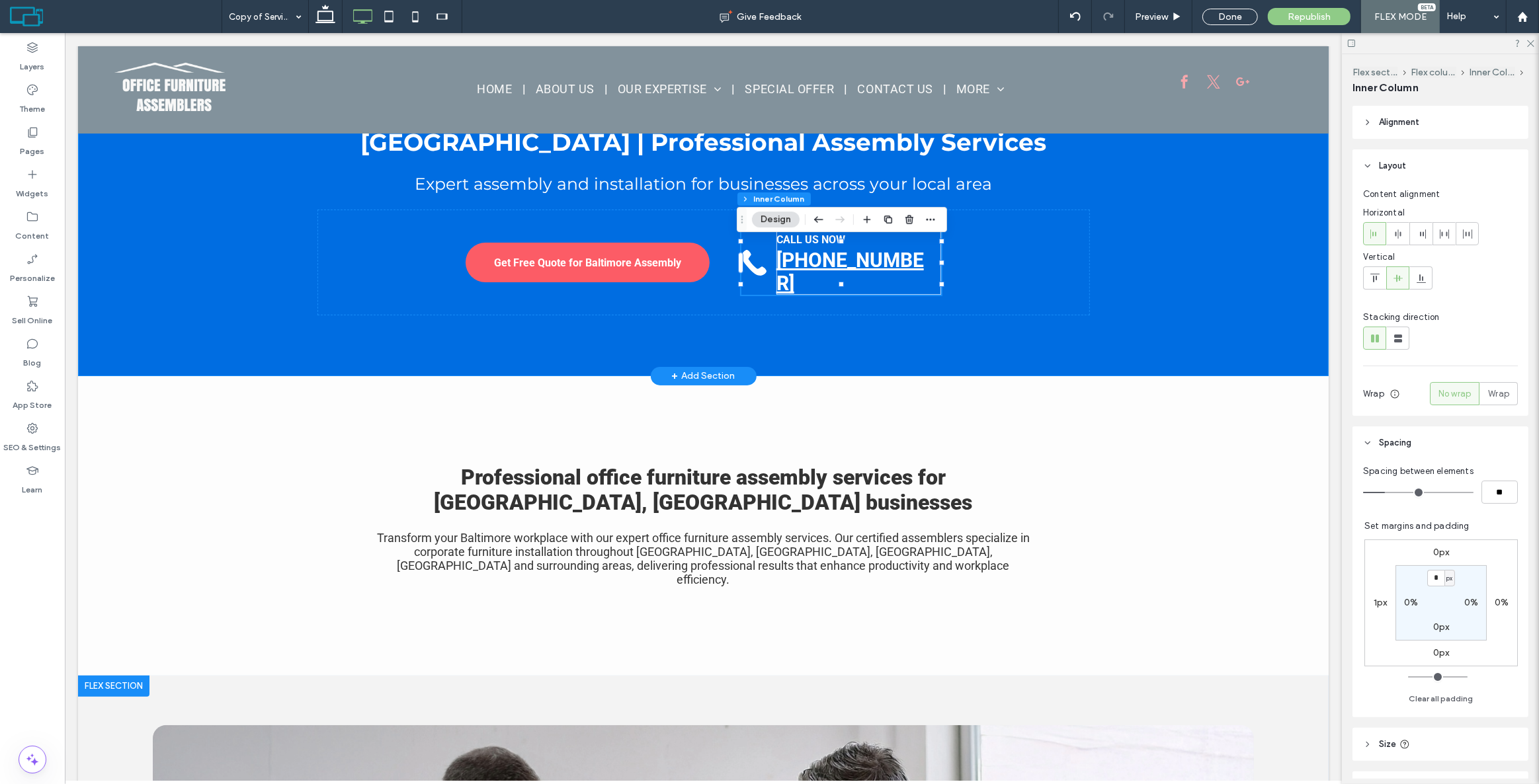
click at [346, 338] on div "Office Furniture Assemblers in [GEOGRAPHIC_DATA], [GEOGRAPHIC_DATA] | Professio…" at bounding box center [703, 195] width 793 height 362
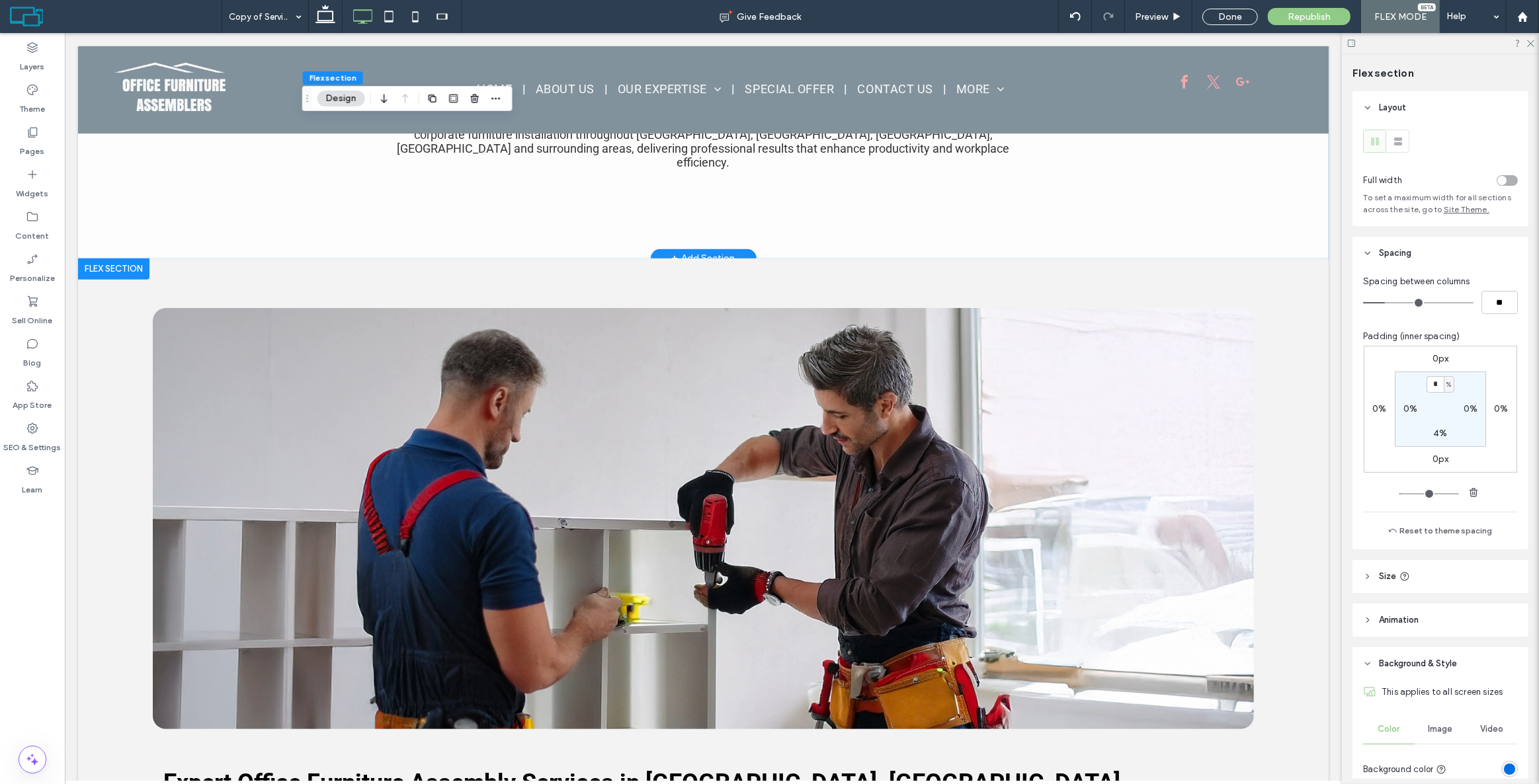
scroll to position [541, 0]
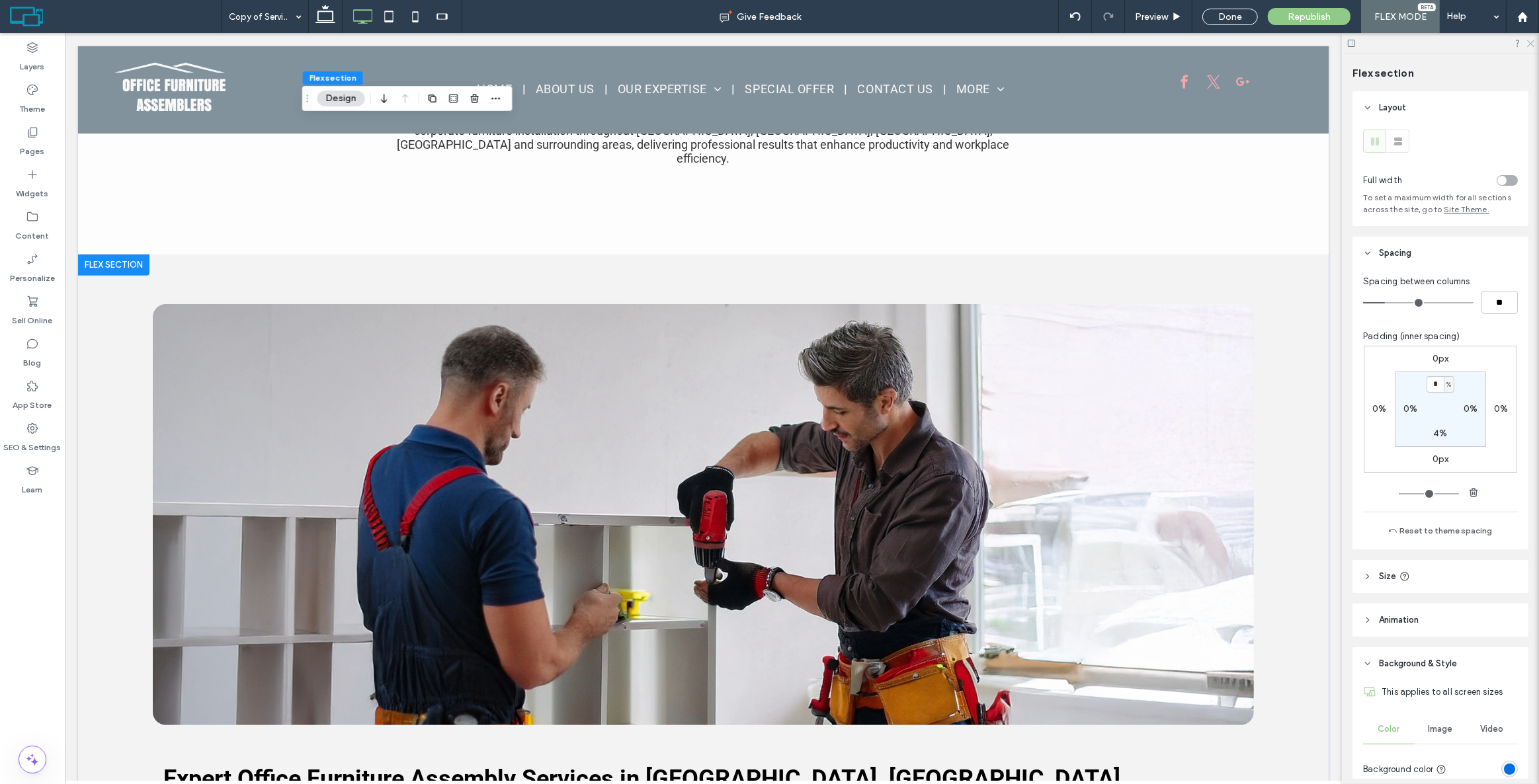
click at [1533, 39] on icon at bounding box center [1530, 43] width 8 height 8
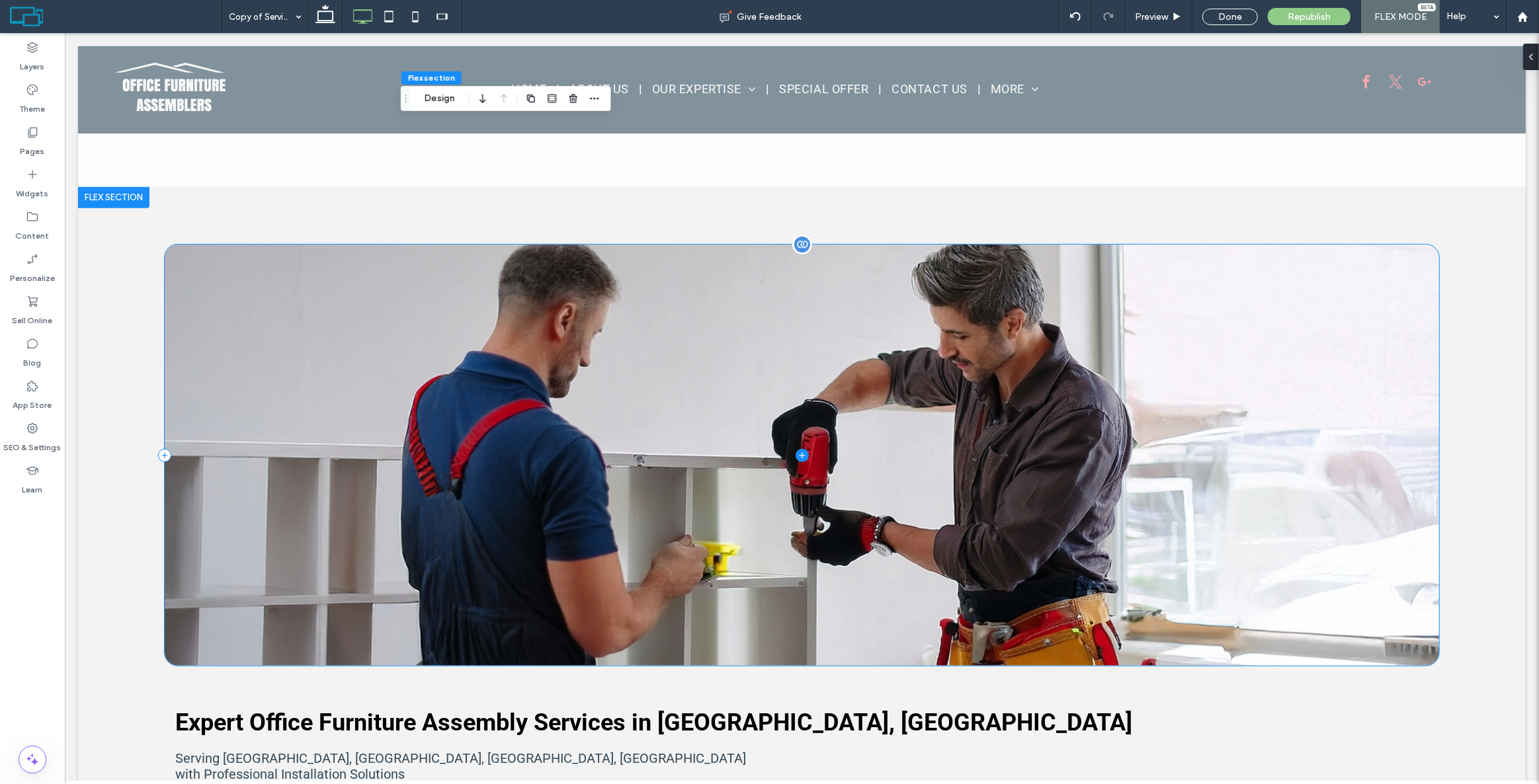
scroll to position [601, 0]
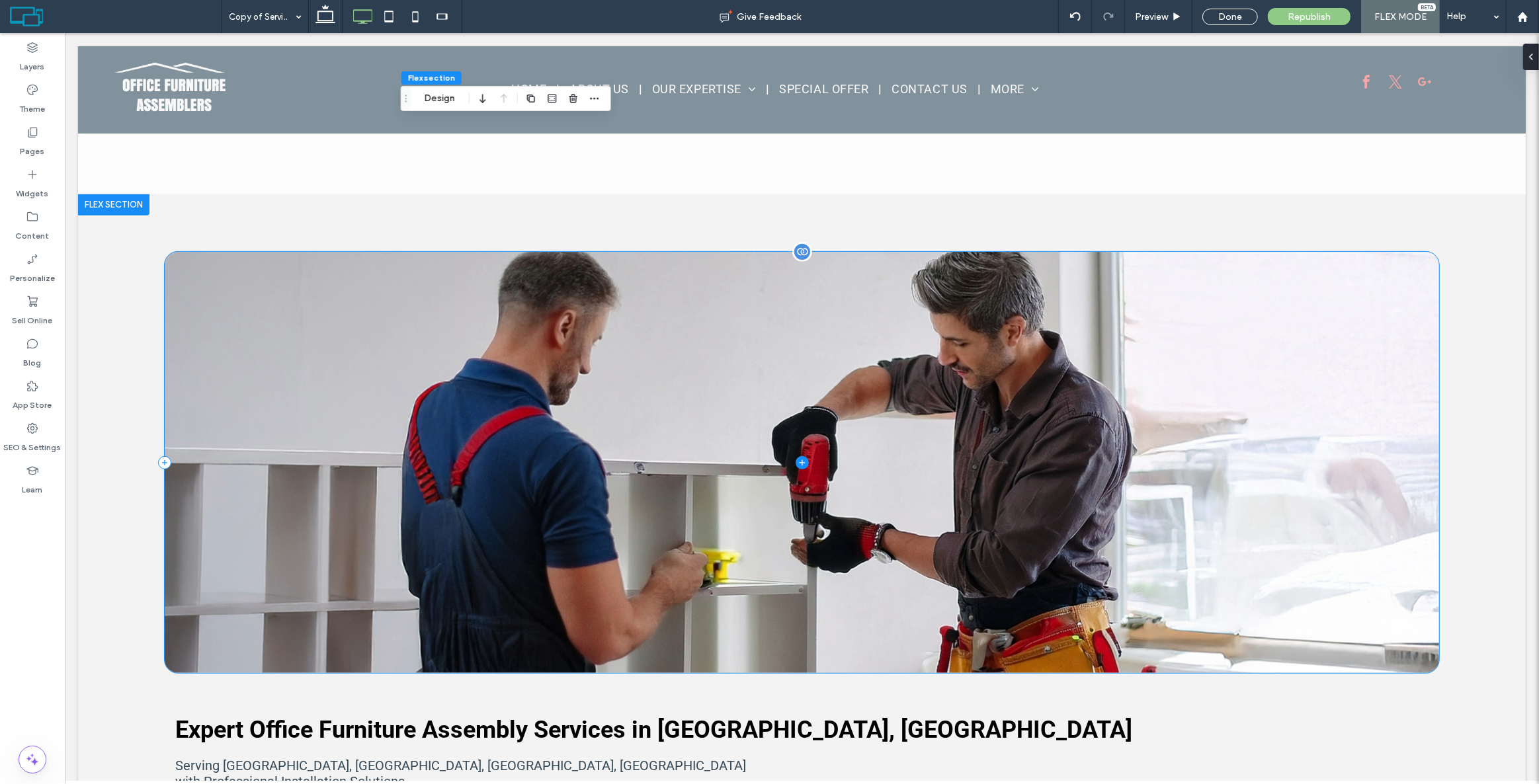
click at [791, 406] on span at bounding box center [800, 462] width 1274 height 421
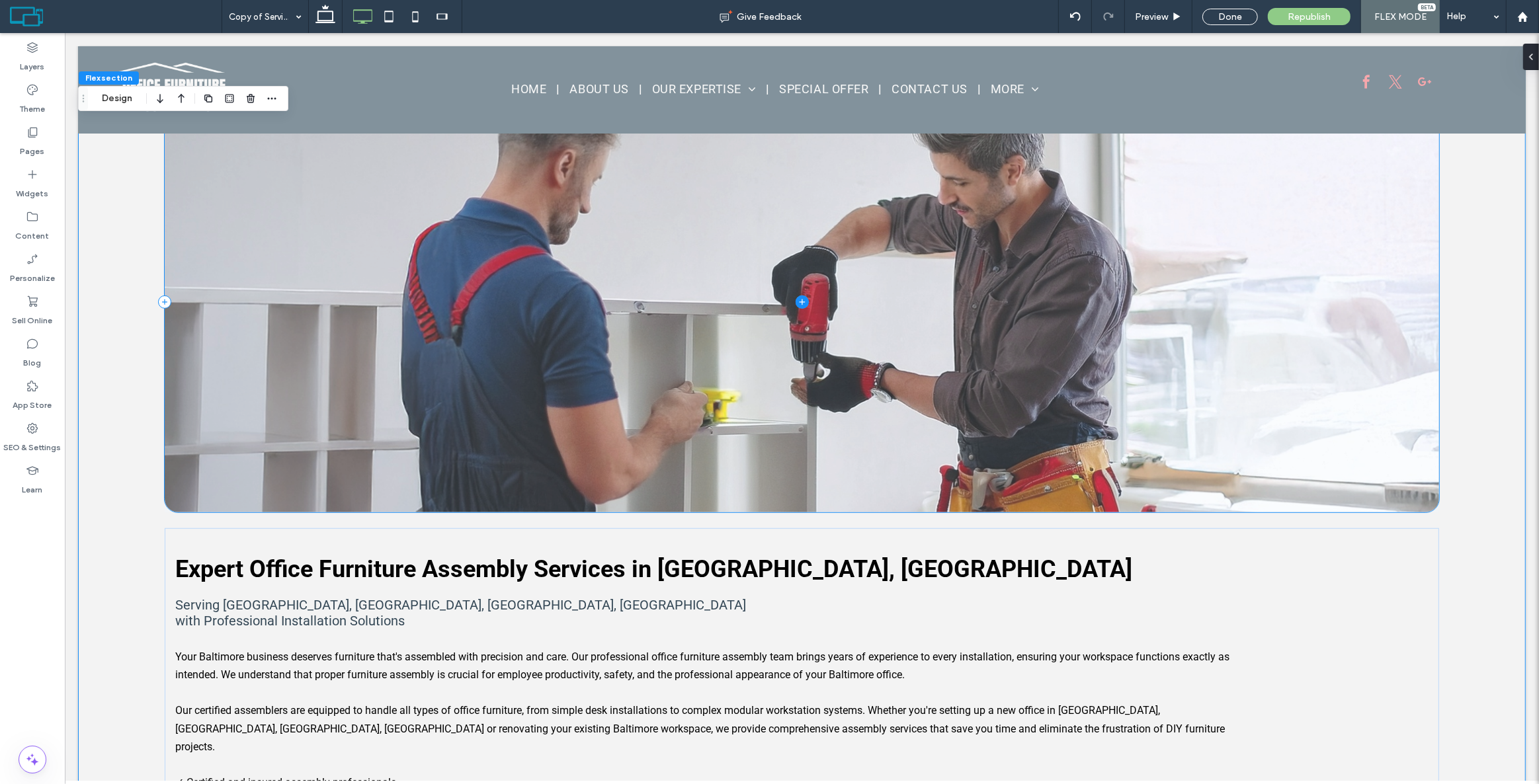
click at [1040, 343] on span at bounding box center [800, 302] width 1274 height 421
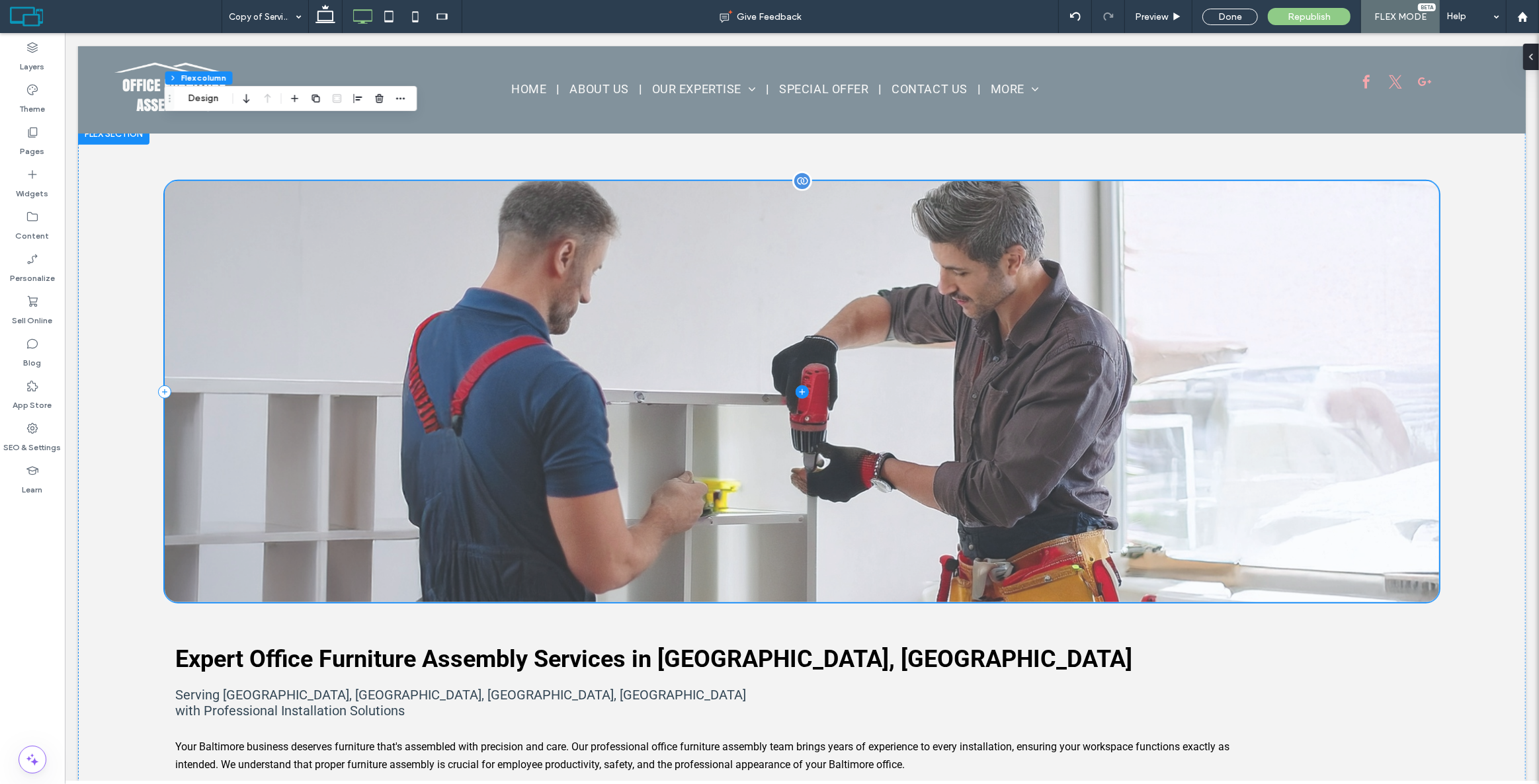
scroll to position [641, 0]
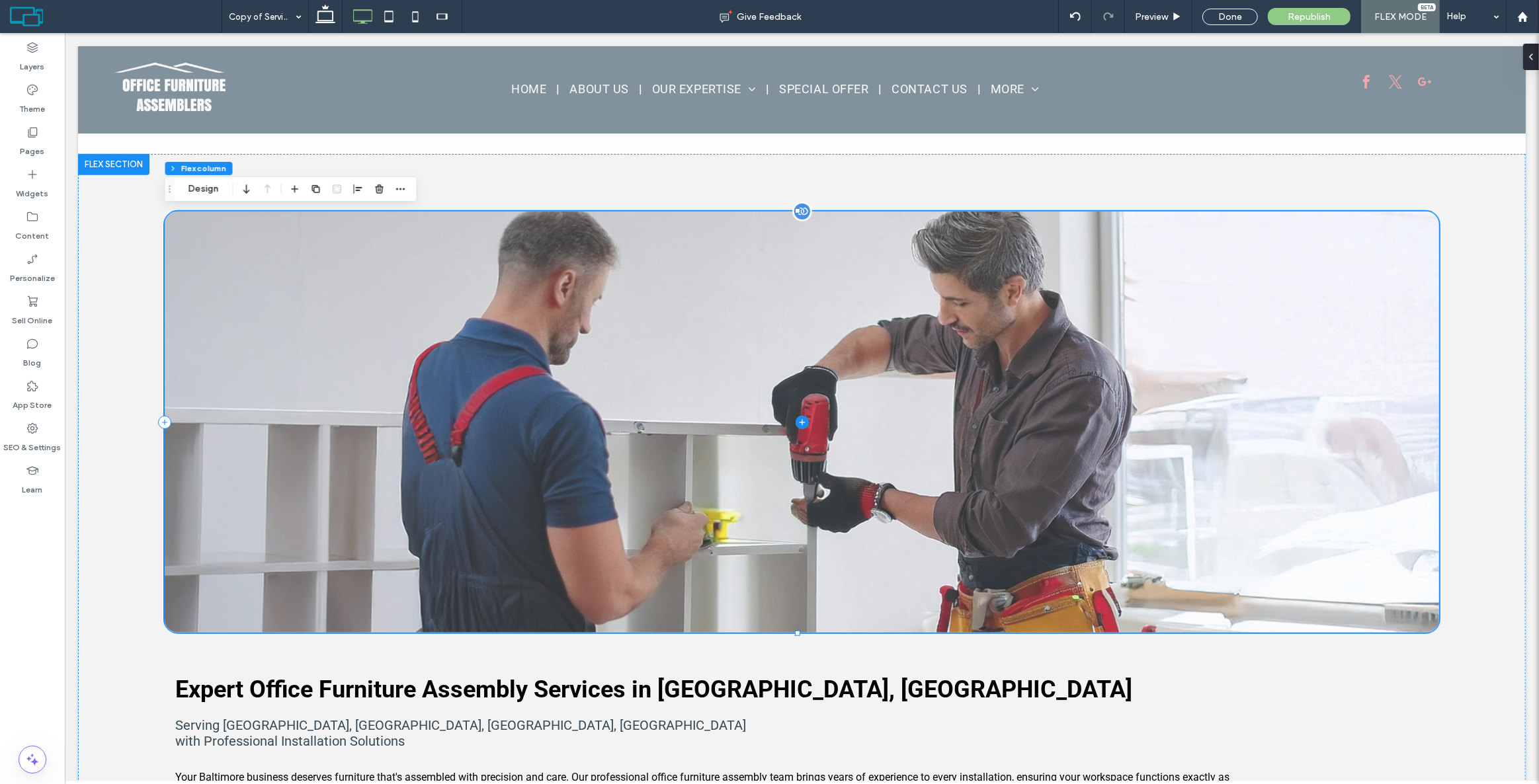
click at [1417, 378] on span at bounding box center [800, 422] width 1274 height 421
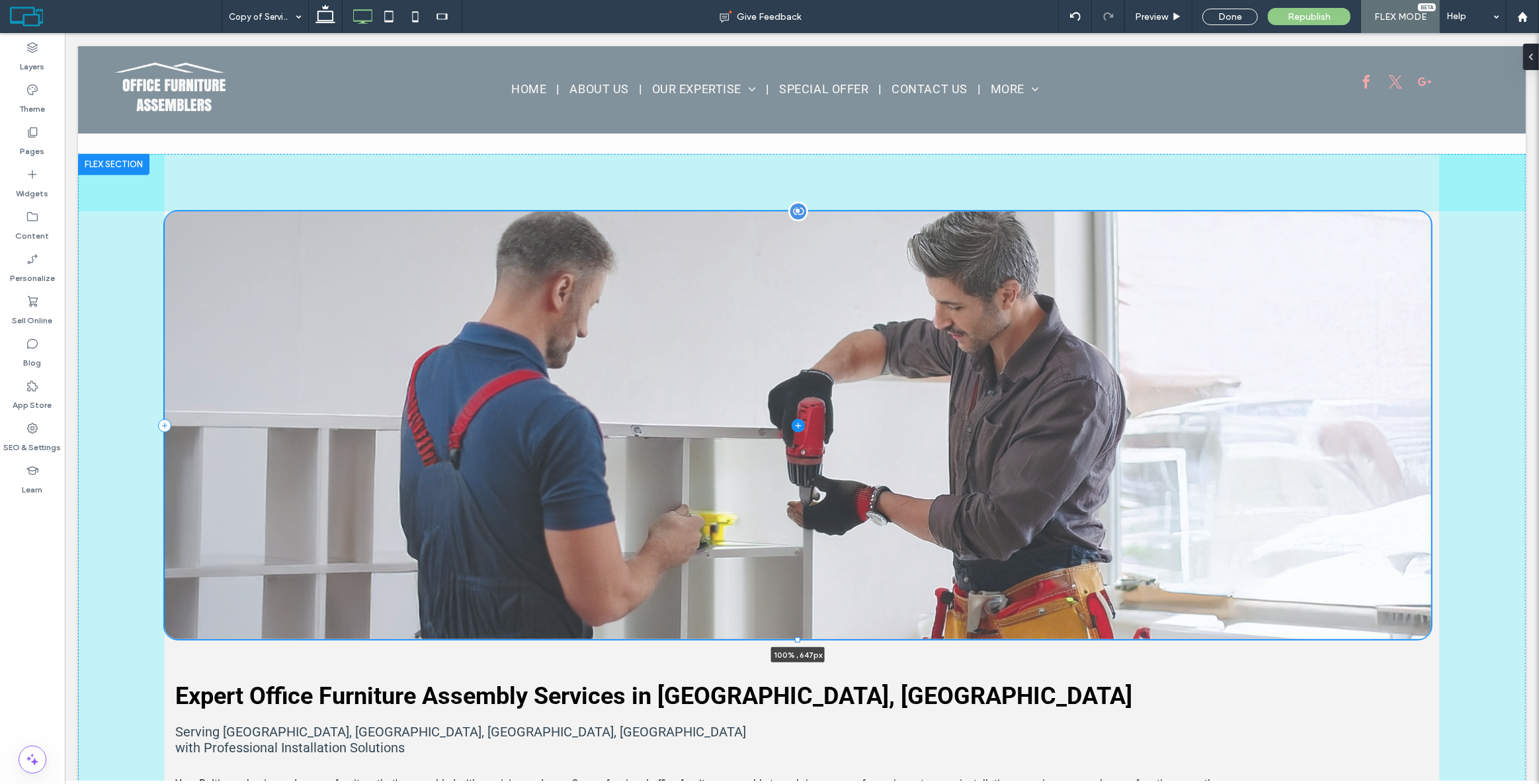
drag, startPoint x: 795, startPoint y: 631, endPoint x: 781, endPoint y: 637, distance: 15.2
click at [165, 212] on div at bounding box center [164, 212] width 1 height 1
type input "***"
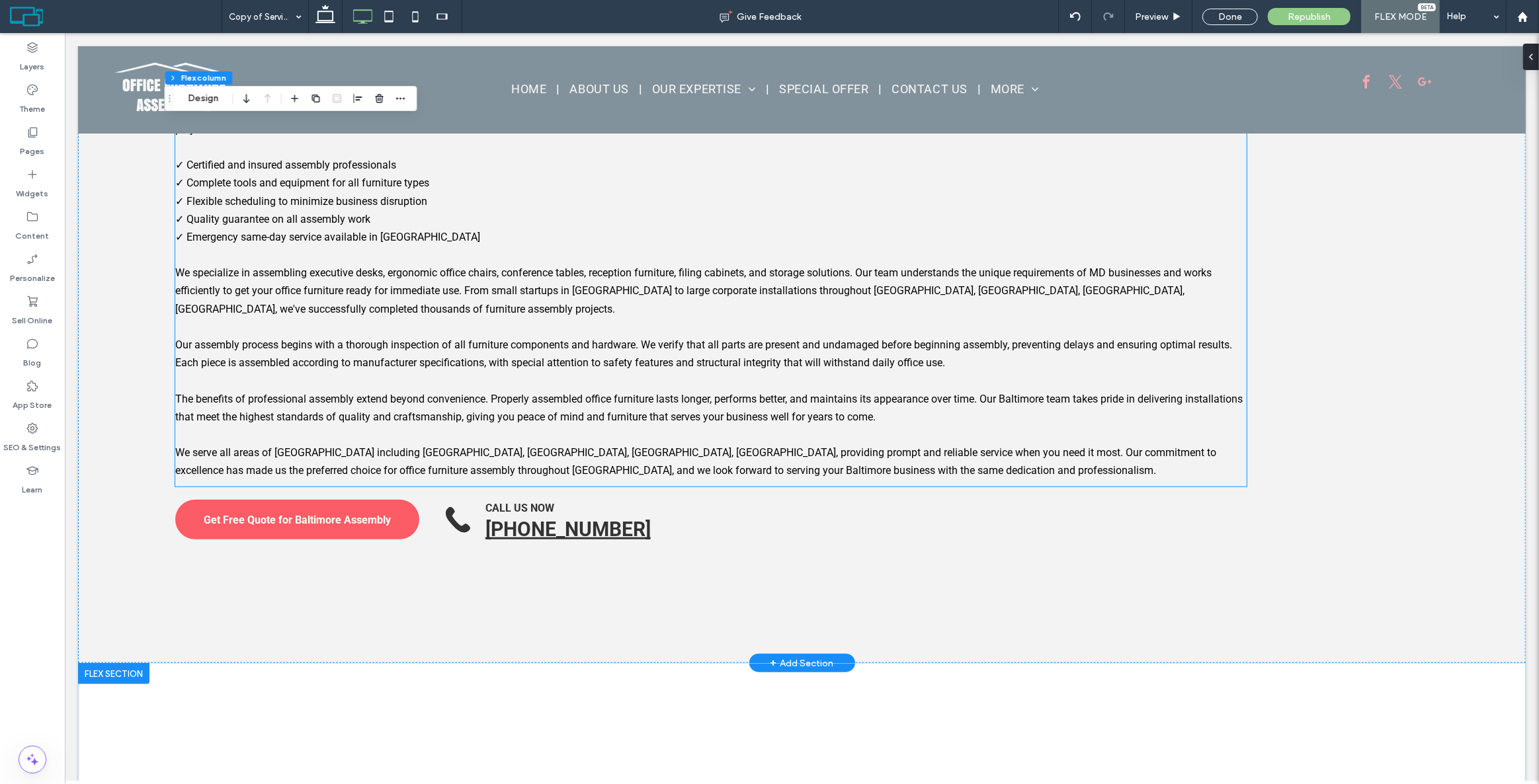
scroll to position [1422, 0]
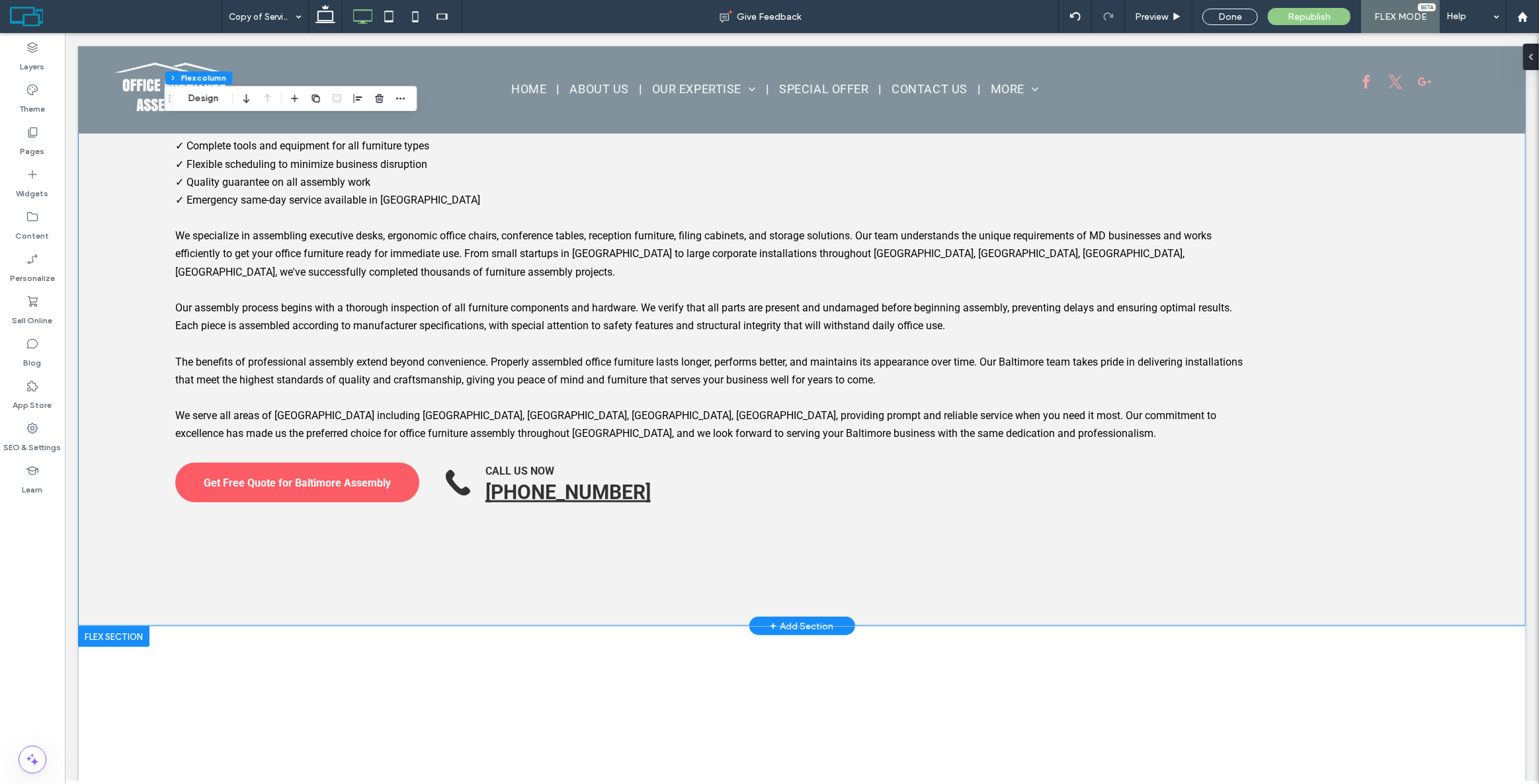
click at [1471, 463] on div "Expert Office Furniture Assembly Services in [GEOGRAPHIC_DATA], [GEOGRAPHIC_DAT…" at bounding box center [801, 0] width 1448 height 1254
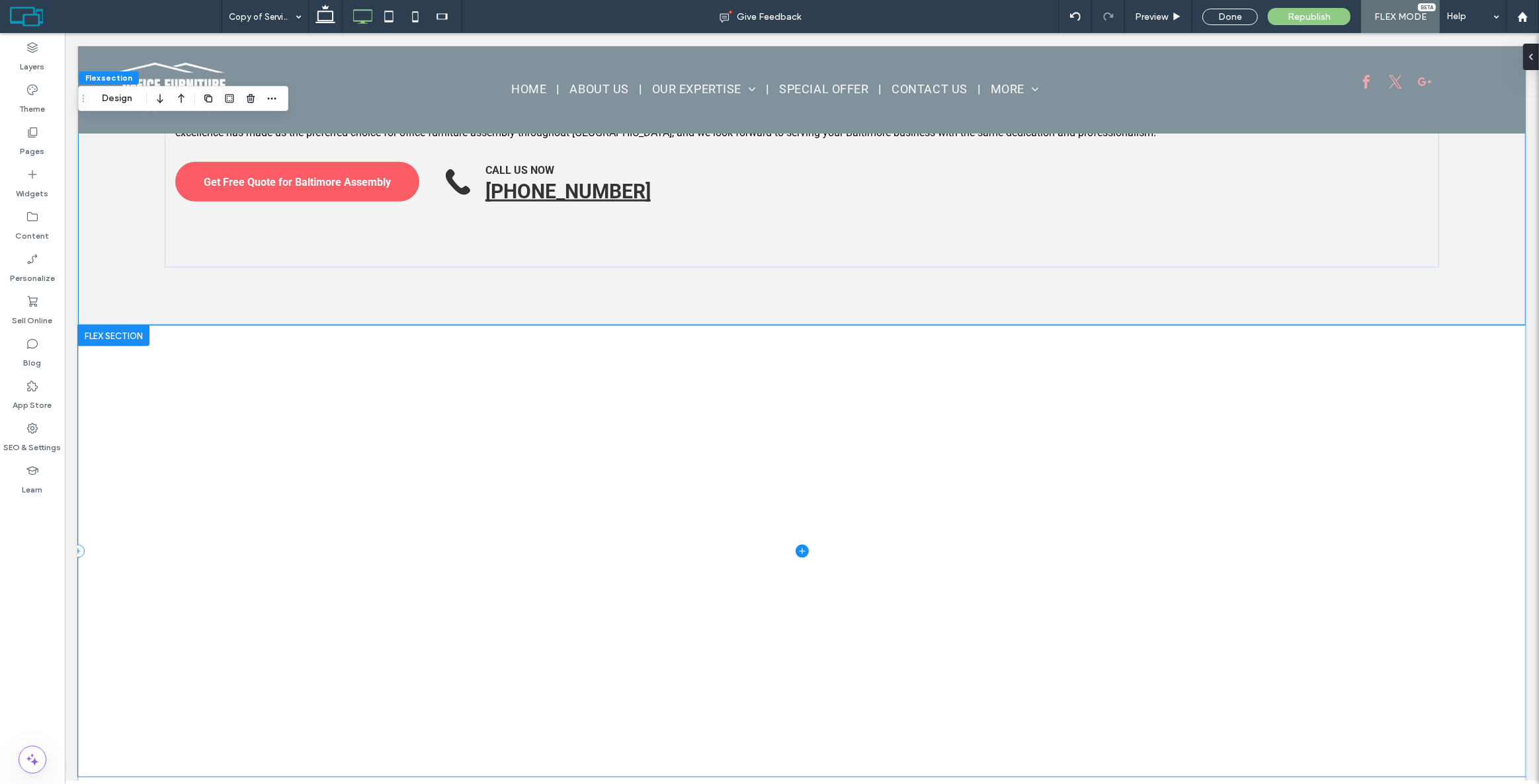
click at [220, 449] on span at bounding box center [801, 551] width 1448 height 451
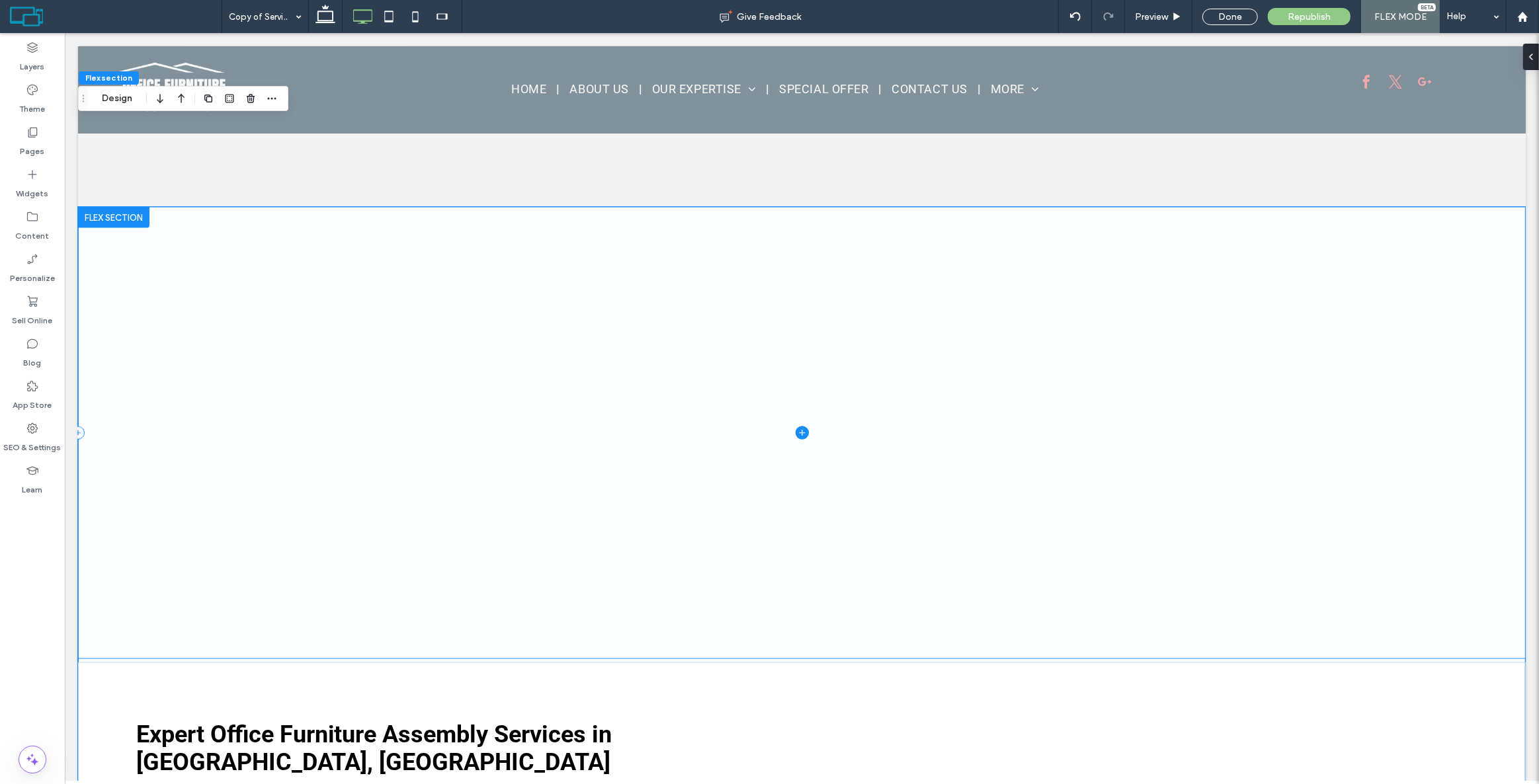
scroll to position [1839, 0]
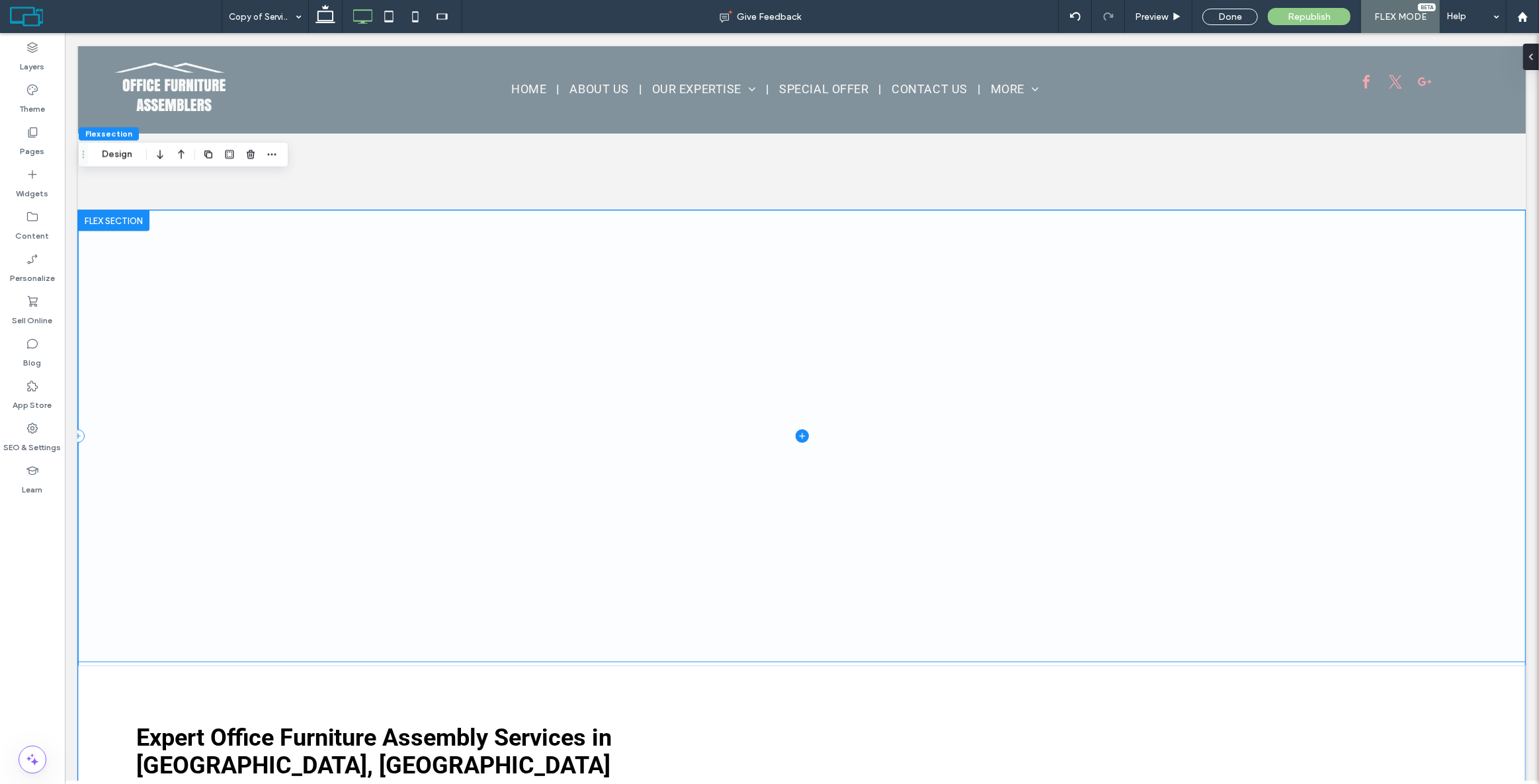
click at [348, 364] on span at bounding box center [801, 436] width 1448 height 451
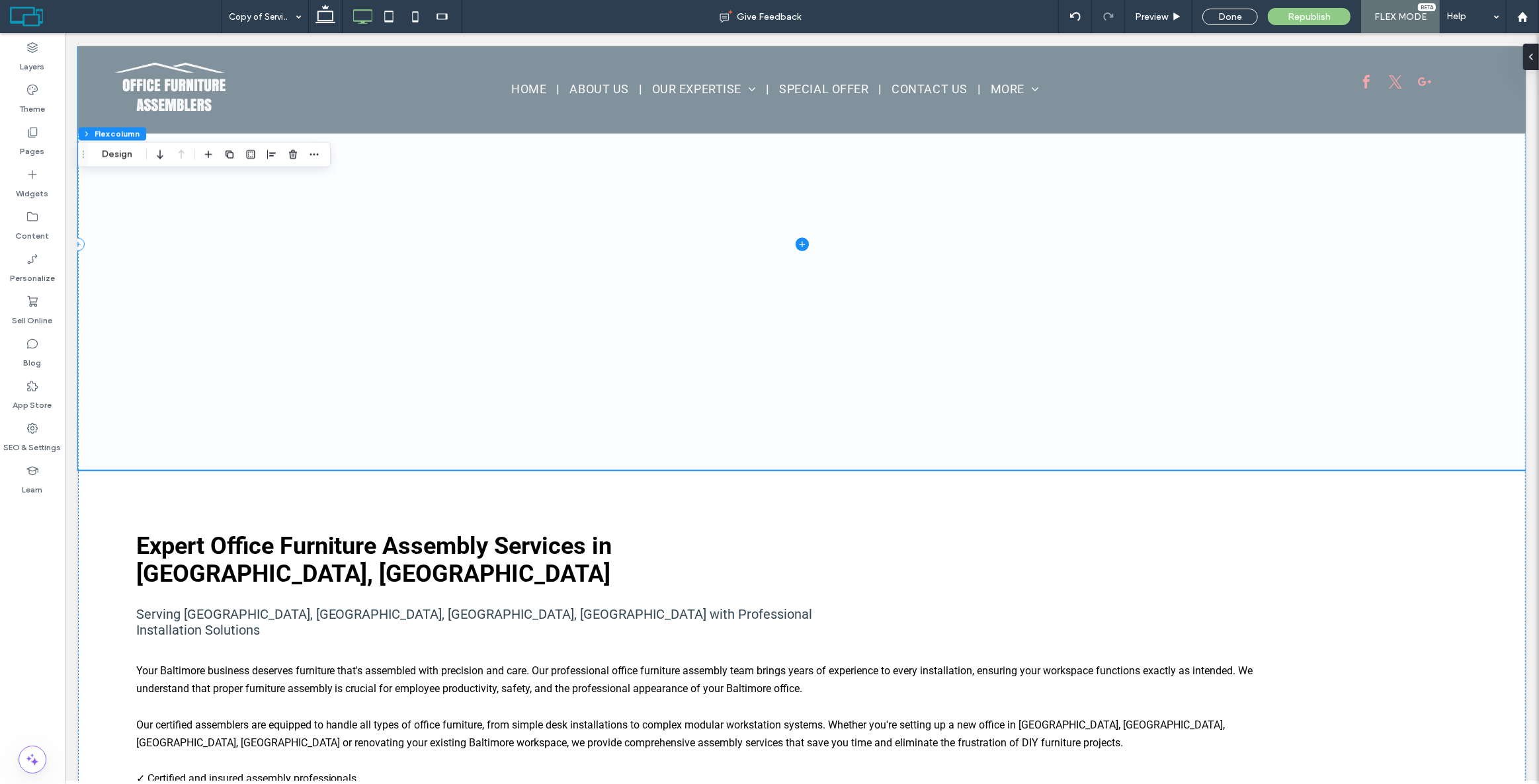
scroll to position [2079, 0]
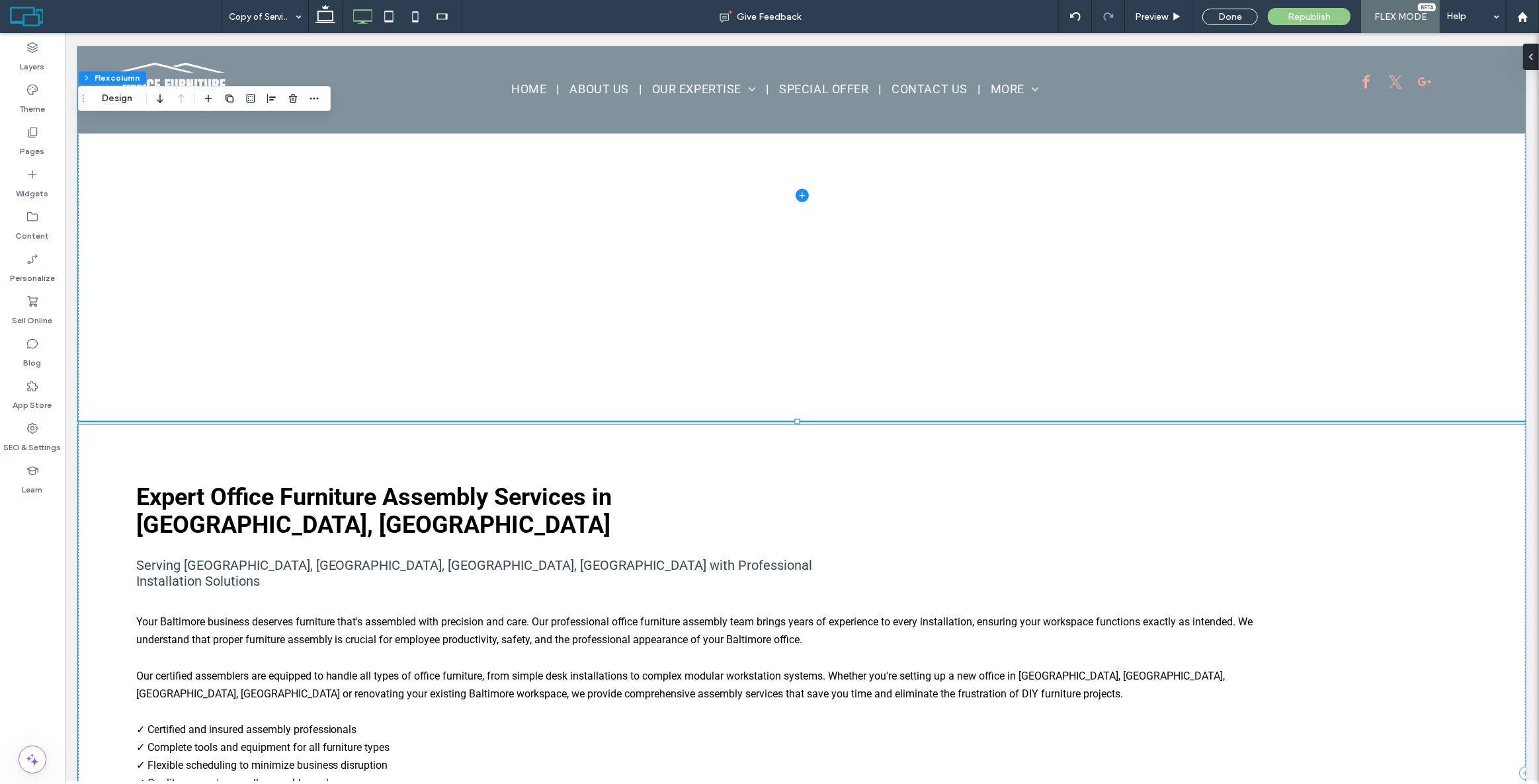
click at [249, 425] on div "Get Free Quote for Baltimore Assembly CALL US NOW [PHONE_NUMBER] Expert Office …" at bounding box center [801, 773] width 1448 height 696
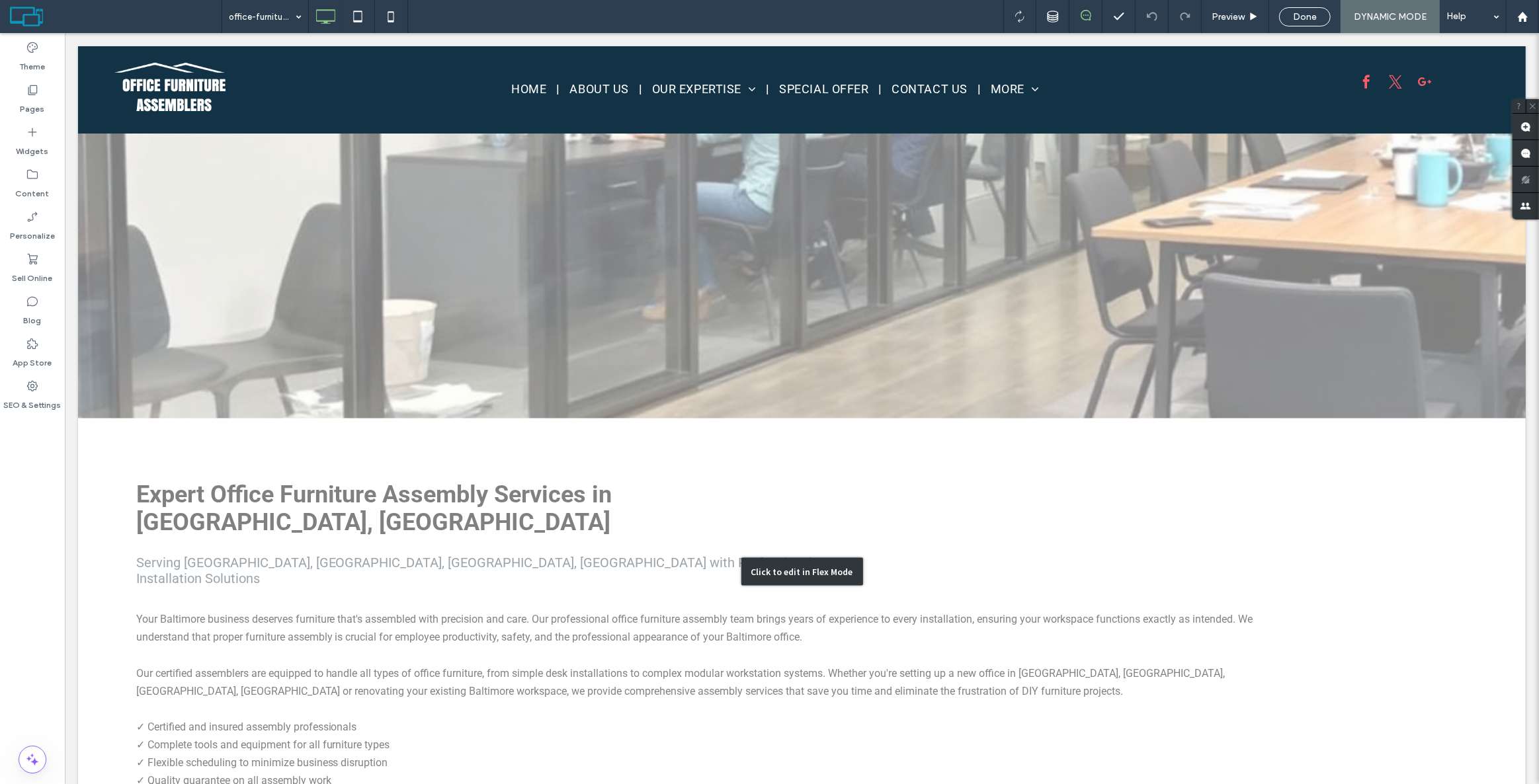
scroll to position [2103, 0]
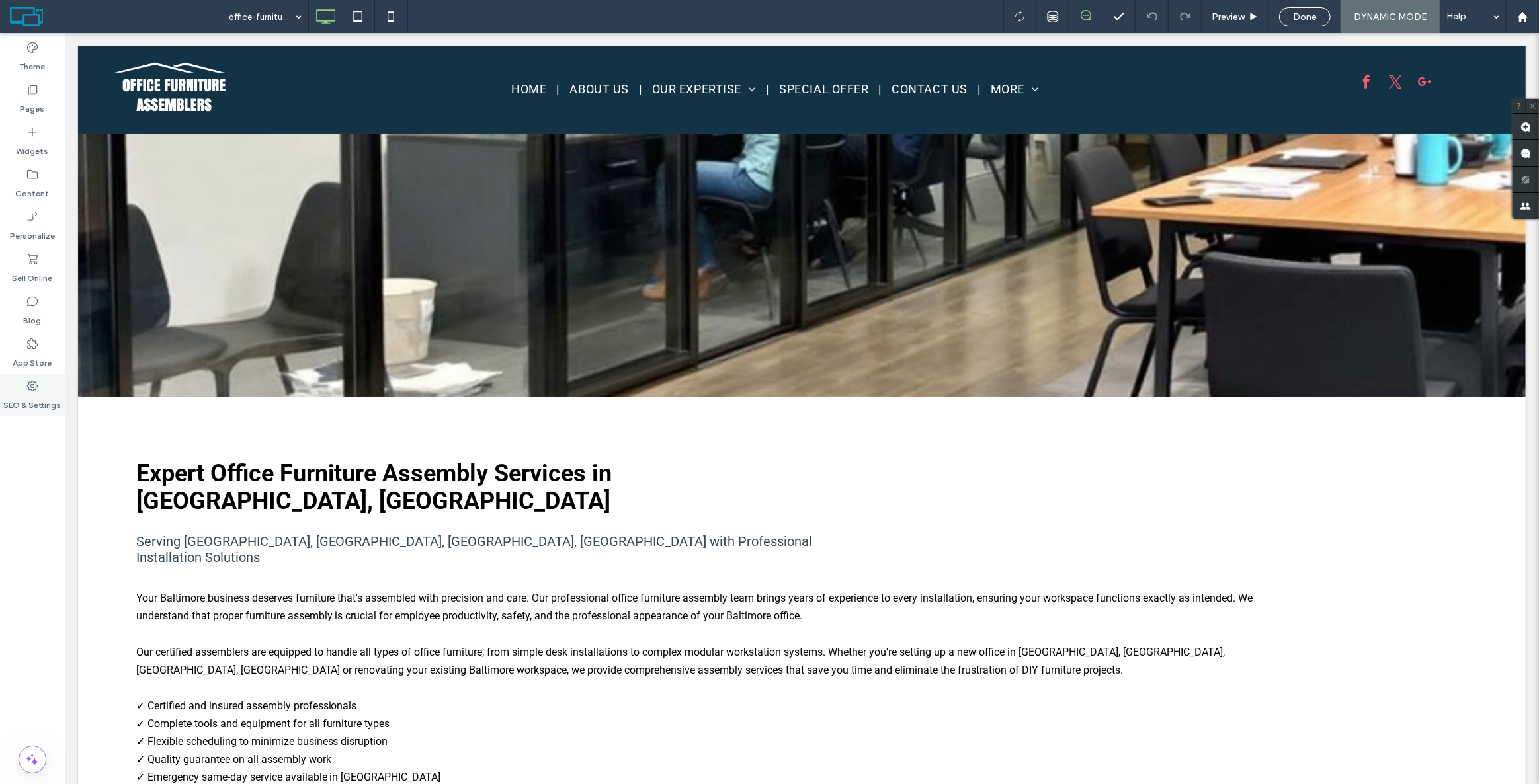
click at [29, 391] on icon at bounding box center [32, 386] width 13 height 13
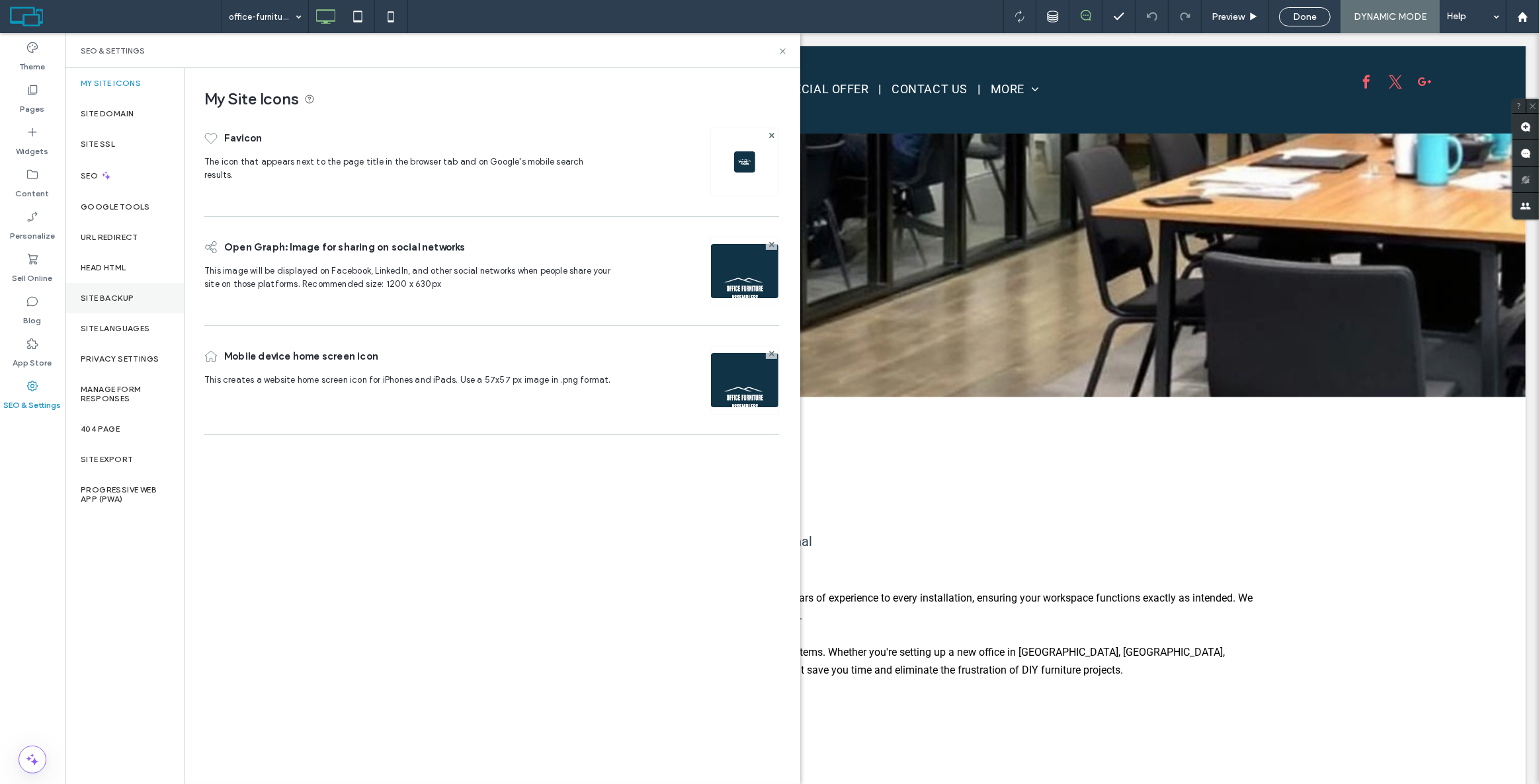
click at [116, 304] on div "Site Backup" at bounding box center [124, 297] width 119 height 30
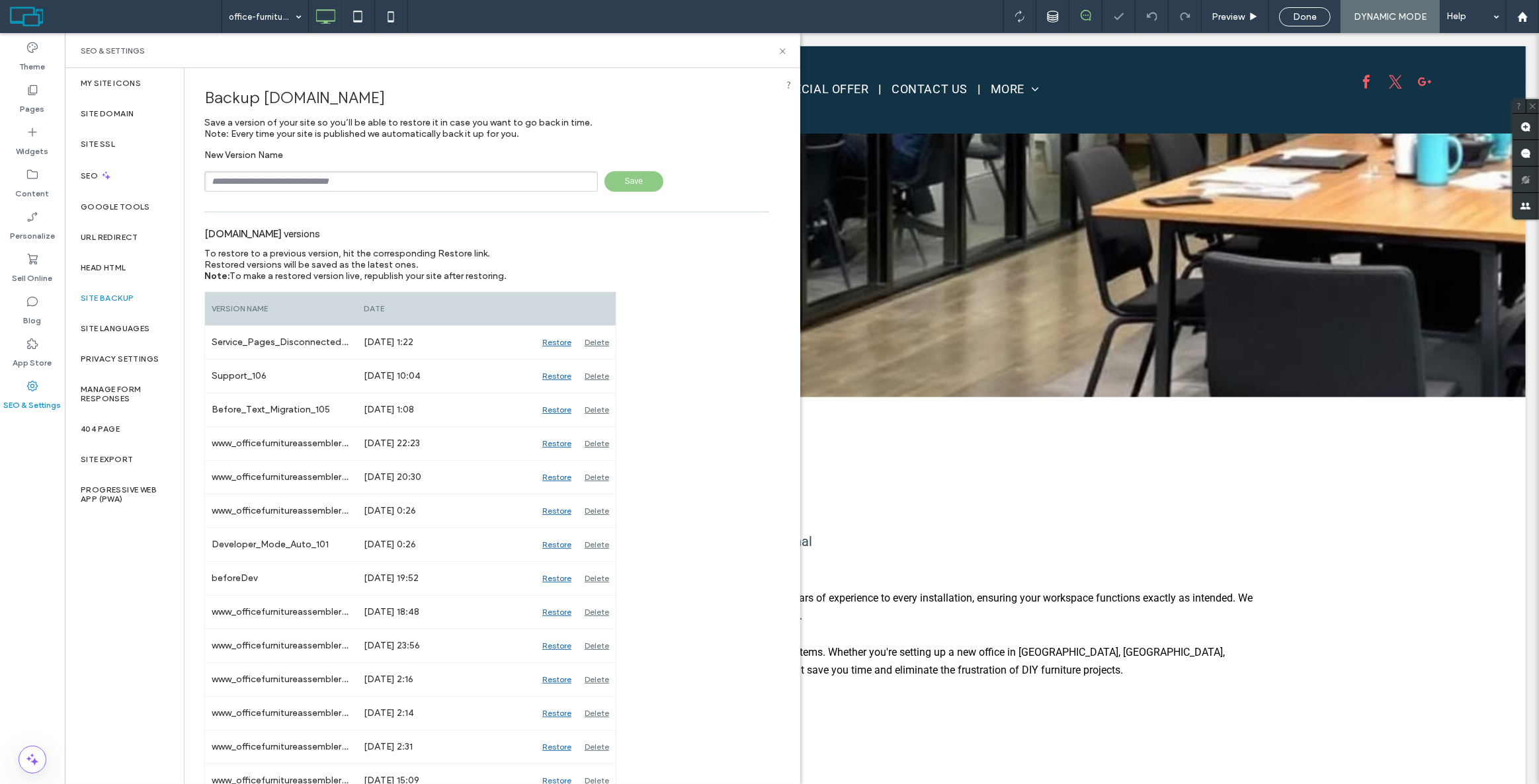
click at [611, 177] on span "Save" at bounding box center [634, 181] width 59 height 20
type input "******"
click at [779, 49] on icon at bounding box center [783, 51] width 10 height 10
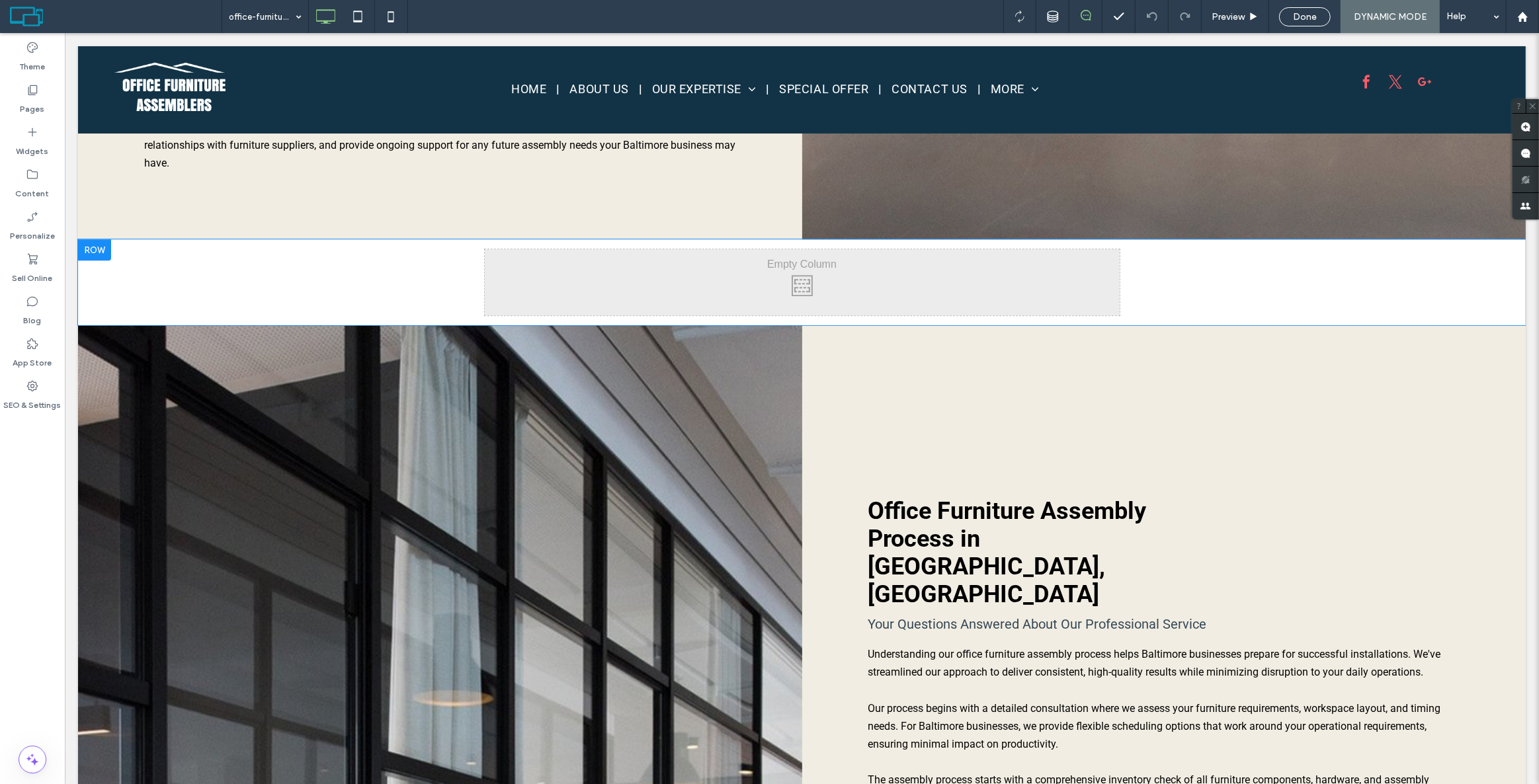
scroll to position [4267, 0]
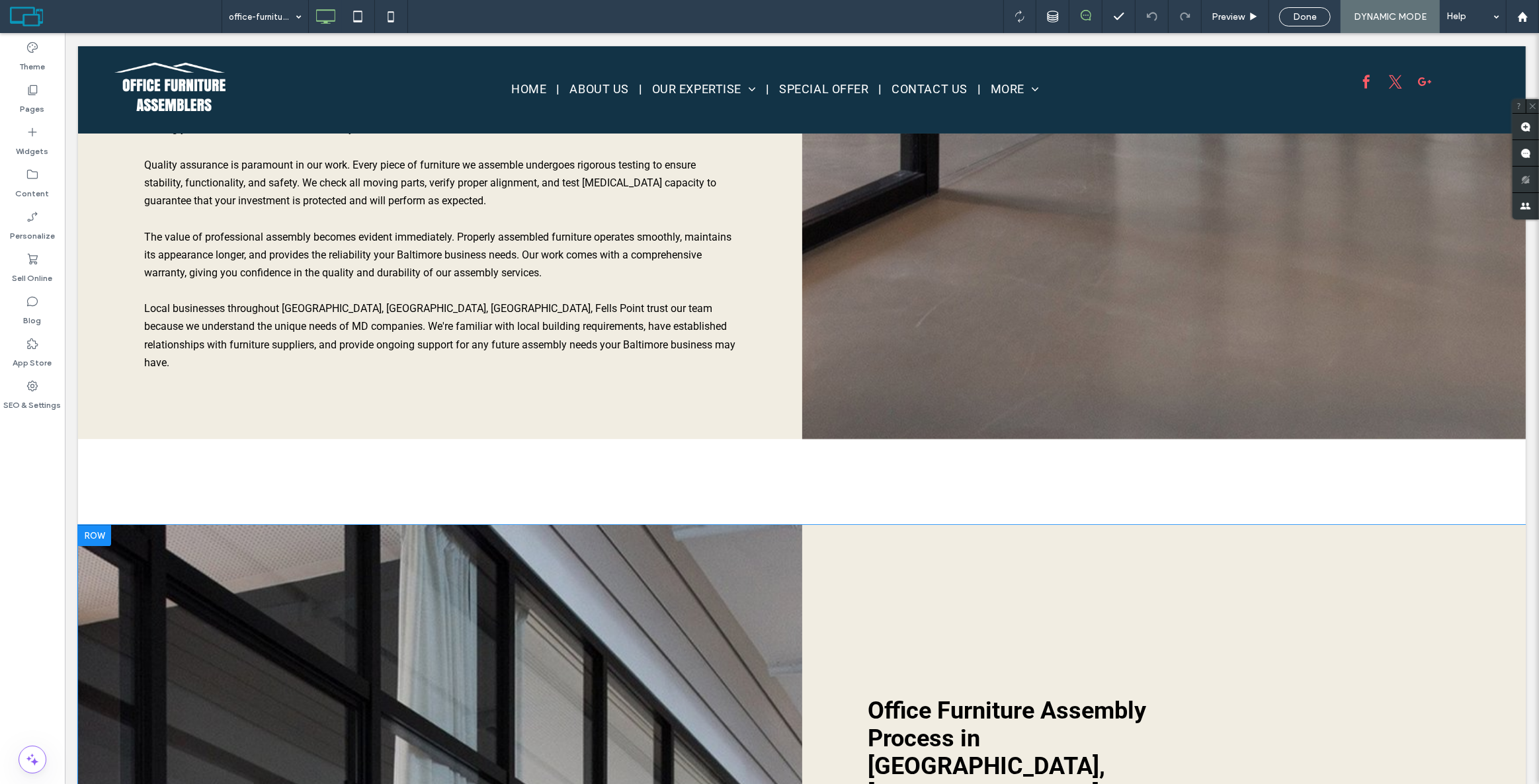
click at [90, 525] on div at bounding box center [94, 536] width 33 height 21
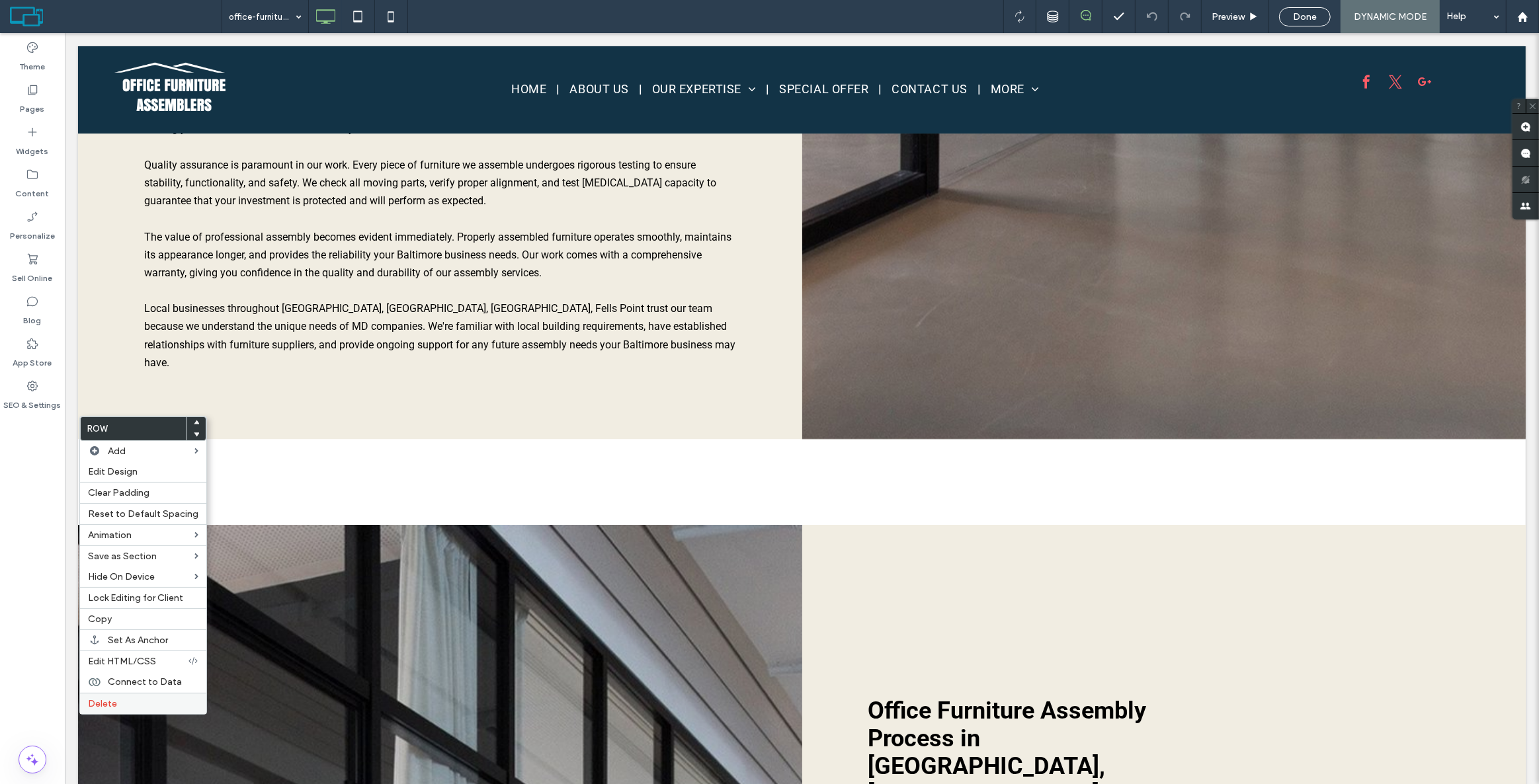
click at [106, 707] on span "Delete" at bounding box center [102, 704] width 29 height 11
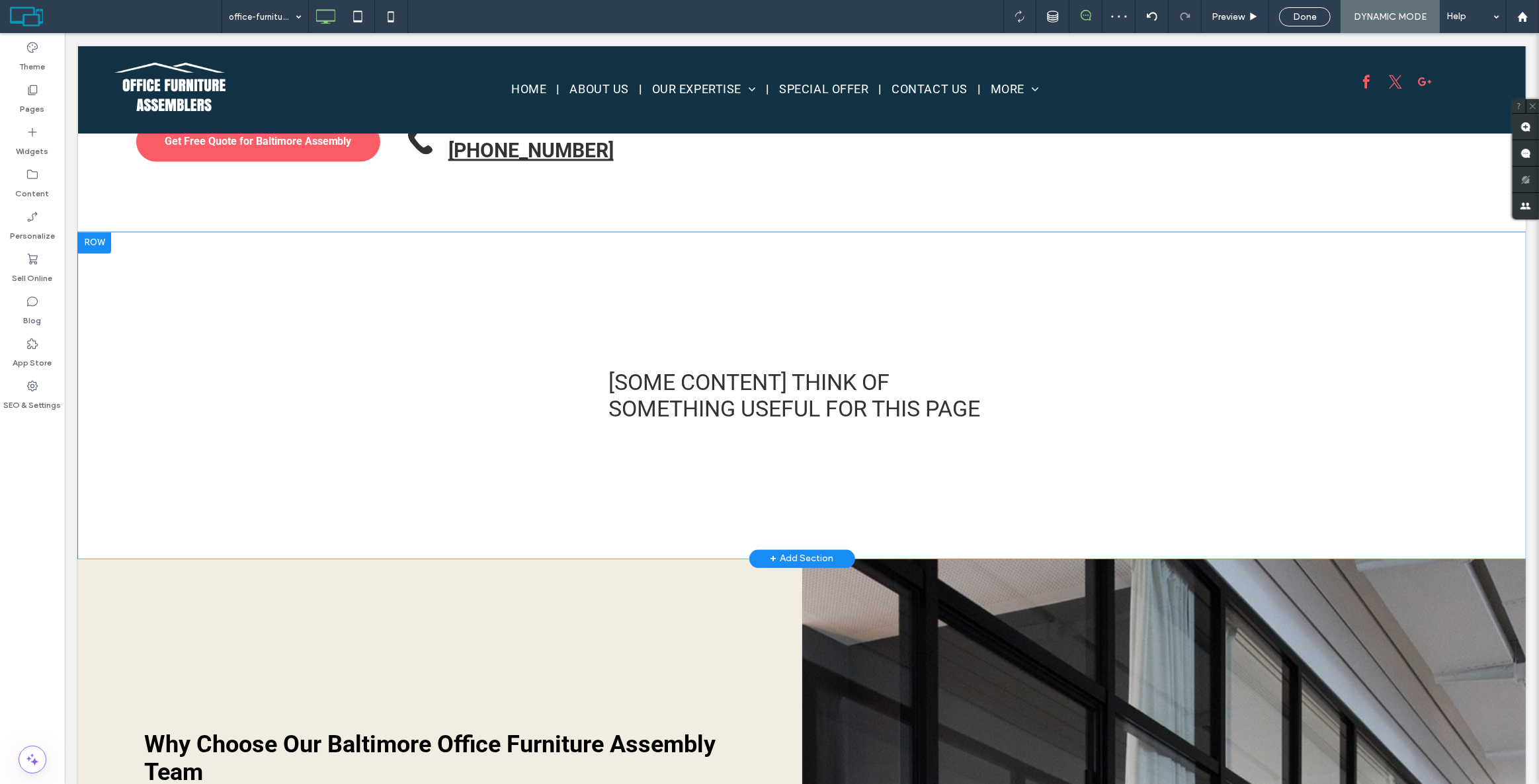
scroll to position [3005, 0]
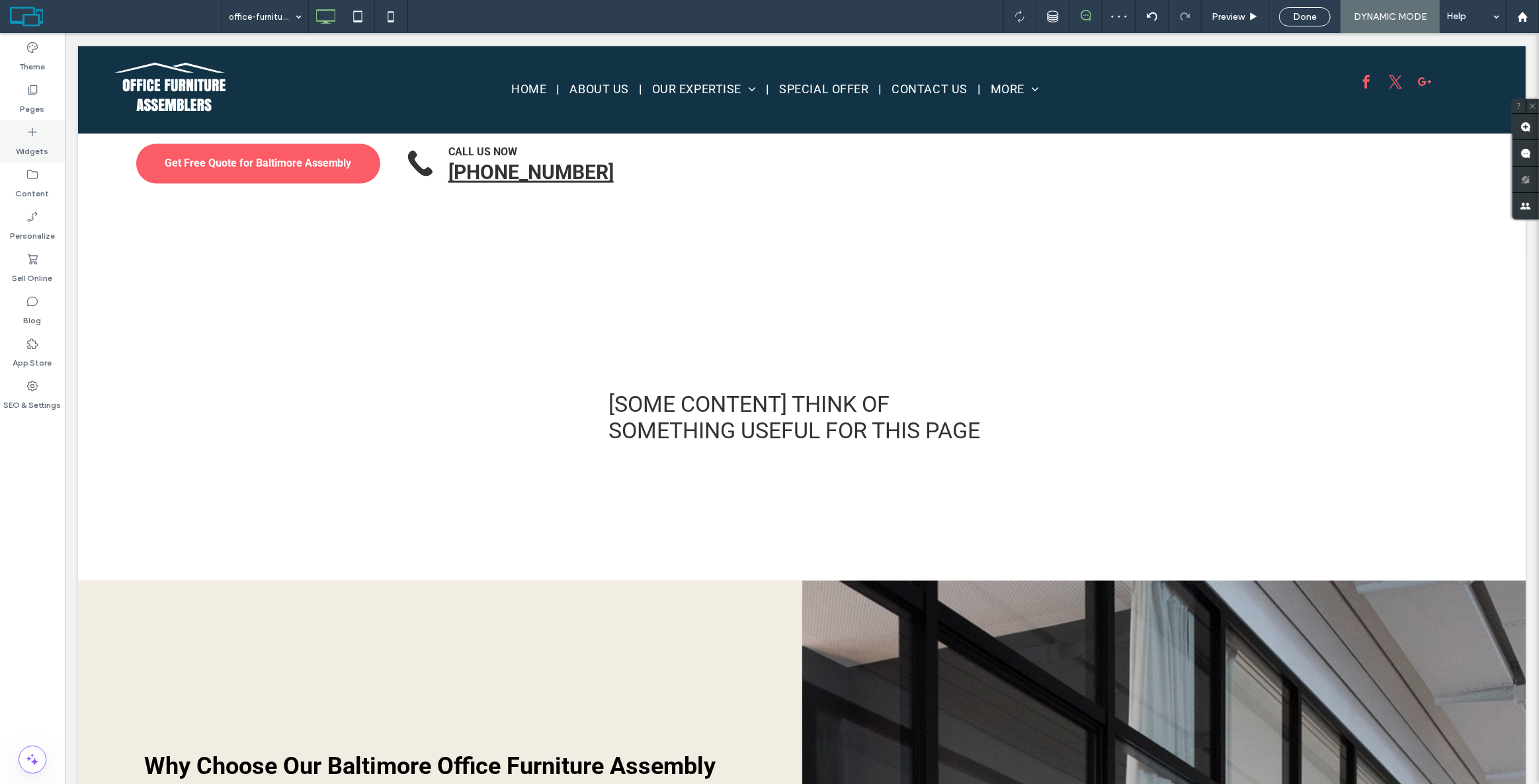
click at [41, 129] on div "Widgets" at bounding box center [32, 141] width 65 height 42
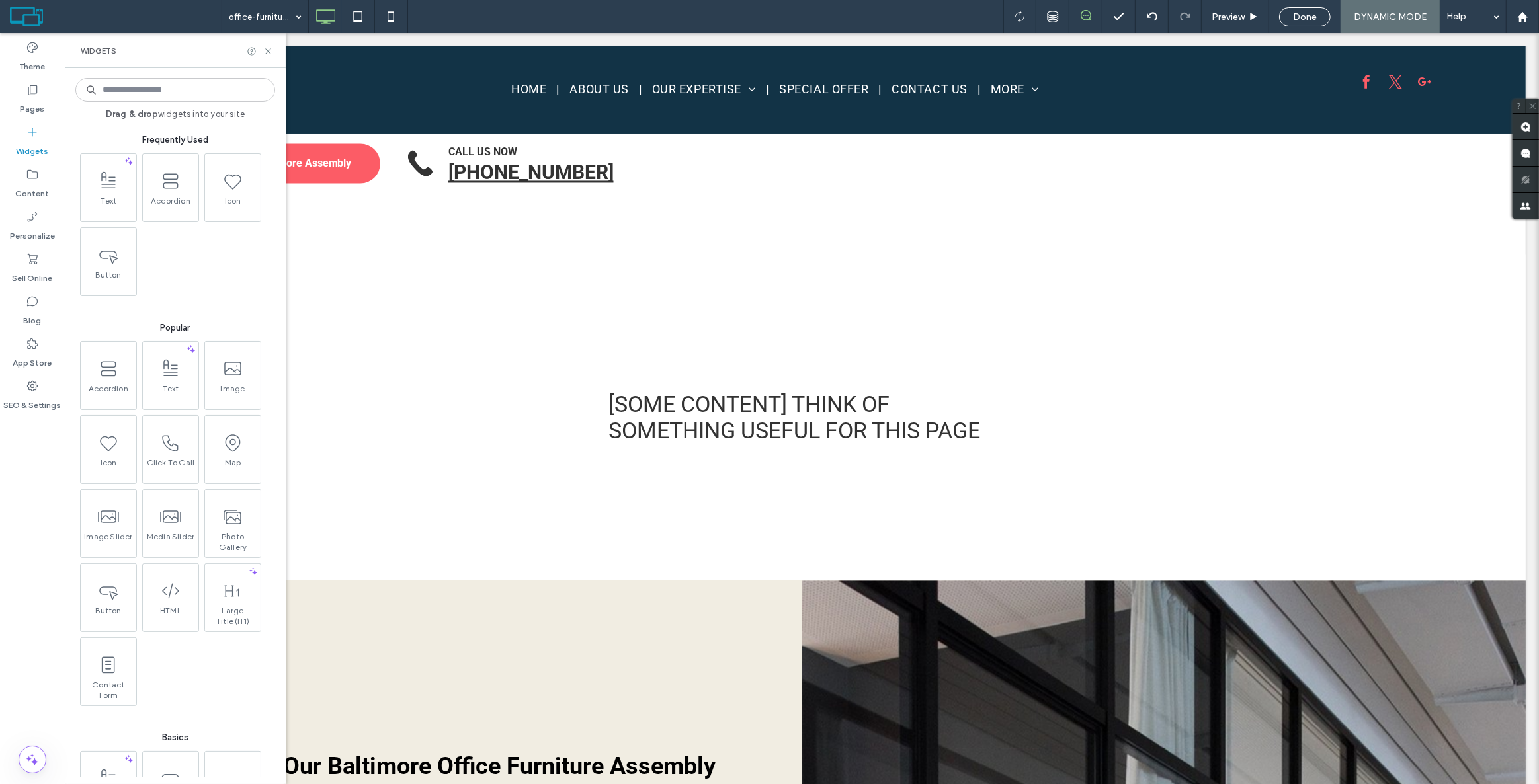
click at [205, 248] on div "Text Accordion Icon Button" at bounding box center [177, 227] width 200 height 148
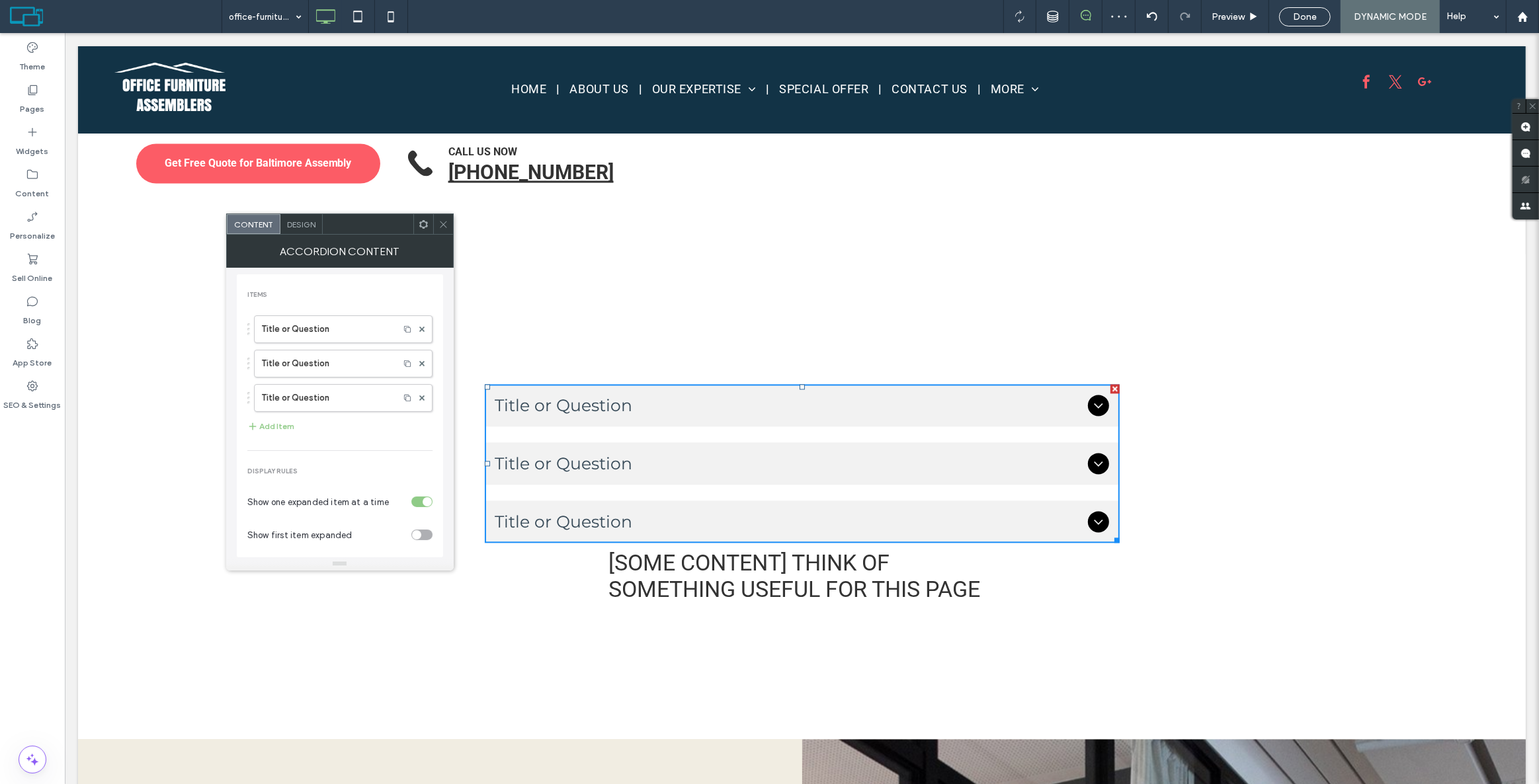
click at [416, 218] on div at bounding box center [423, 224] width 20 height 20
click at [464, 401] on span "Connect to Data" at bounding box center [467, 403] width 74 height 11
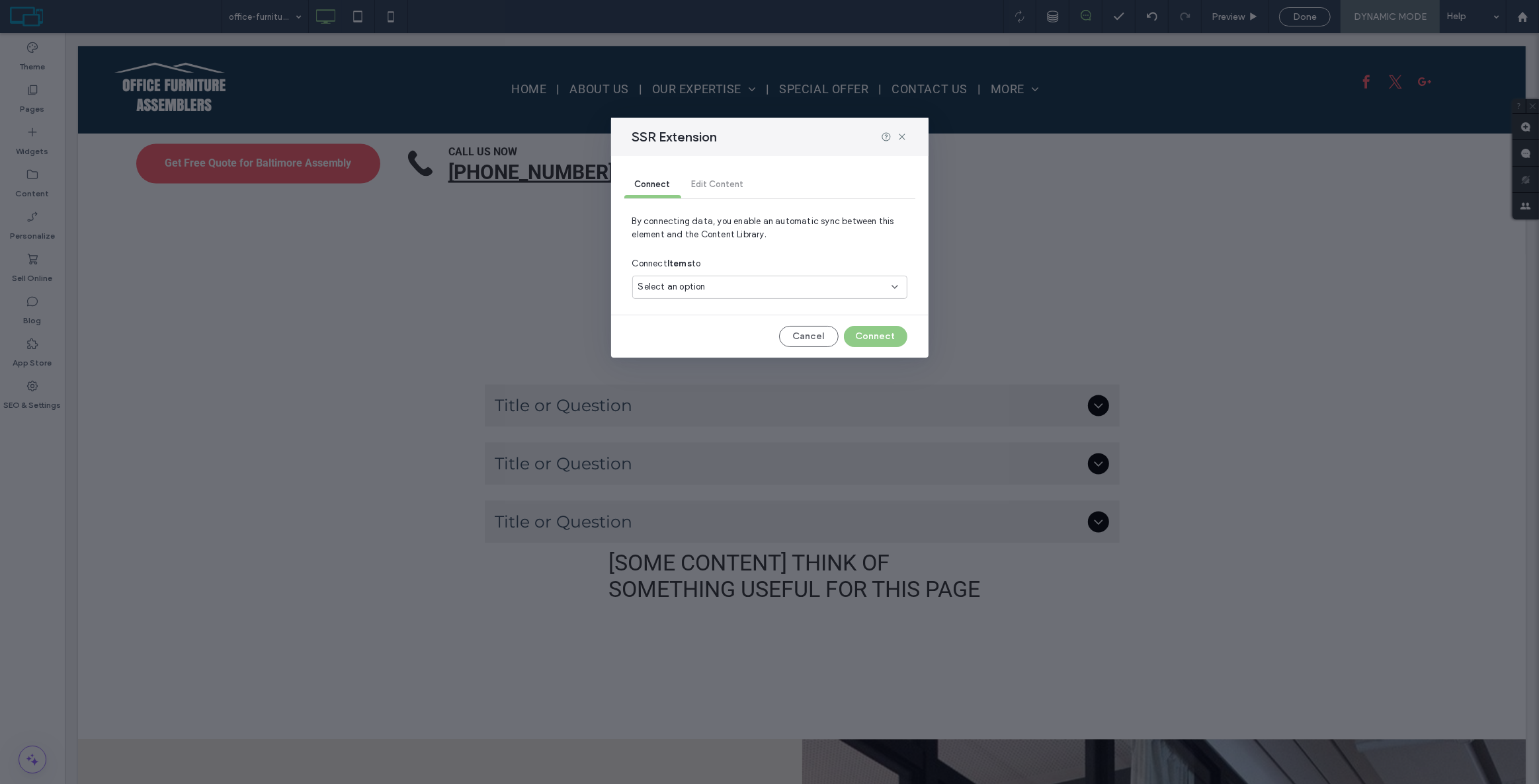
click at [682, 290] on span "Select an option" at bounding box center [672, 287] width 68 height 13
click at [900, 136] on icon at bounding box center [902, 136] width 11 height 11
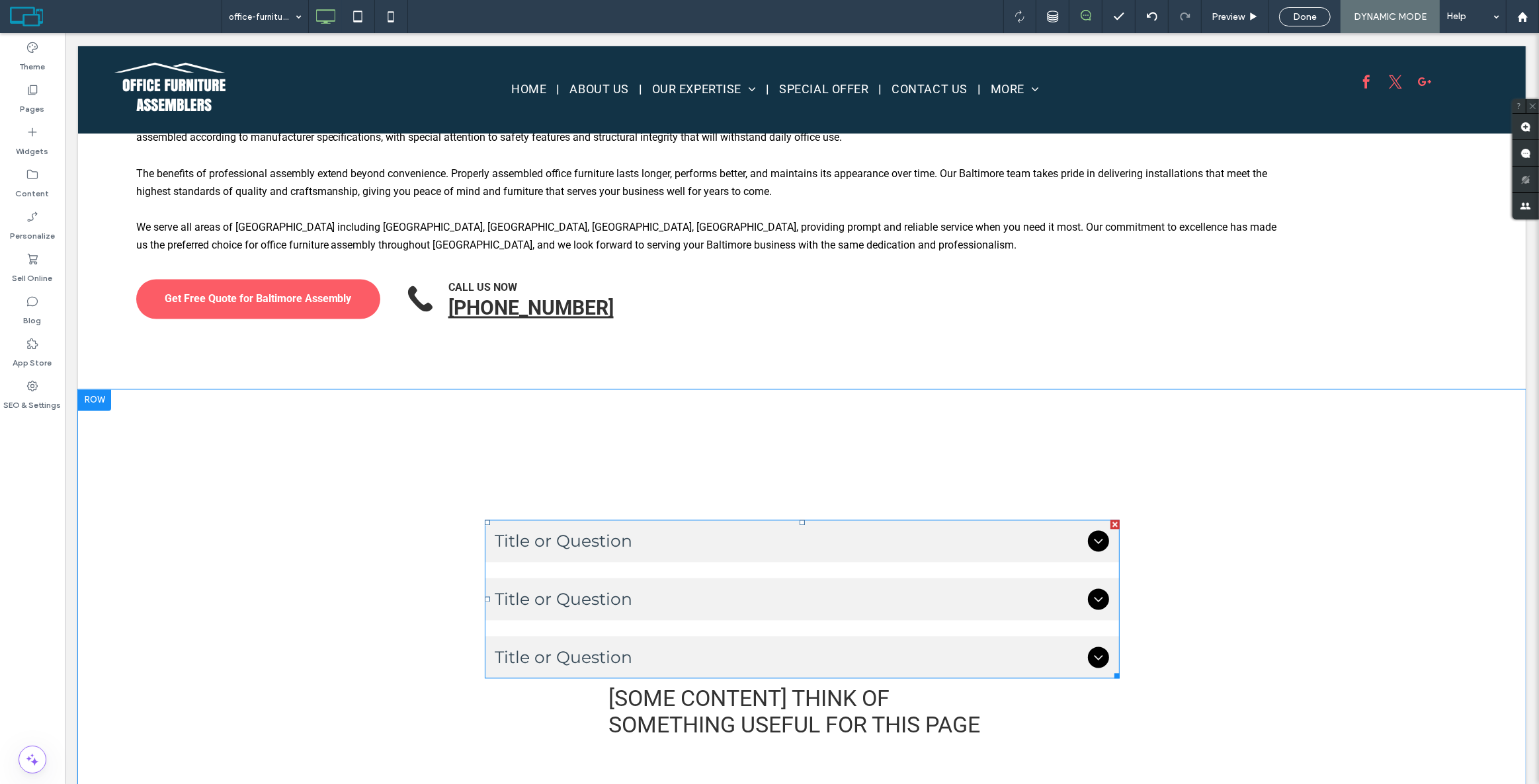
scroll to position [2884, 0]
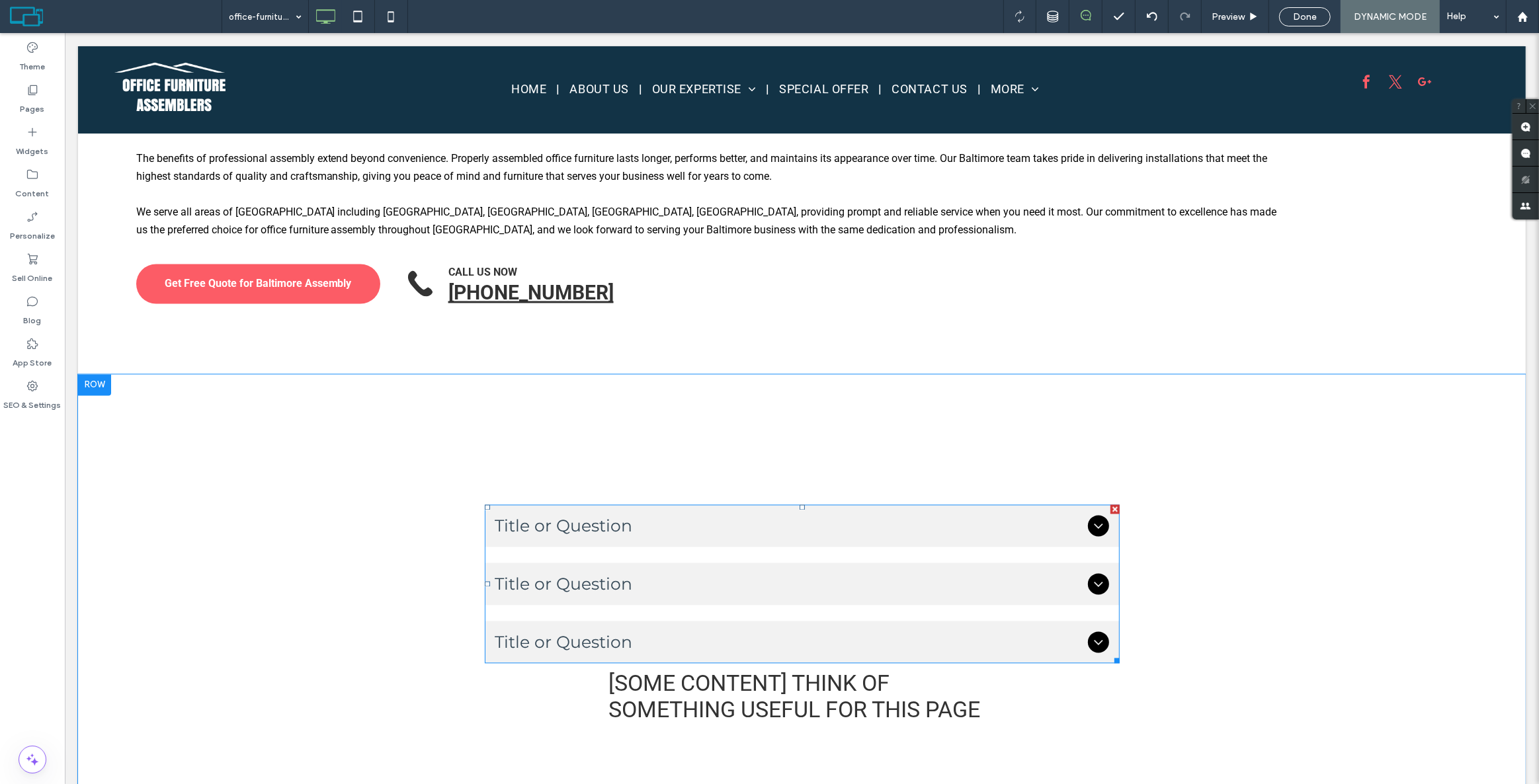
click at [1111, 504] on div at bounding box center [1114, 508] width 9 height 9
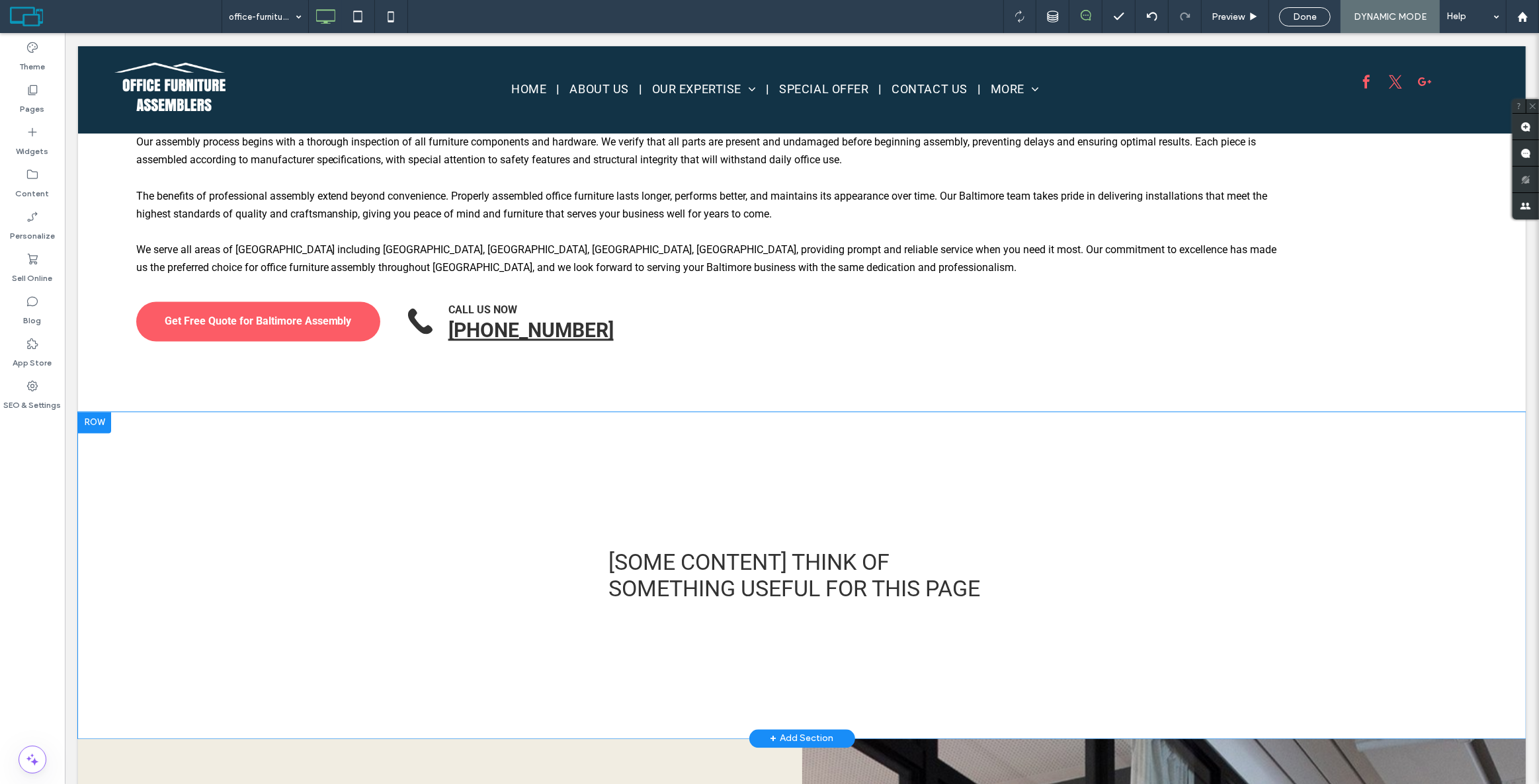
scroll to position [2825, 0]
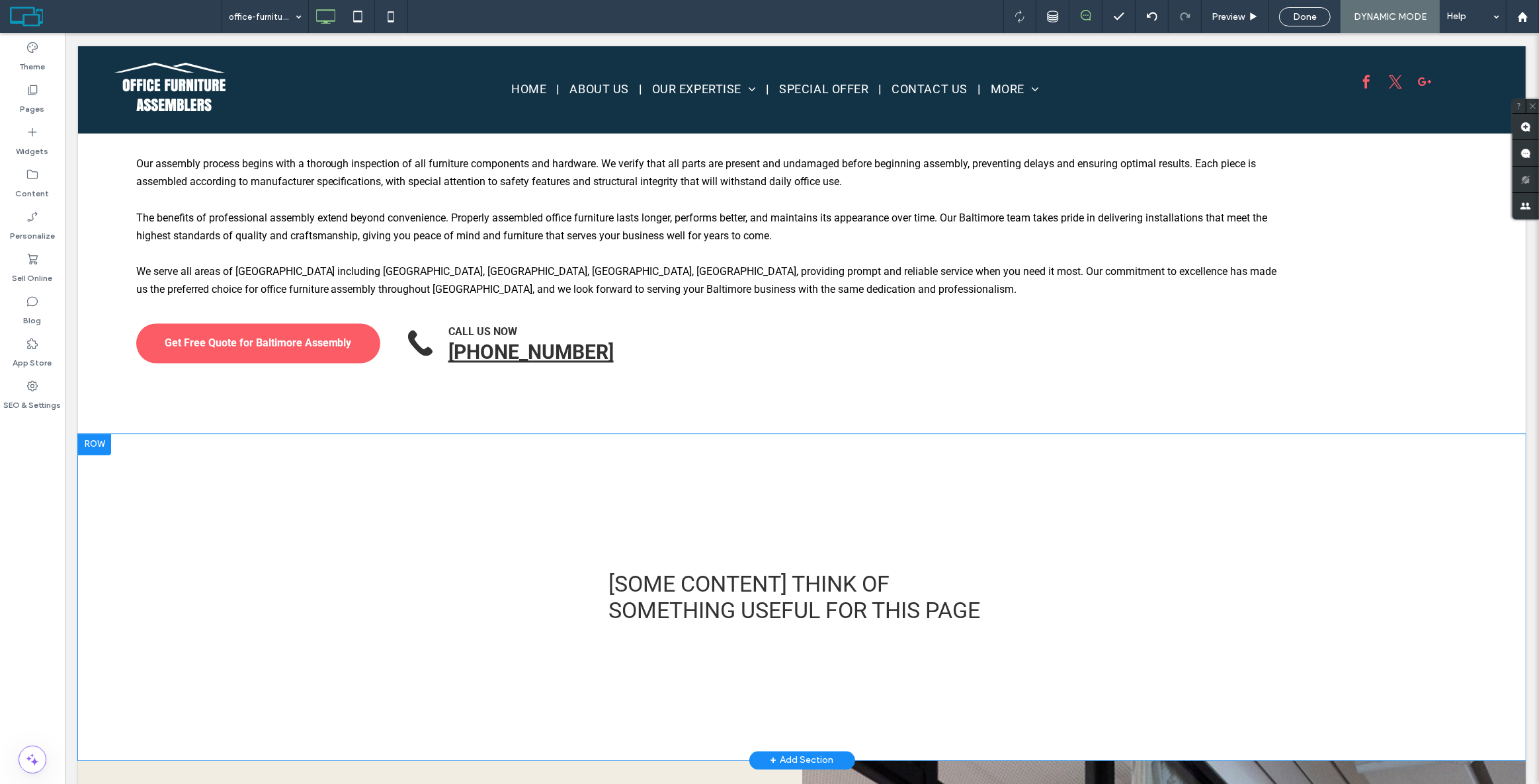
click at [215, 435] on div "[SOME CONTENT] THINK OF SOMETHING USEFUL FOR THIS PAGE Click To Paste Row + Add…" at bounding box center [801, 598] width 1448 height 326
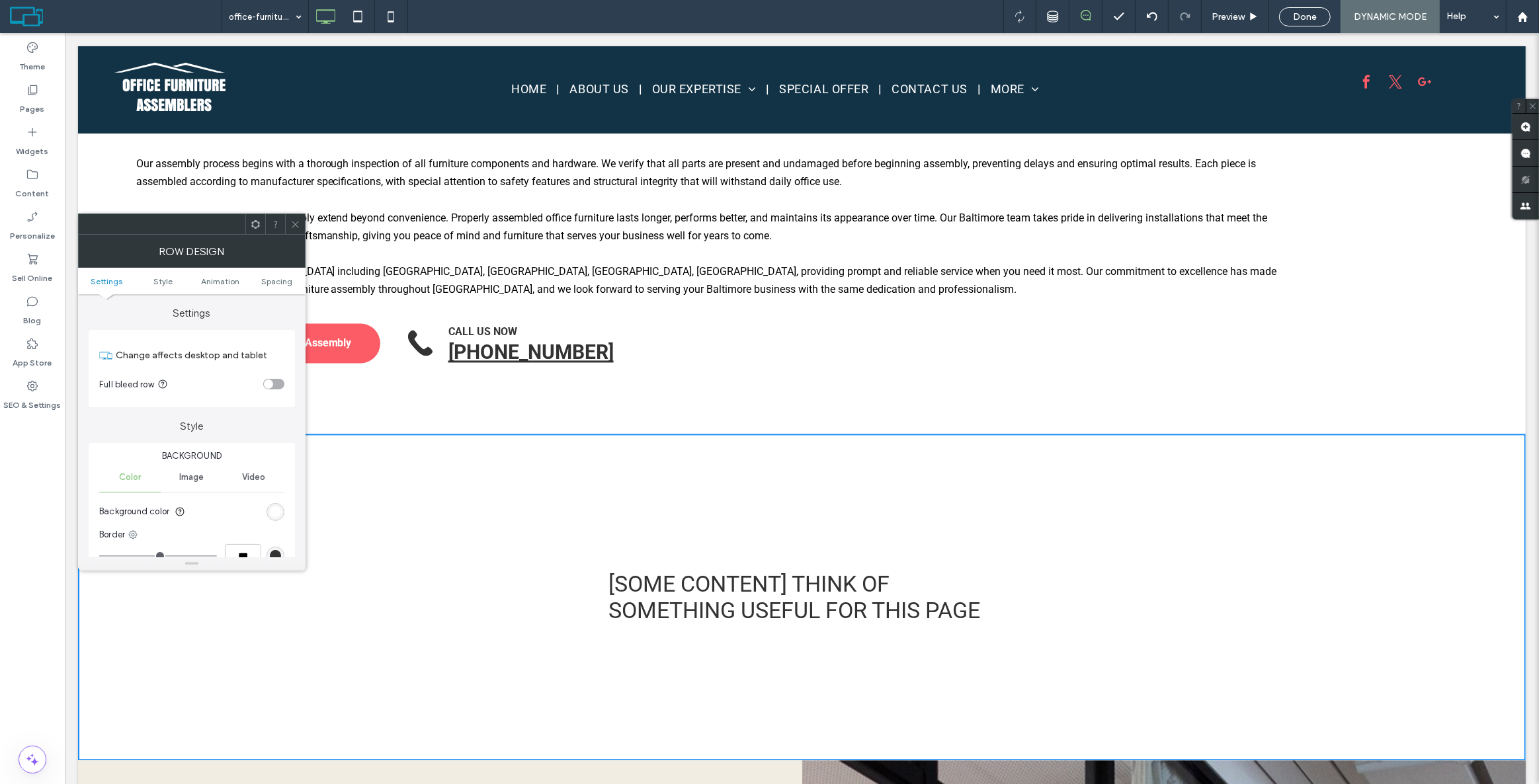
click at [254, 225] on icon at bounding box center [255, 224] width 10 height 10
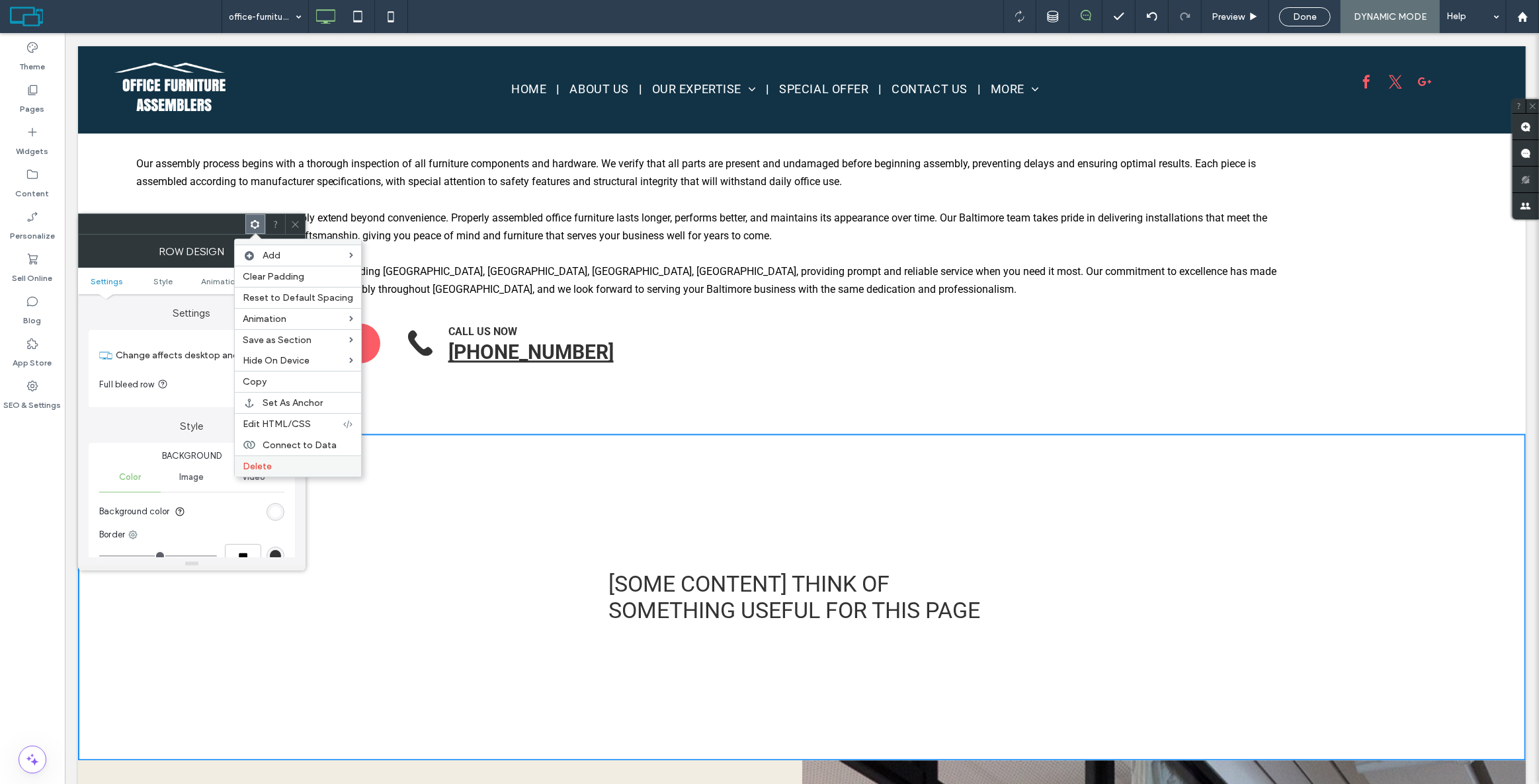
click at [288, 468] on label "Delete" at bounding box center [298, 466] width 110 height 11
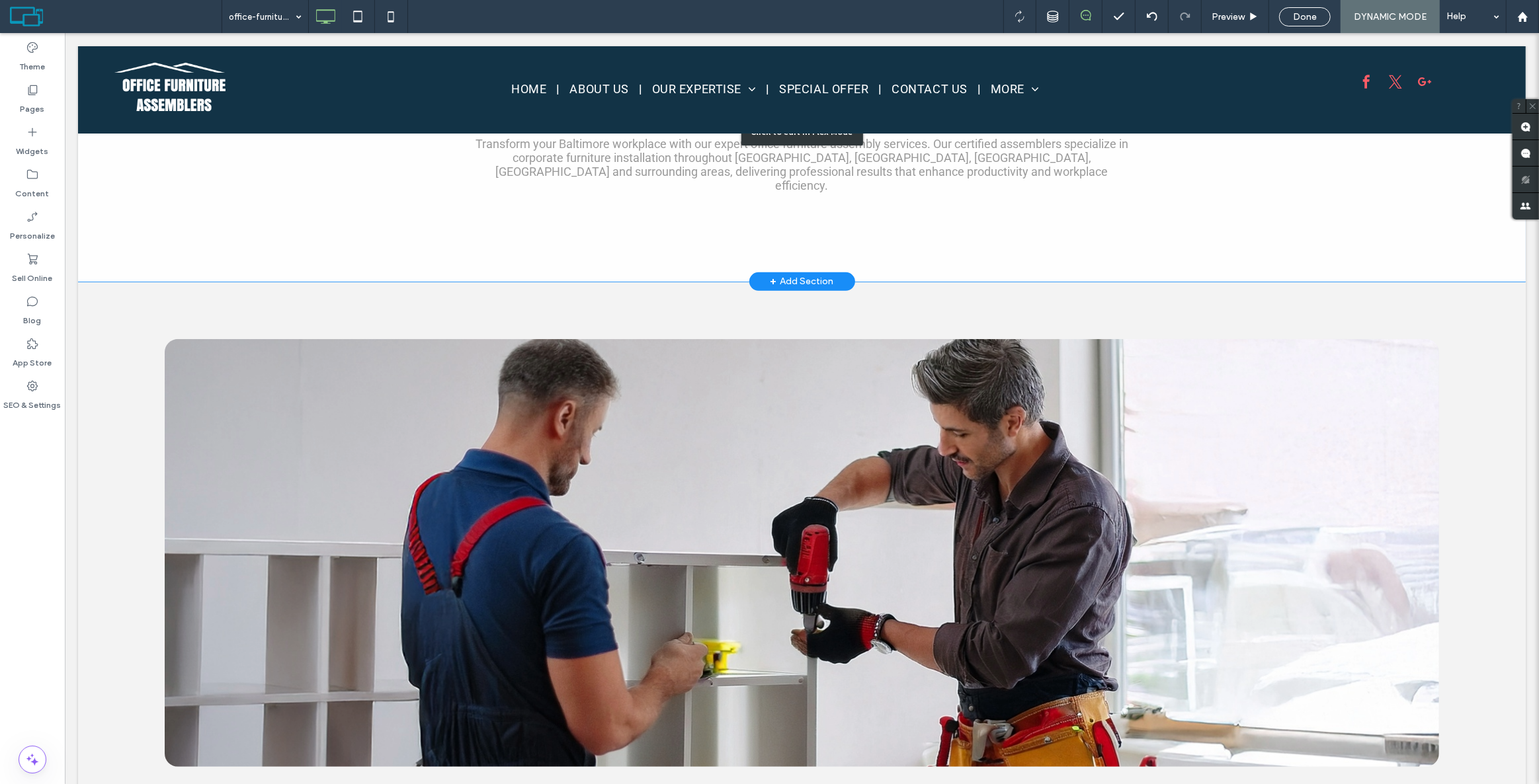
scroll to position [541, 0]
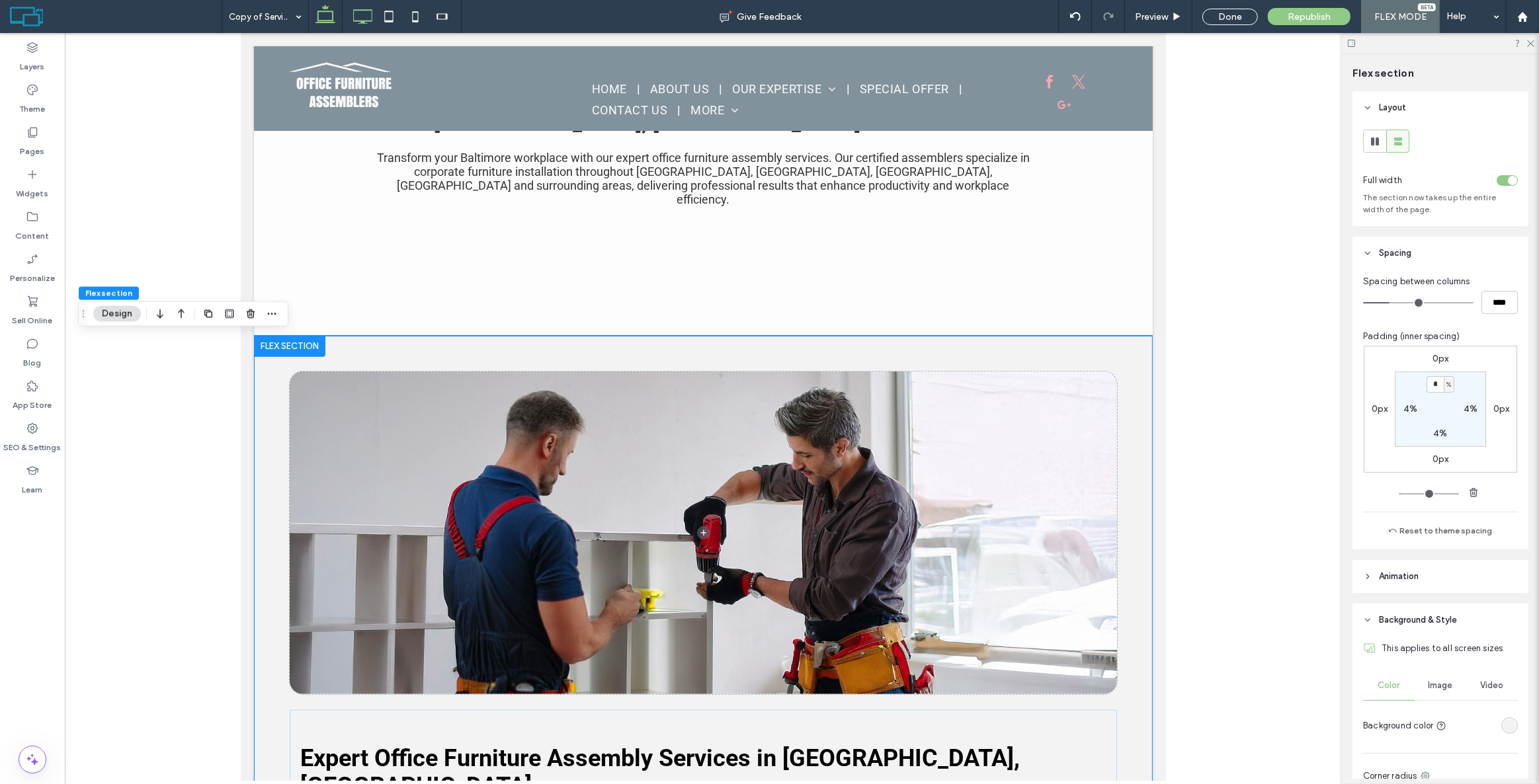
click at [360, 9] on use at bounding box center [362, 16] width 19 height 15
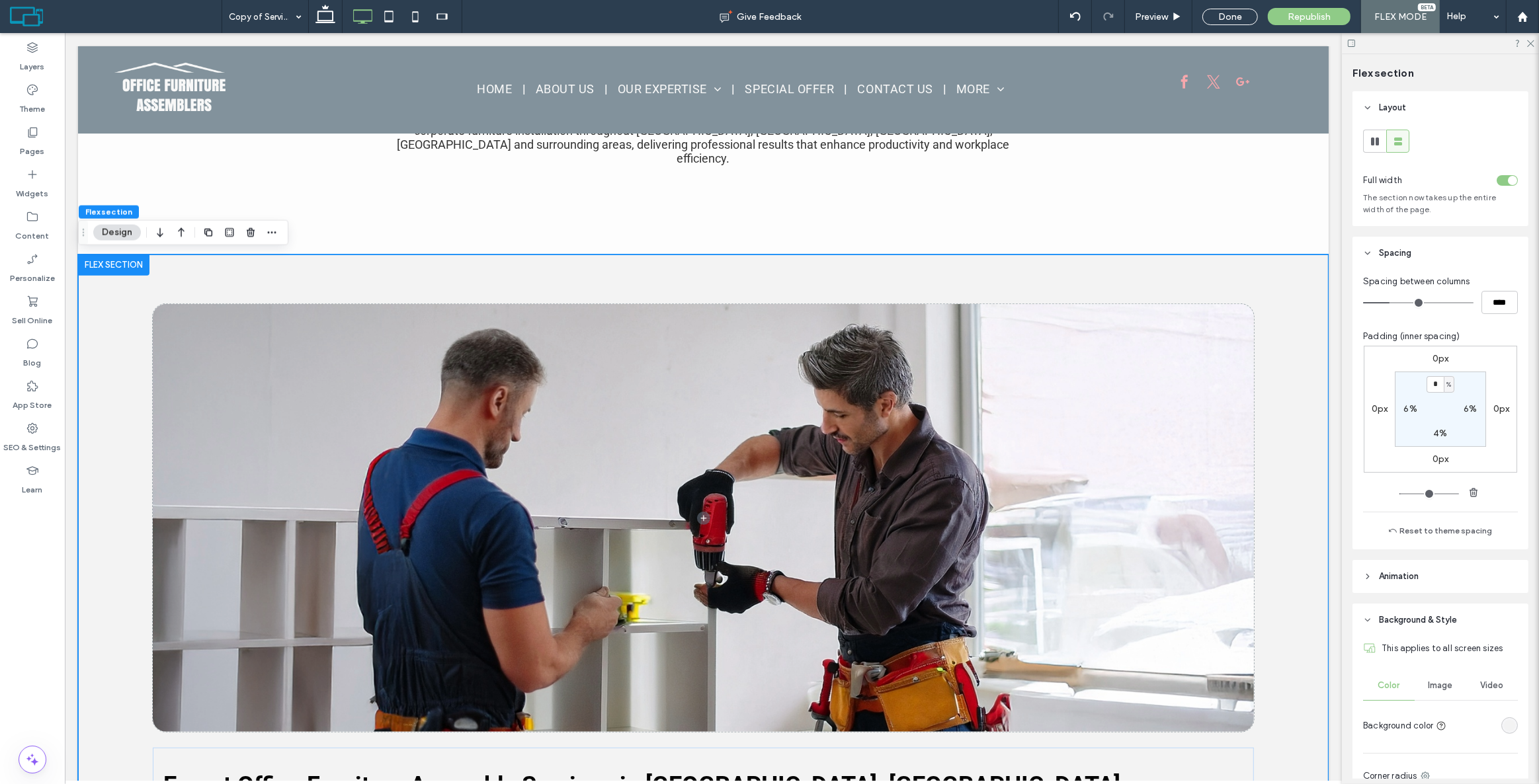
click at [1432, 384] on input "*" at bounding box center [1435, 385] width 17 height 17
type input "*"
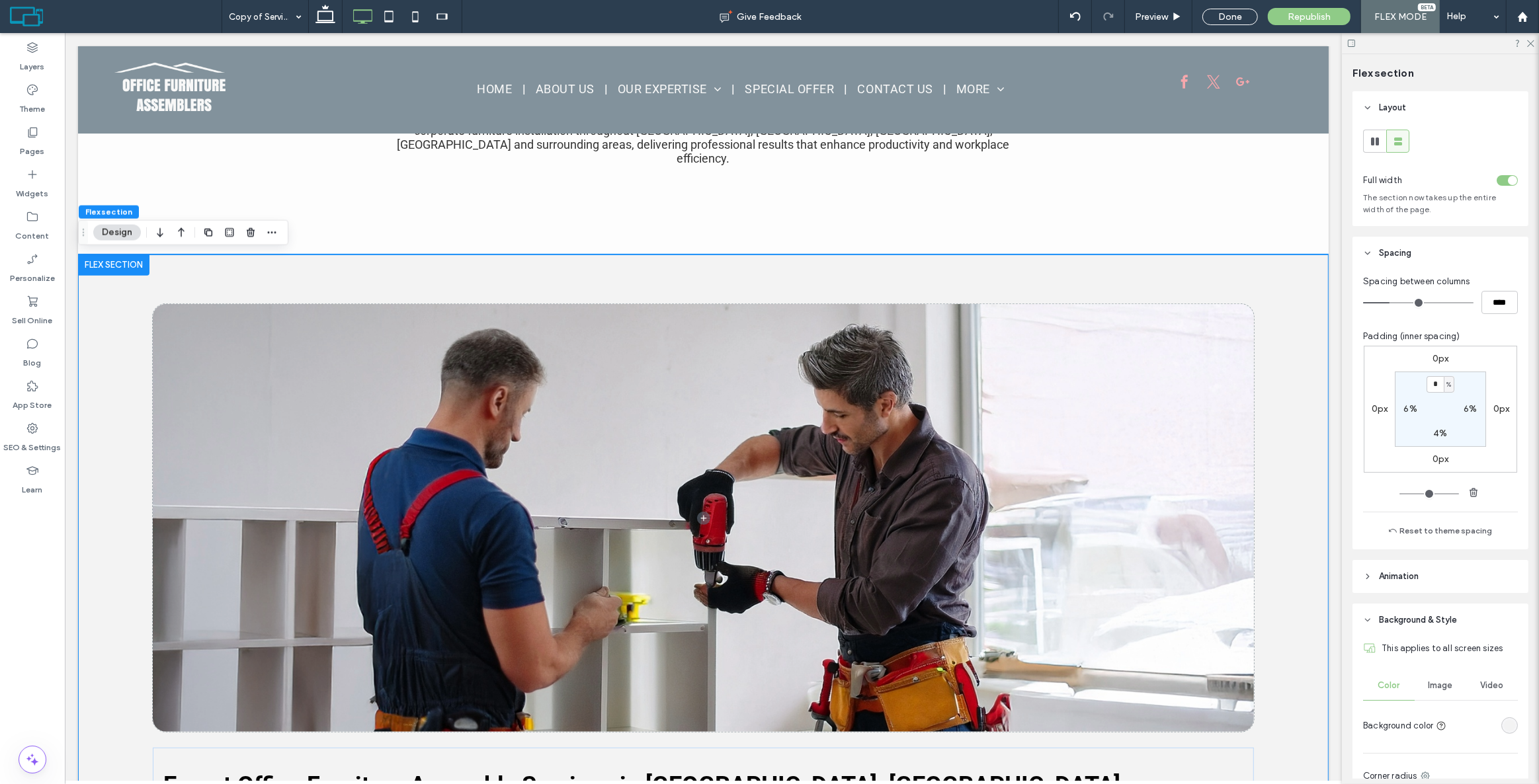
click at [1448, 366] on div "0px 0px 0px 0px * % 6% 4% 6%" at bounding box center [1441, 409] width 153 height 127
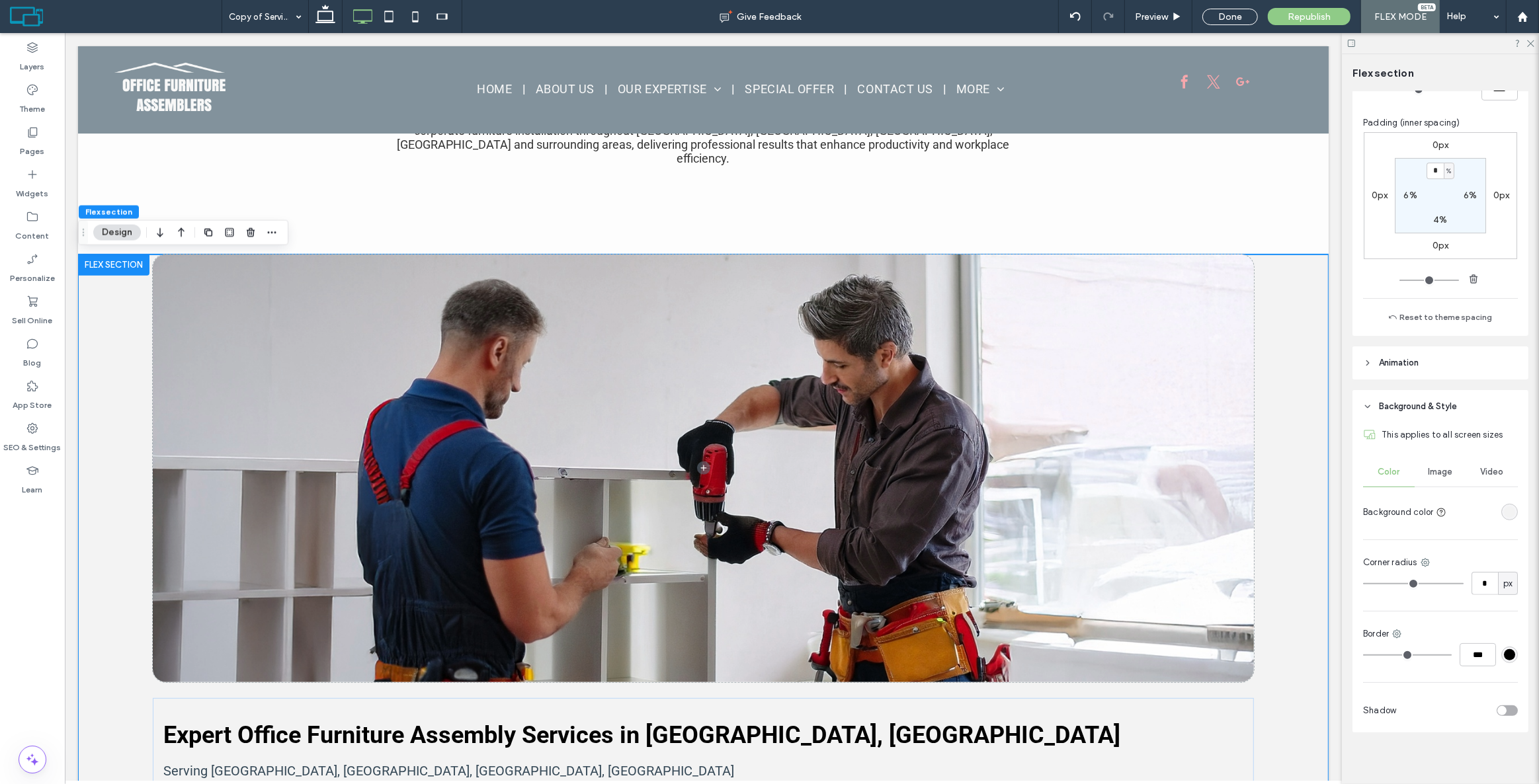
scroll to position [220, 0]
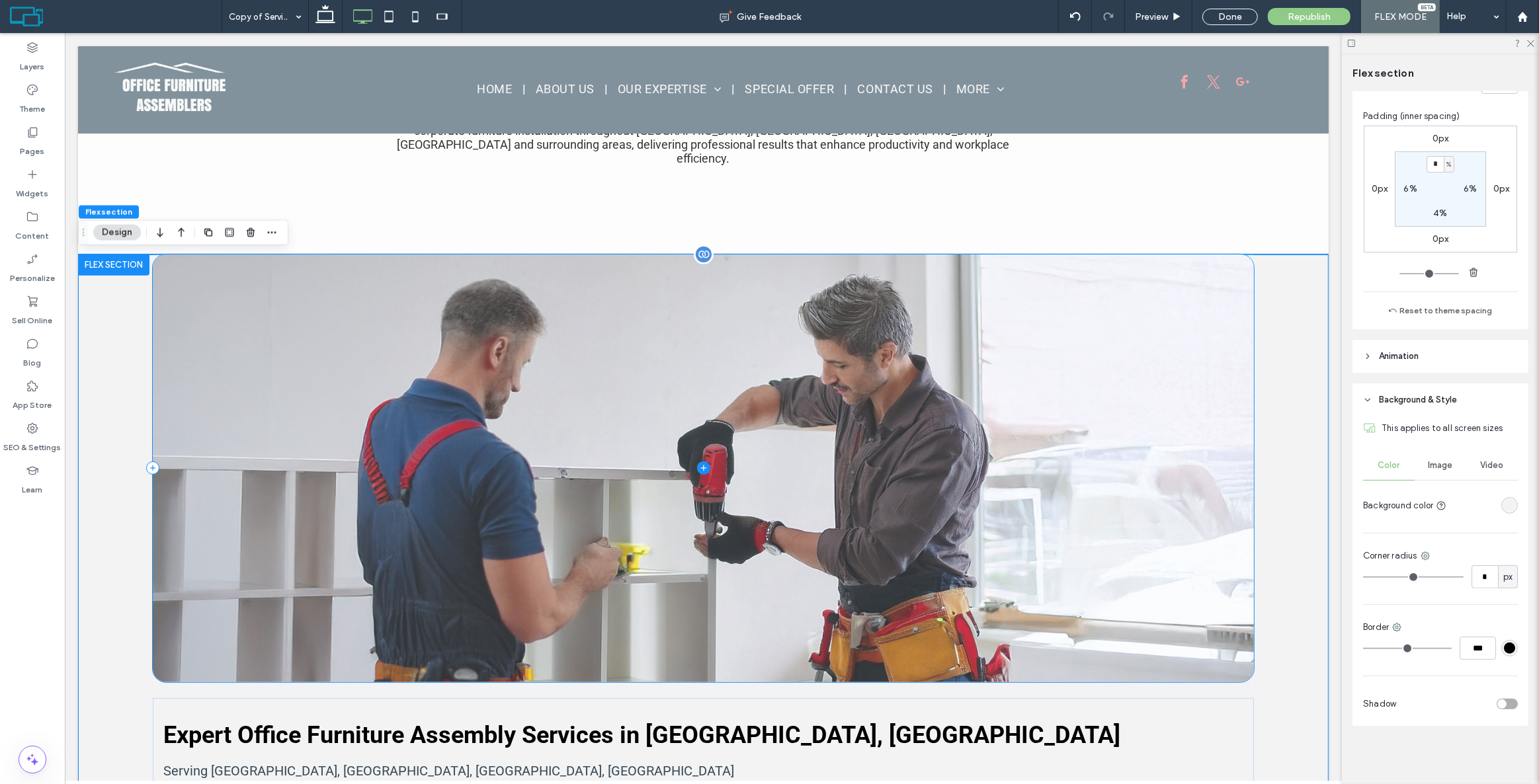
click at [1074, 305] on span at bounding box center [702, 468] width 1100 height 428
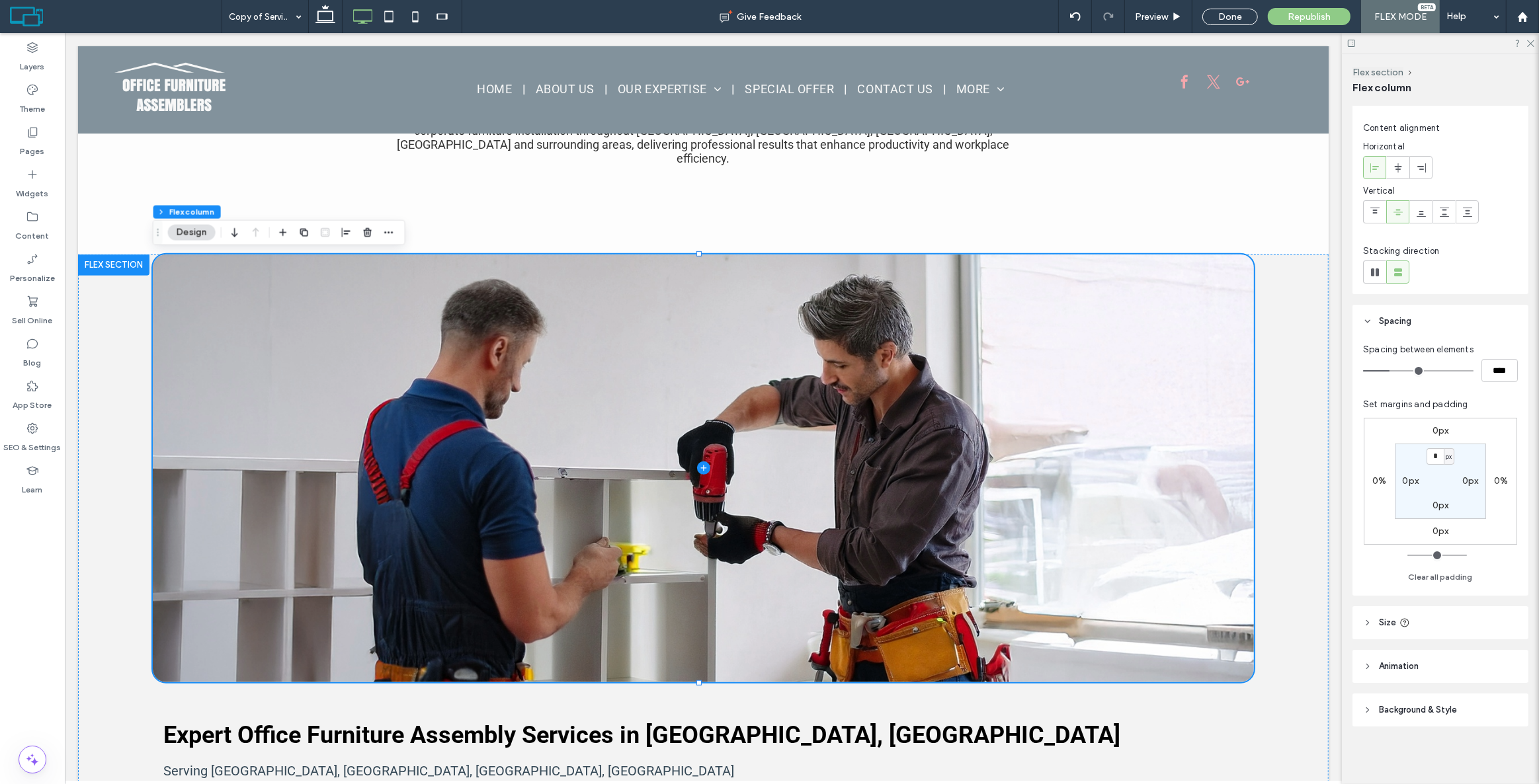
click at [1404, 700] on header "Background & Style" at bounding box center [1441, 709] width 176 height 33
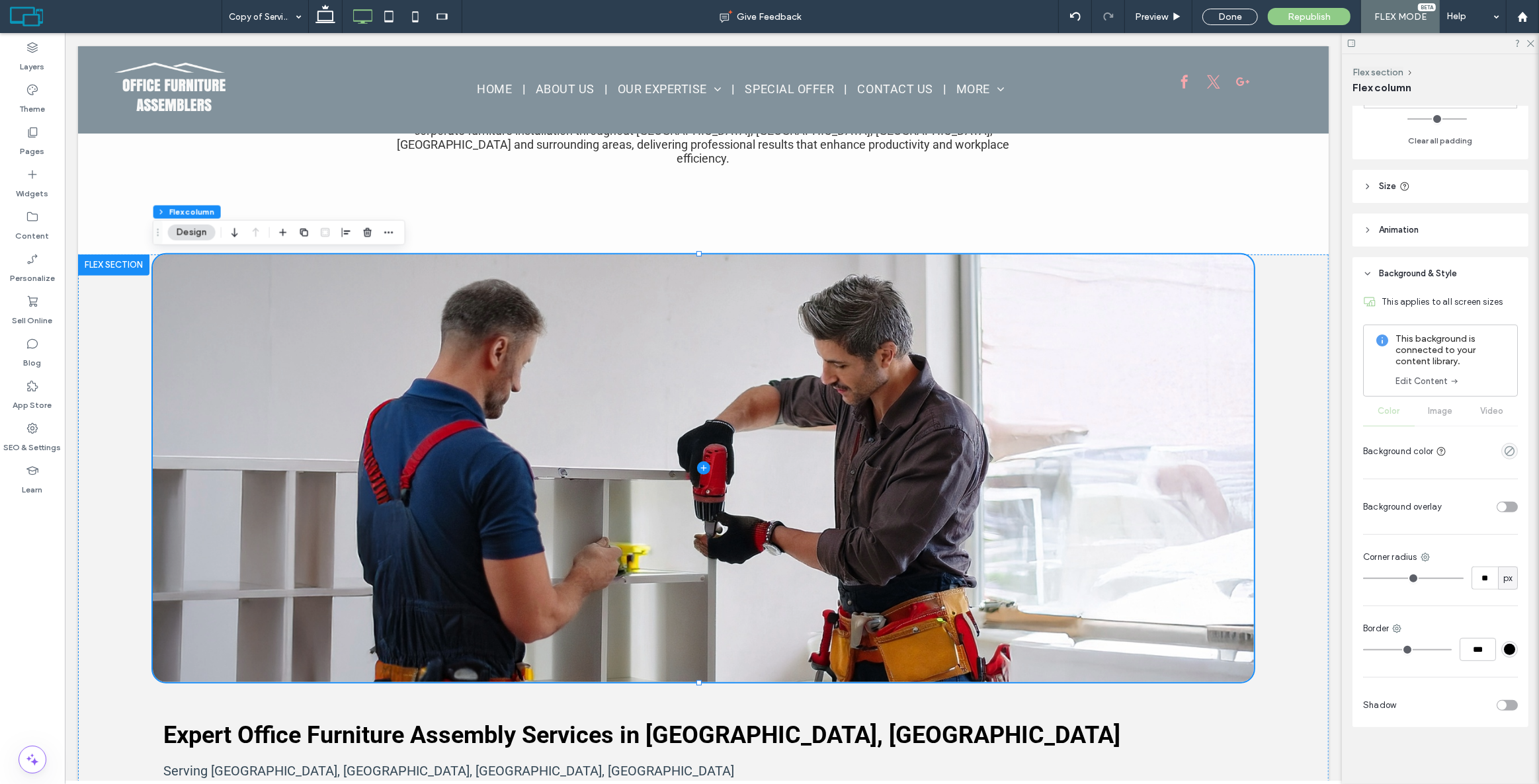
scroll to position [459, 0]
click at [1426, 558] on icon at bounding box center [1425, 556] width 11 height 11
click at [1366, 604] on span "Top left" at bounding box center [1355, 610] width 32 height 13
type input "**"
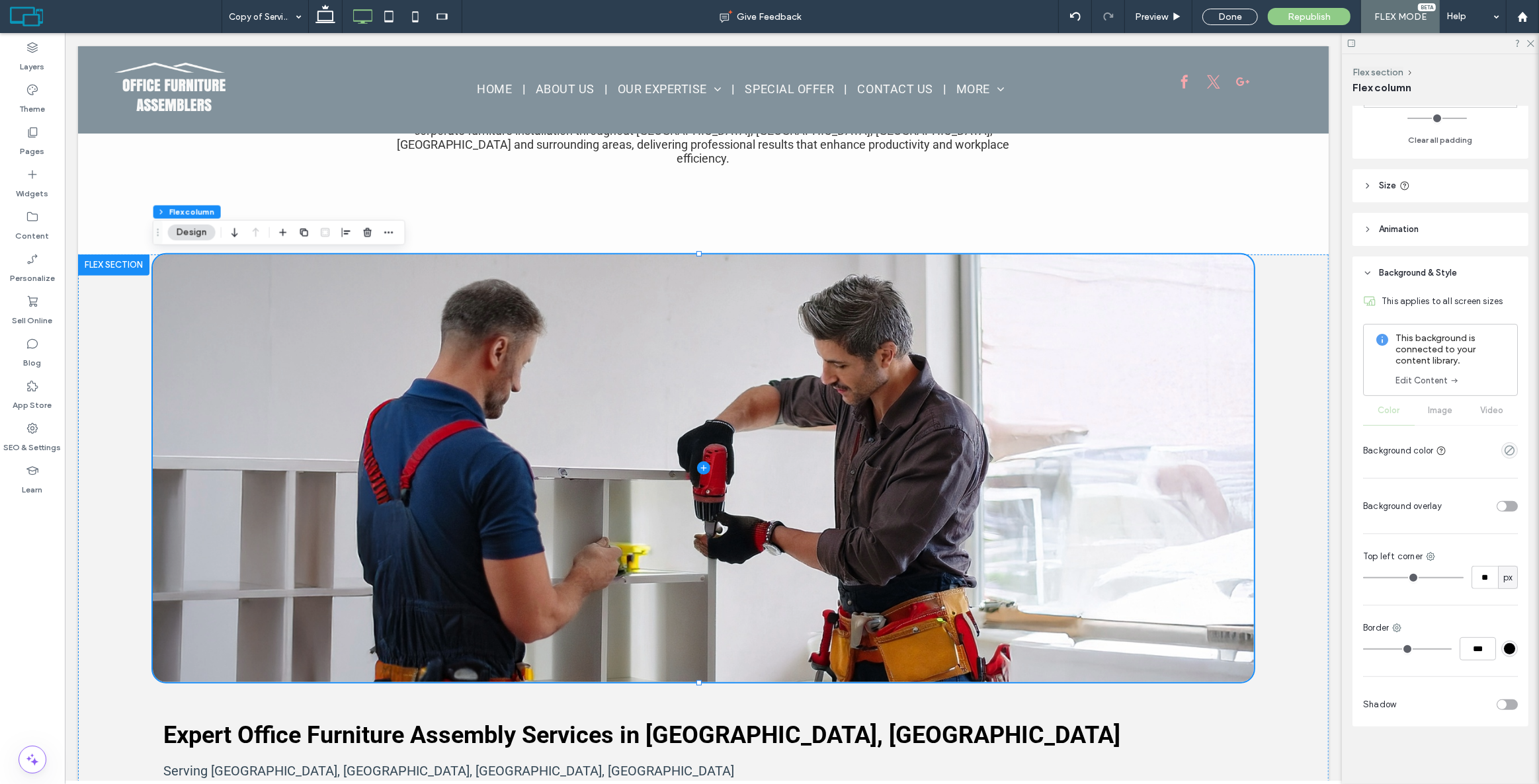
type input "**"
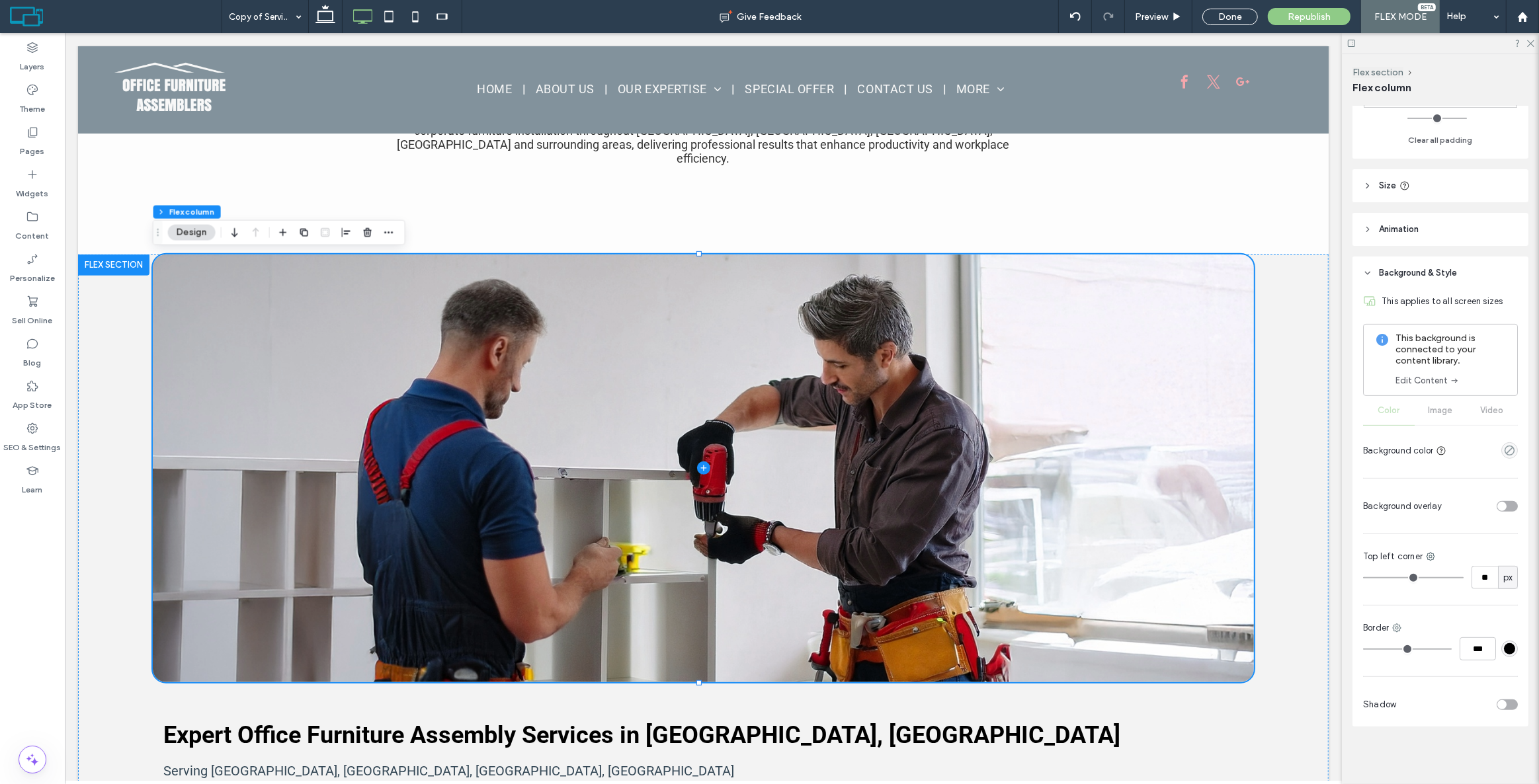
type input "**"
type input "*"
type input "**"
type input "*"
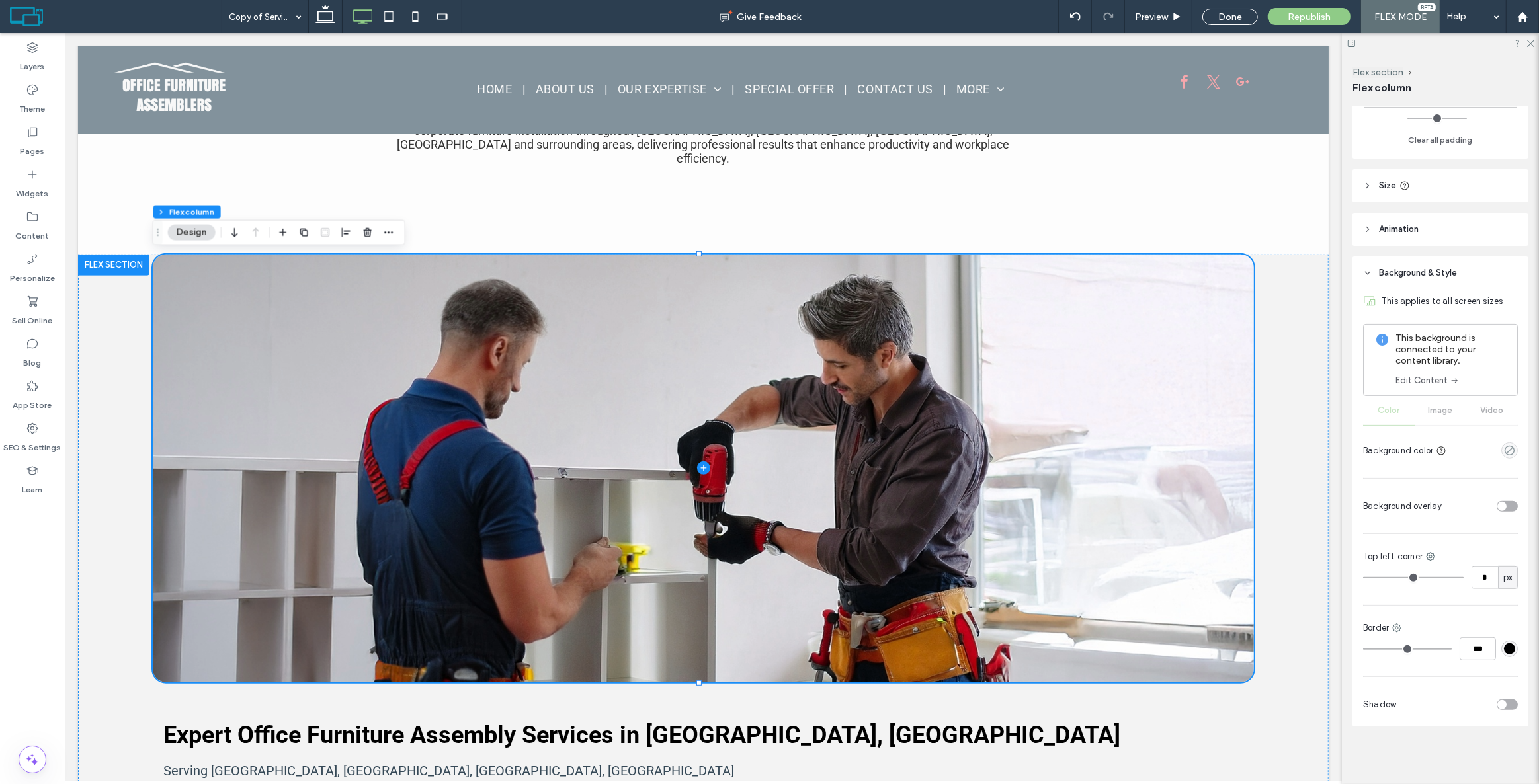
type input "*"
drag, startPoint x: 1388, startPoint y: 579, endPoint x: 1301, endPoint y: 570, distance: 87.5
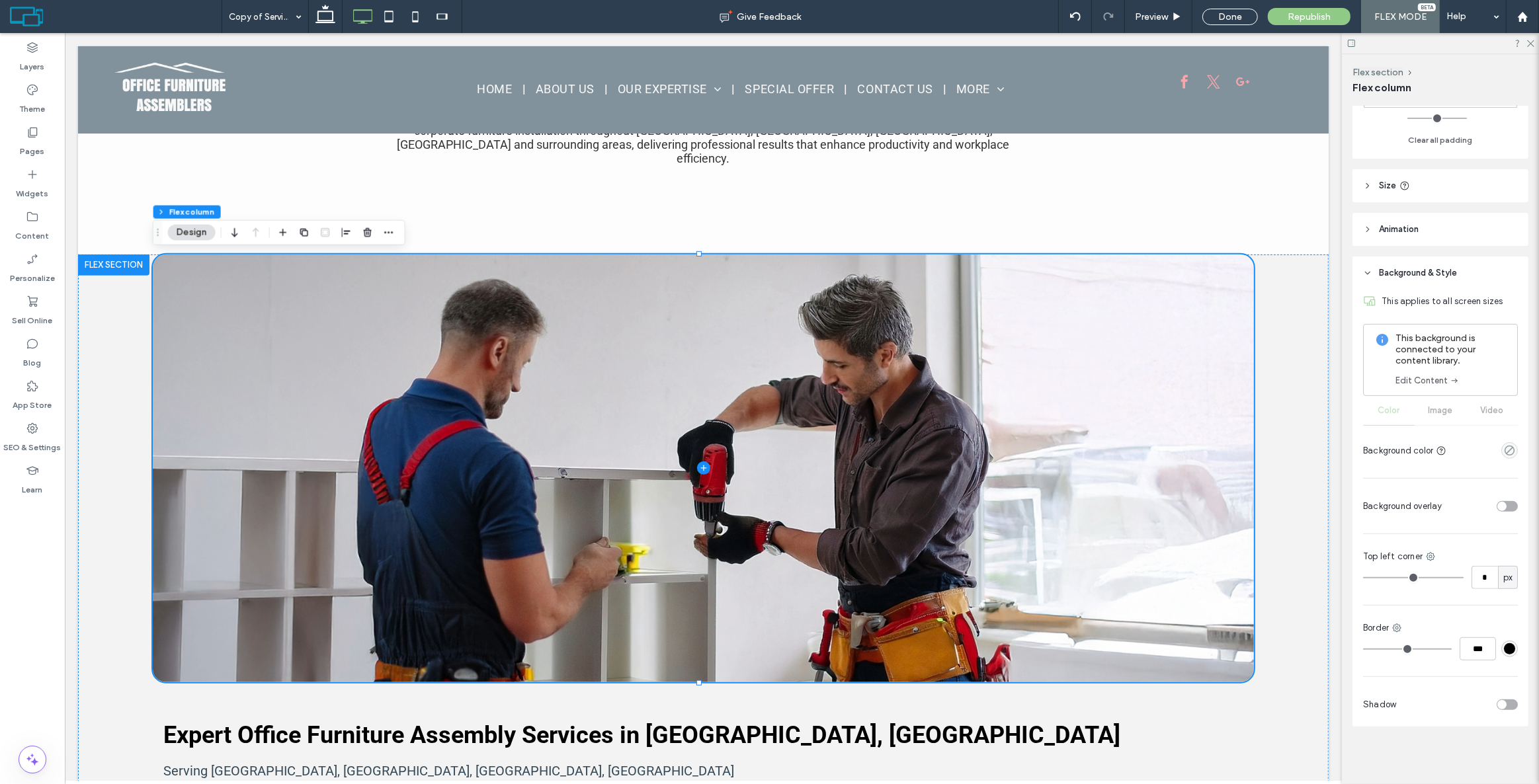
click at [1363, 577] on input "range" at bounding box center [1413, 578] width 101 height 1
click at [1455, 566] on div "* px" at bounding box center [1441, 577] width 155 height 23
click at [1429, 555] on icon at bounding box center [1430, 556] width 11 height 11
click at [1396, 627] on div "Top right" at bounding box center [1375, 636] width 117 height 25
type input "**"
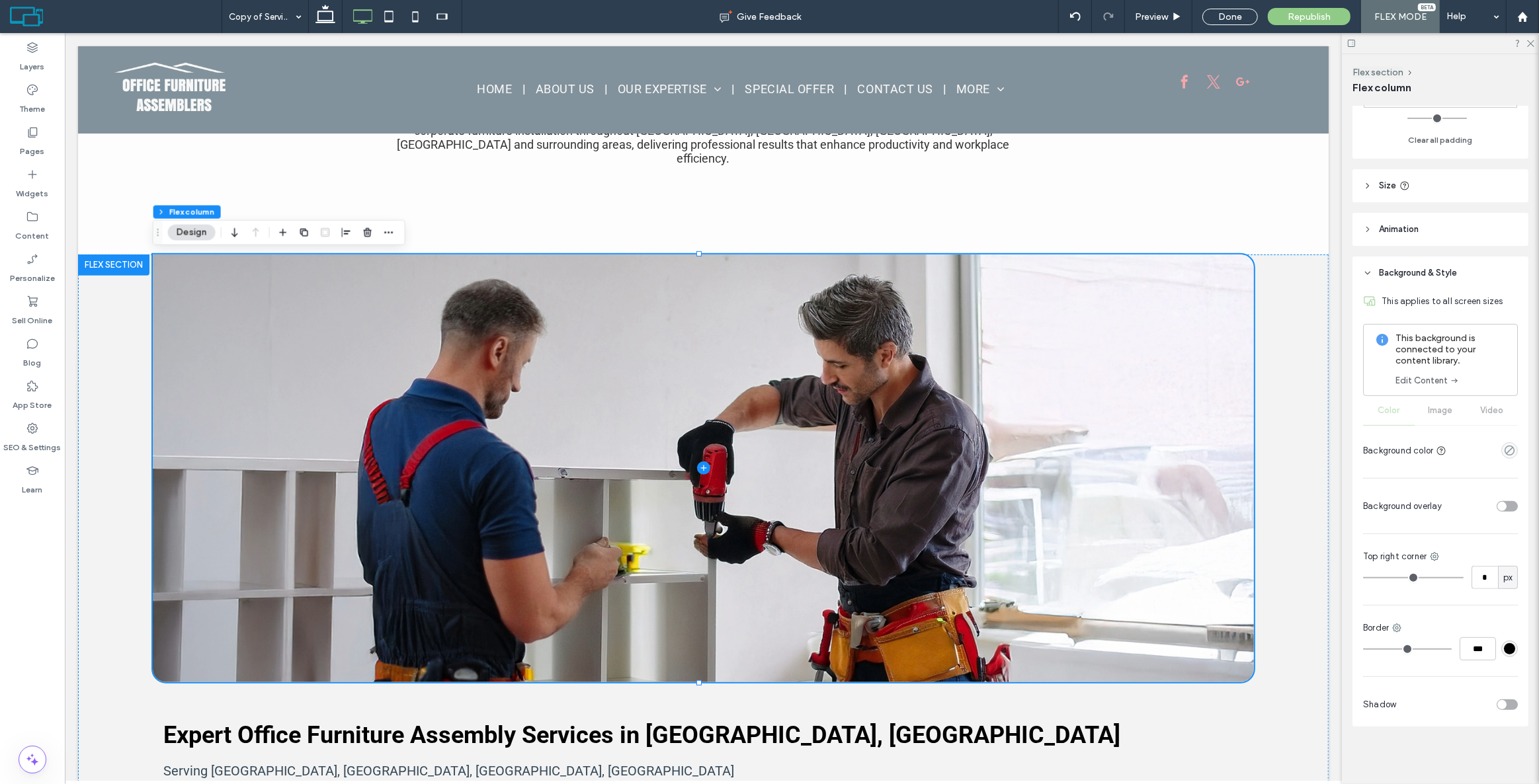
type input "**"
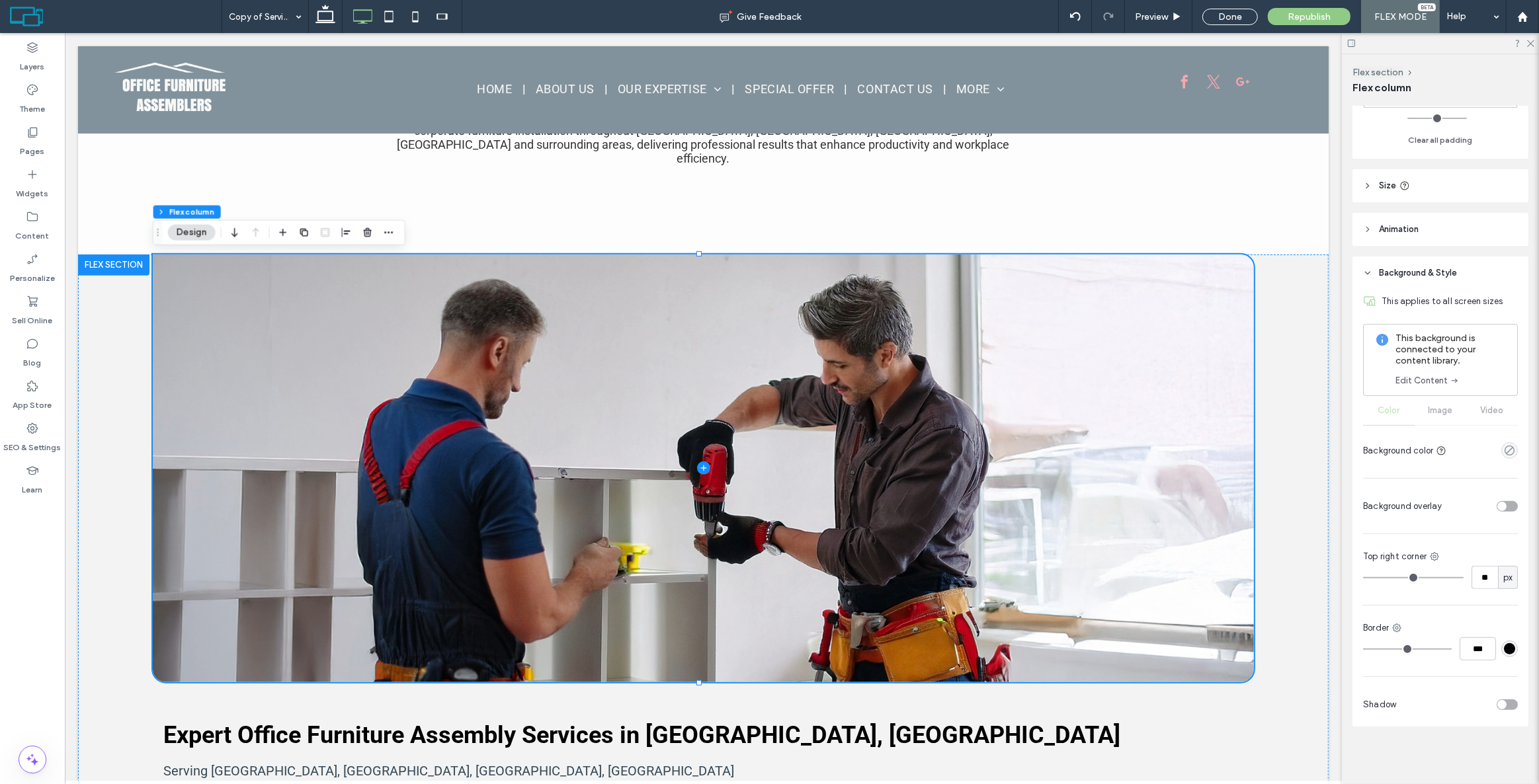
type input "**"
type input "*"
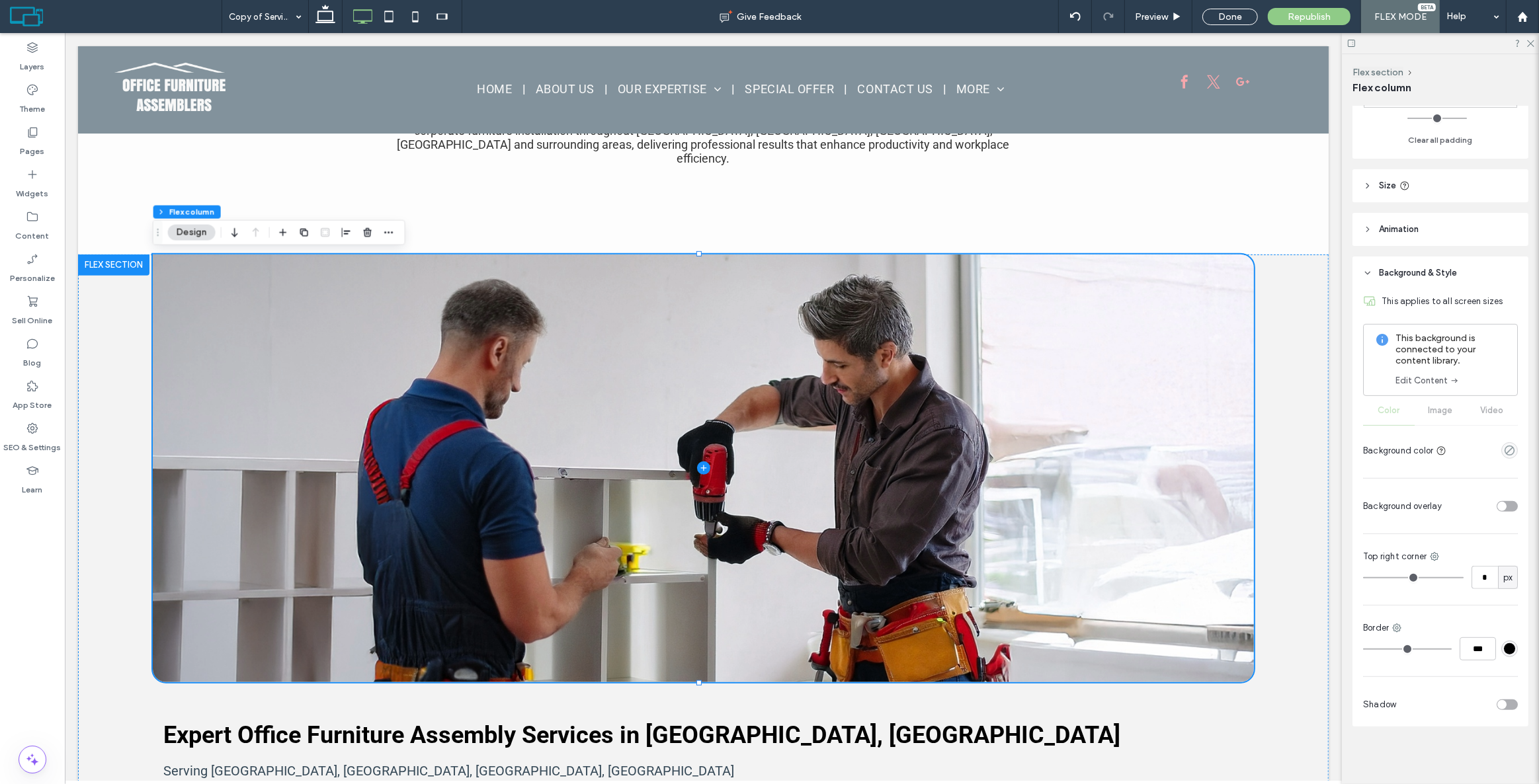
type input "*"
drag, startPoint x: 1384, startPoint y: 577, endPoint x: 1271, endPoint y: 543, distance: 118.0
type input "*"
click at [1363, 577] on input "range" at bounding box center [1413, 578] width 101 height 1
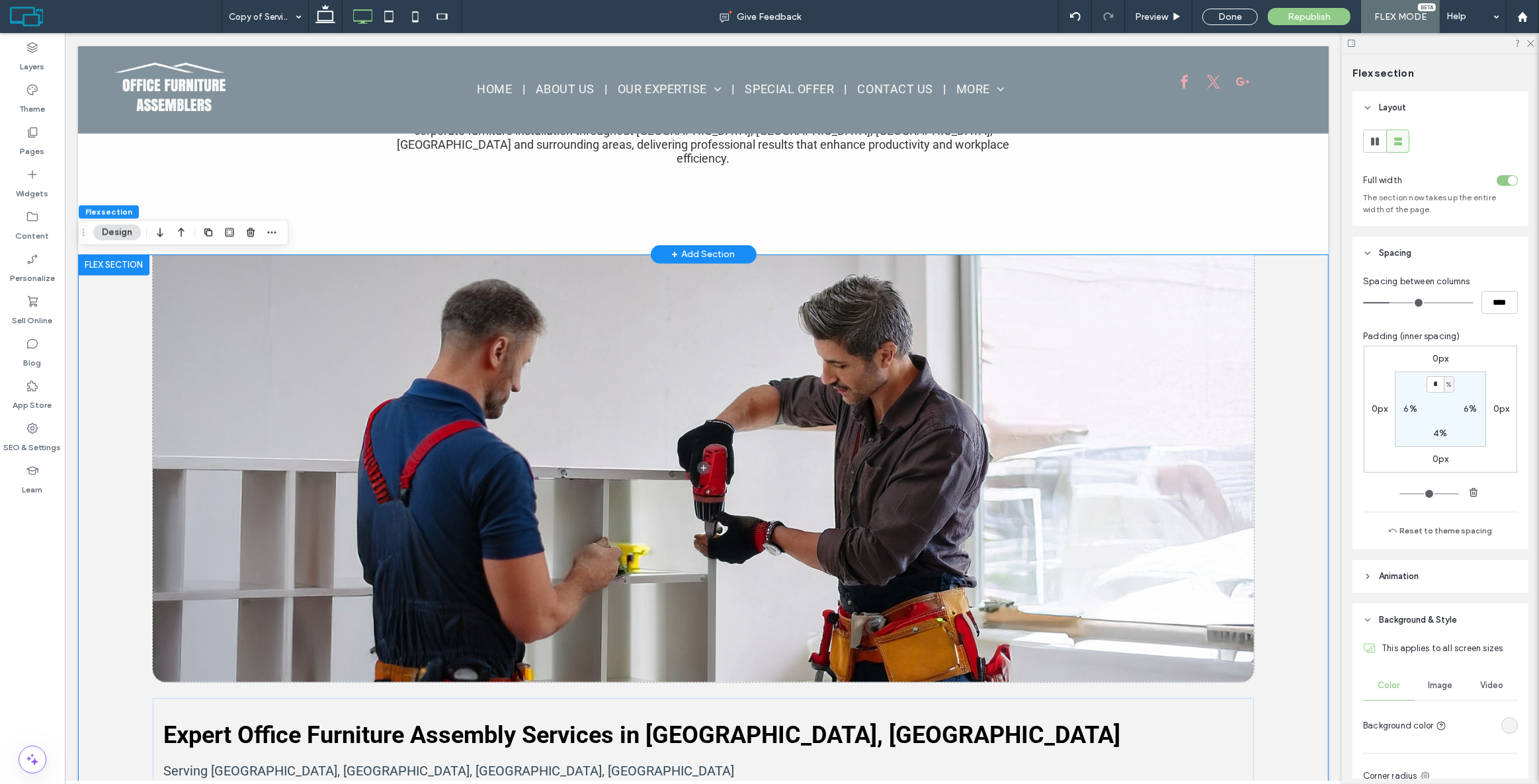
click at [1255, 224] on div "Professional office furniture assembly services for Baltimore, MD businesses Tr…" at bounding box center [703, 105] width 1251 height 300
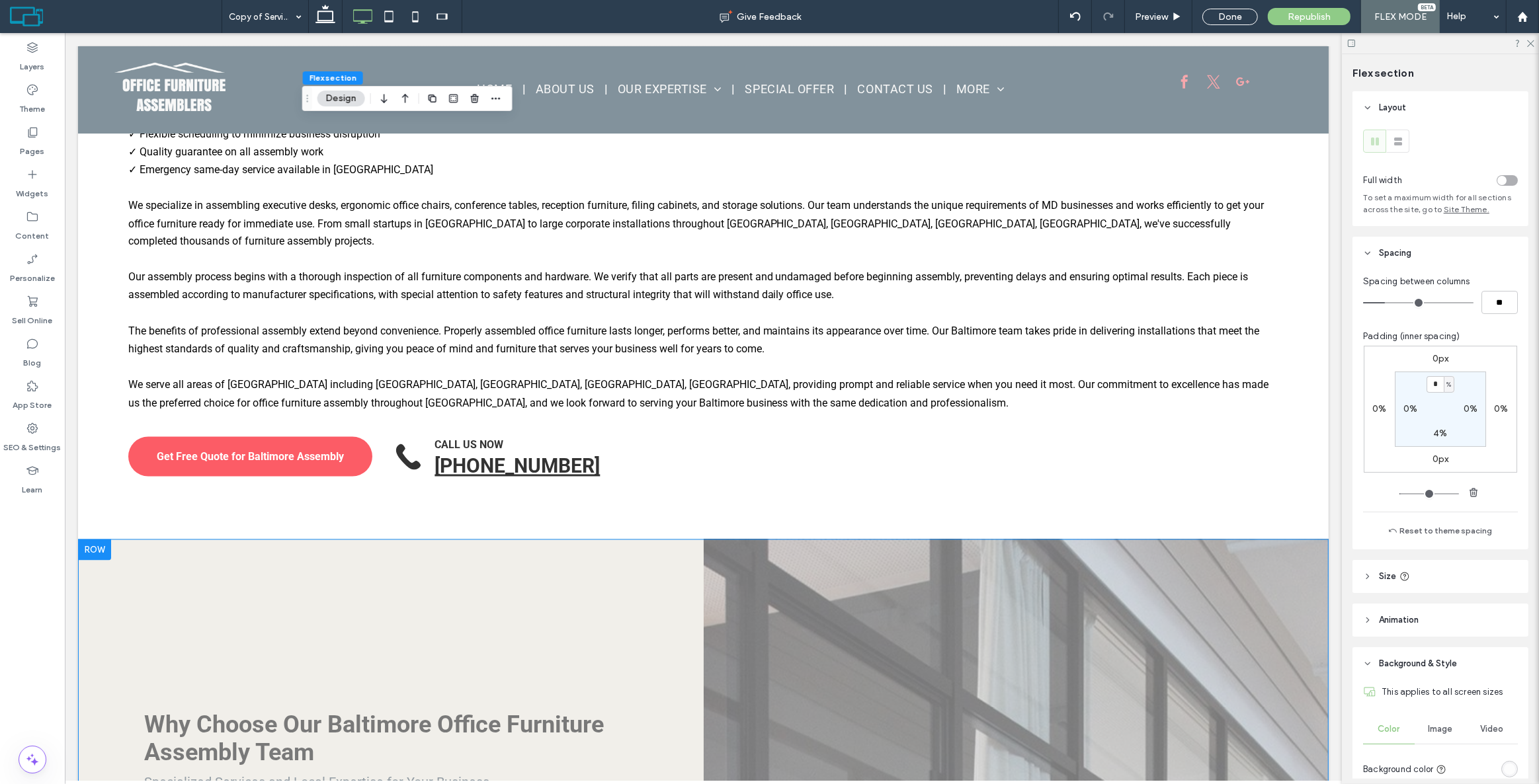
scroll to position [2626, 0]
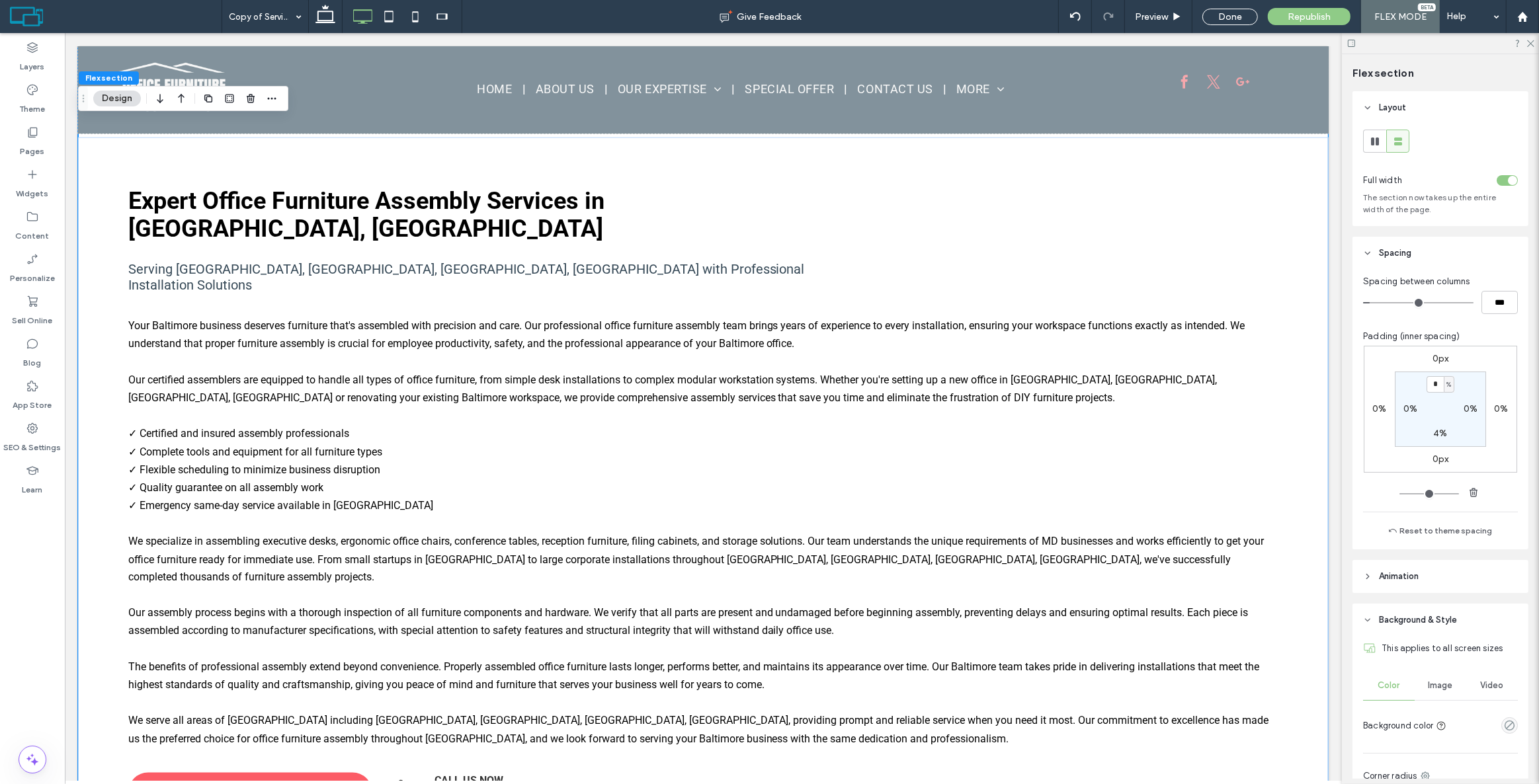
scroll to position [2289, 0]
